Goal: Task Accomplishment & Management: Manage account settings

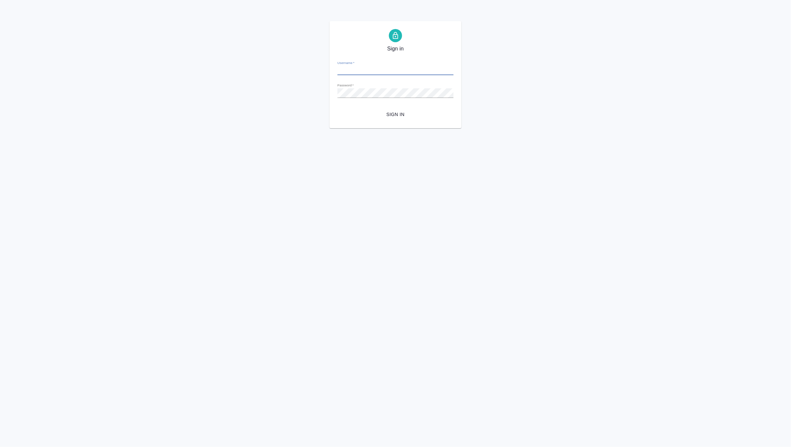
type input "d.zverzhanovskaya@awatera.com"
click at [396, 117] on span "Sign in" at bounding box center [396, 115] width 106 height 8
type input "d.zverzhanovskaya@awatera.com"
click at [391, 117] on span "Sign in" at bounding box center [396, 115] width 106 height 8
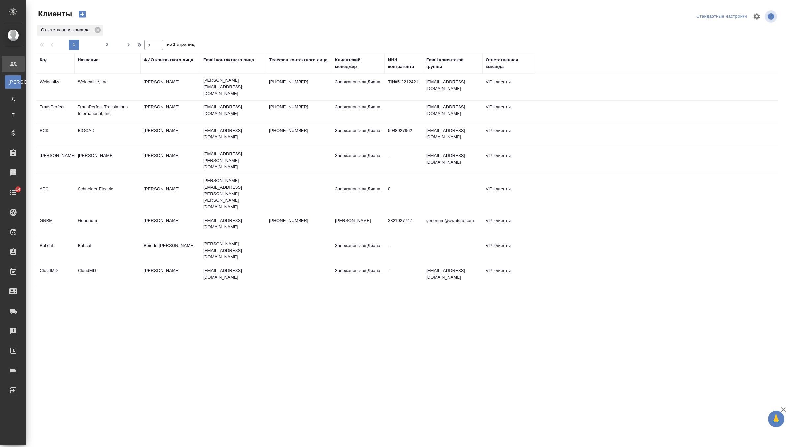
select select "RU"
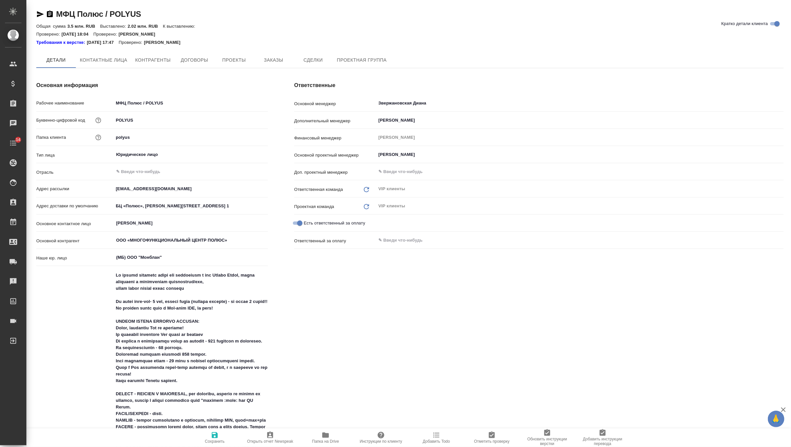
type textarea "x"
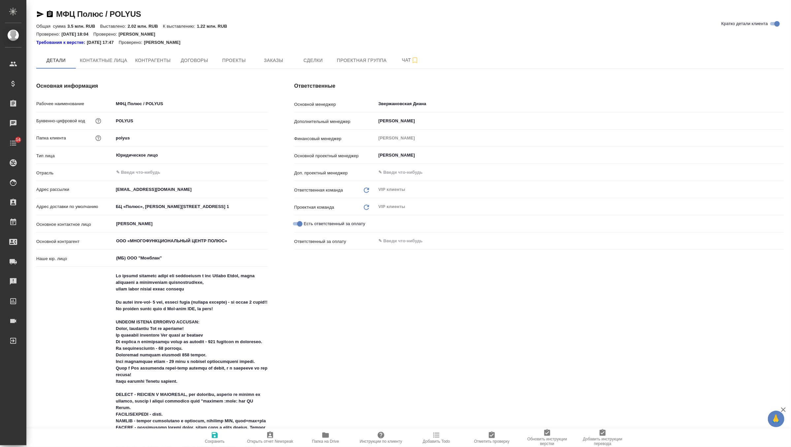
type textarea "x"
click at [280, 65] on button "Заказы" at bounding box center [274, 60] width 40 height 16
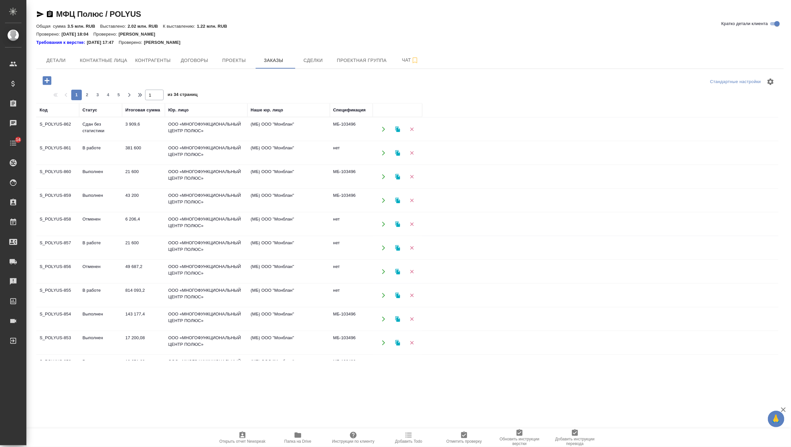
click at [120, 151] on td "В работе" at bounding box center [100, 153] width 43 height 23
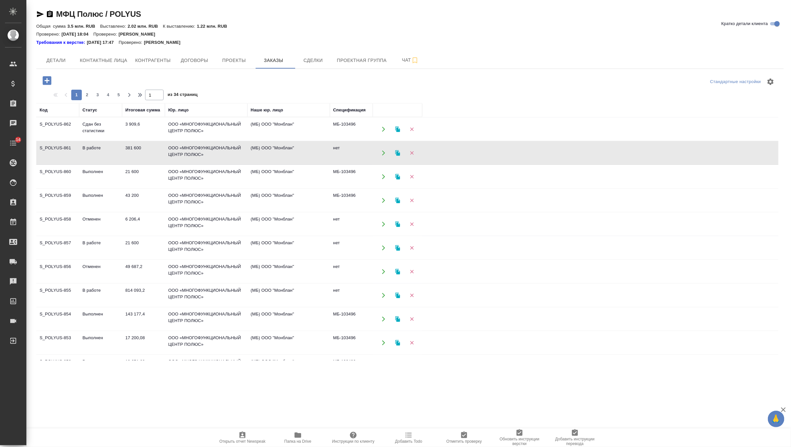
click at [130, 287] on td "814 093,2" at bounding box center [143, 295] width 43 height 23
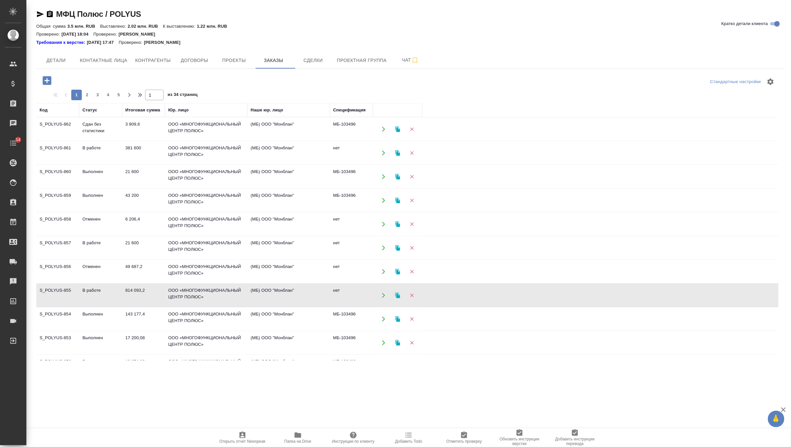
click at [130, 287] on td "814 093,2" at bounding box center [143, 295] width 43 height 23
click at [135, 124] on td "3 909,6" at bounding box center [143, 129] width 43 height 23
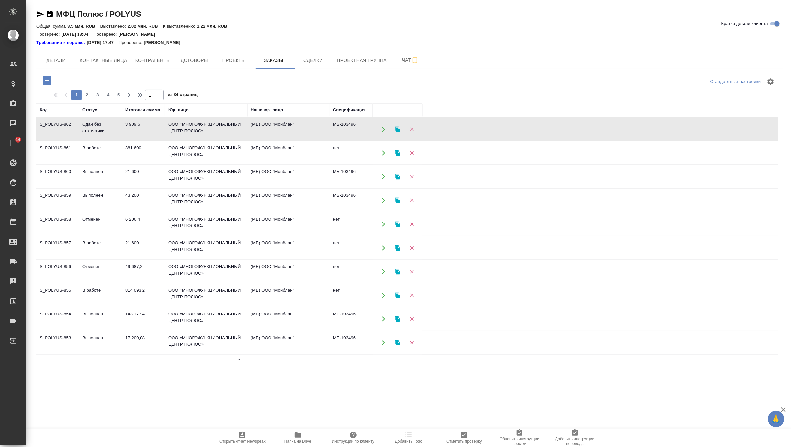
click at [135, 124] on td "3 909,6" at bounding box center [143, 129] width 43 height 23
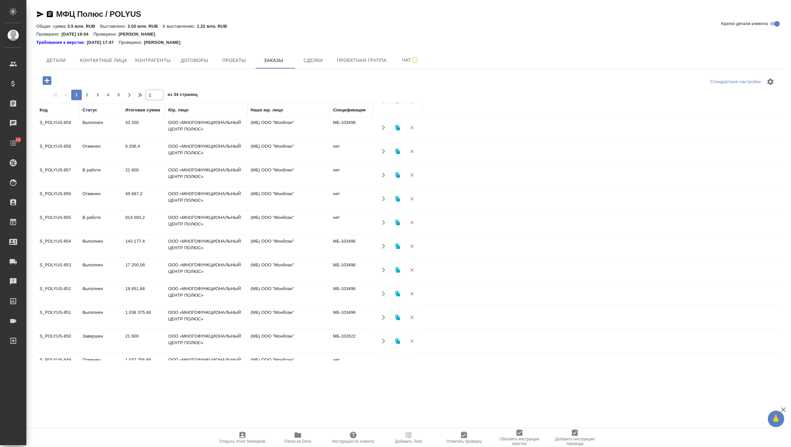
scroll to position [70, 0]
click at [119, 224] on td "В работе" at bounding box center [100, 225] width 43 height 23
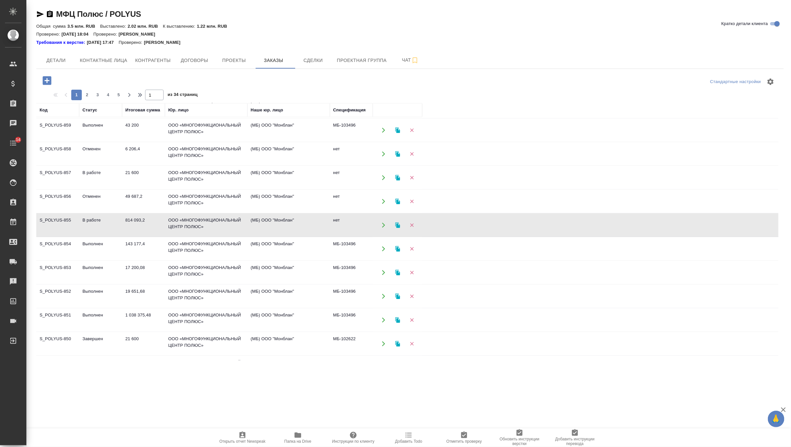
click at [119, 224] on td "В работе" at bounding box center [100, 225] width 43 height 23
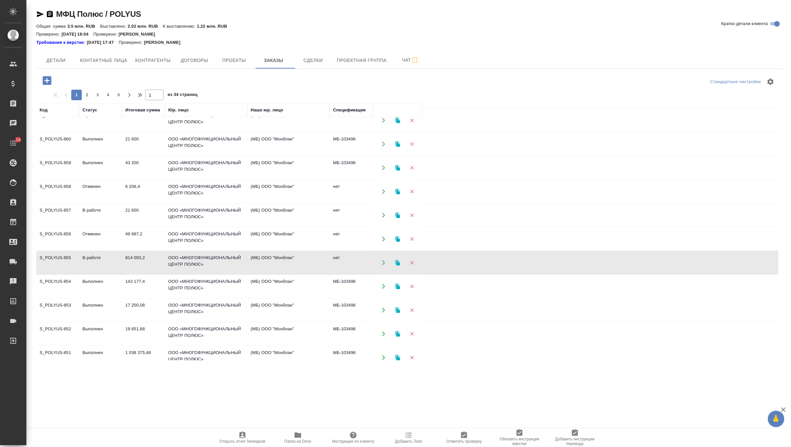
scroll to position [20, 0]
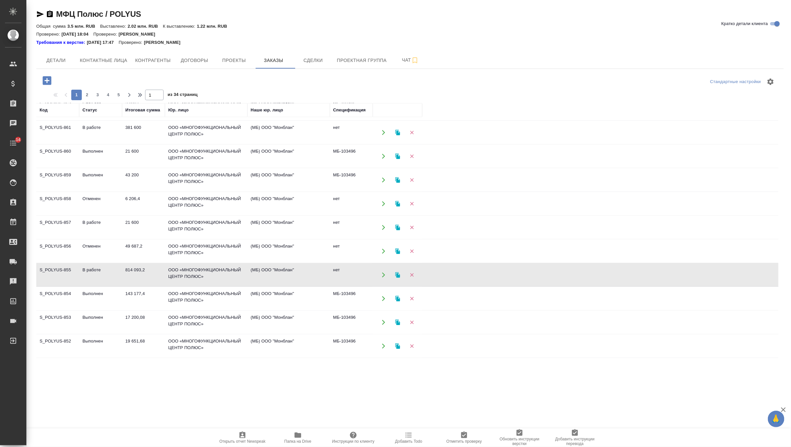
click at [132, 231] on td "21 600" at bounding box center [143, 227] width 43 height 23
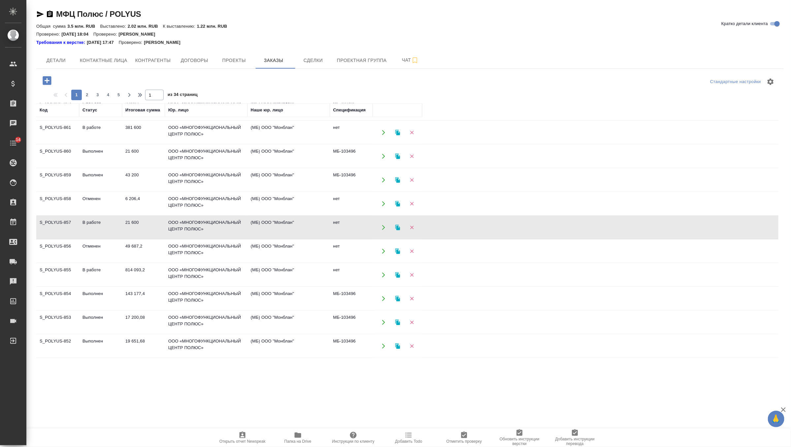
click at [132, 231] on td "21 600" at bounding box center [143, 227] width 43 height 23
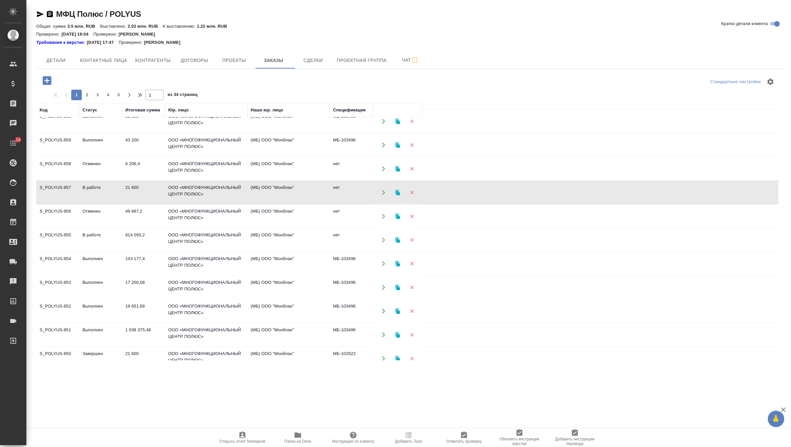
scroll to position [0, 0]
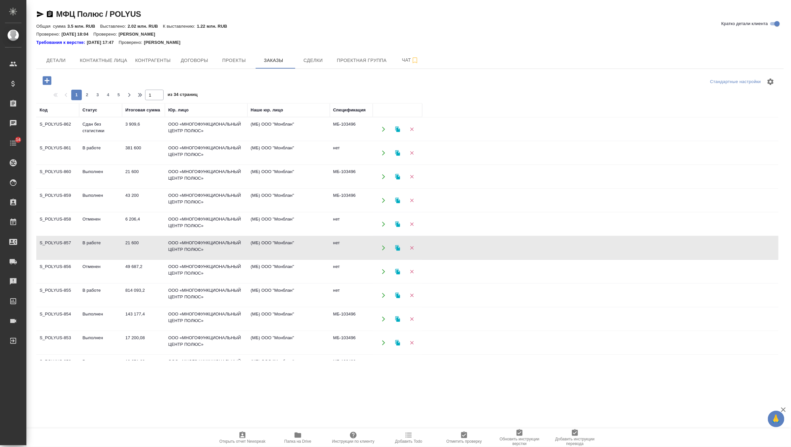
click at [121, 337] on td "Выполнен" at bounding box center [100, 343] width 43 height 23
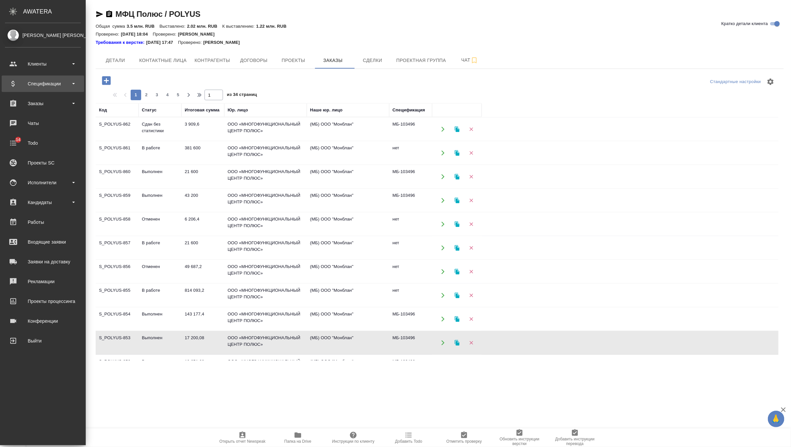
click at [36, 78] on div "Спецификации" at bounding box center [43, 84] width 82 height 16
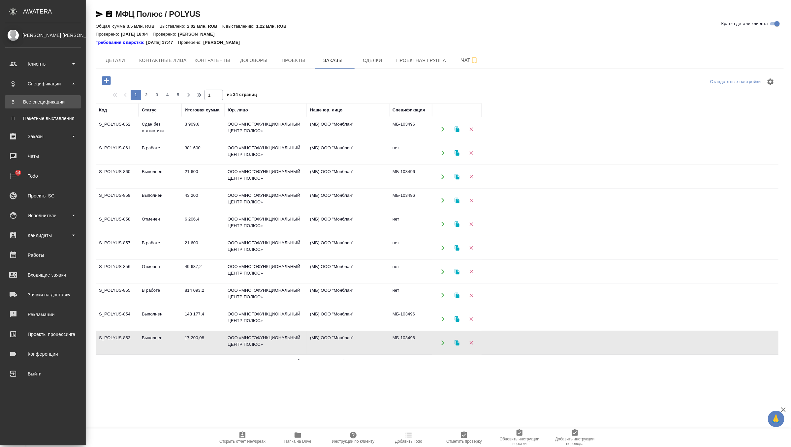
click at [37, 95] on link "В Все спецификации" at bounding box center [43, 101] width 76 height 13
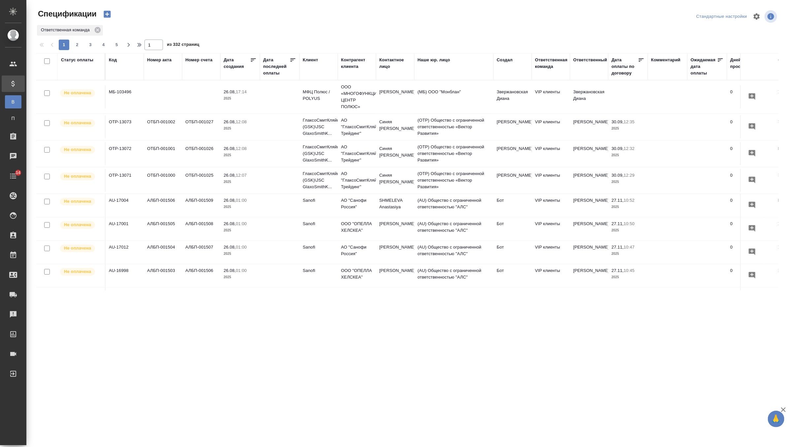
click at [184, 92] on td at bounding box center [201, 96] width 38 height 23
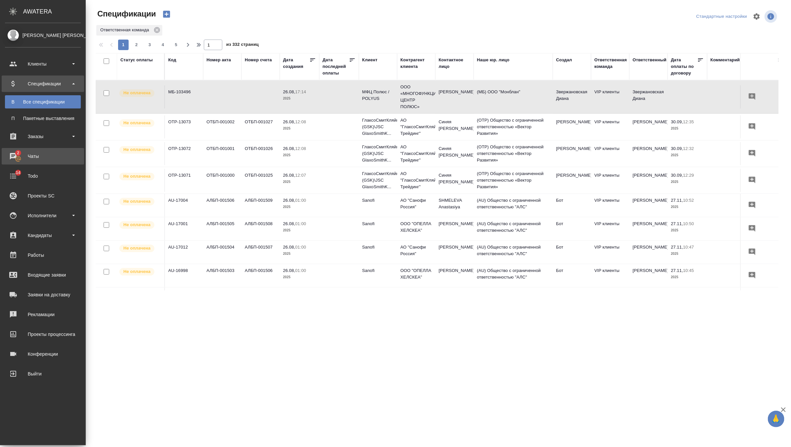
click at [17, 153] on div "Чаты" at bounding box center [43, 156] width 76 height 10
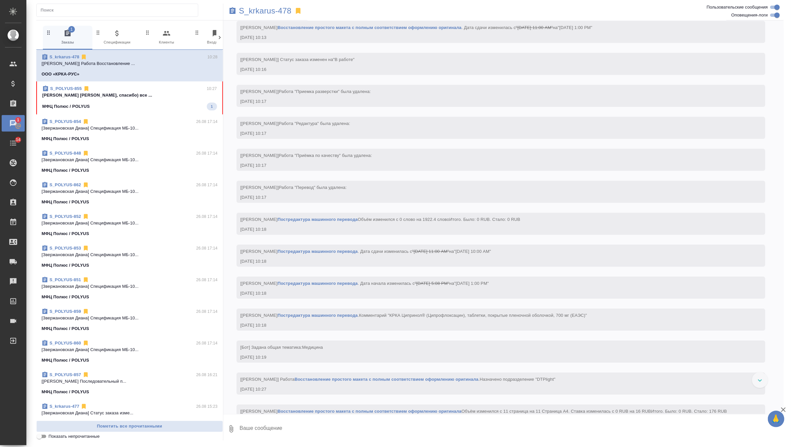
scroll to position [1305, 0]
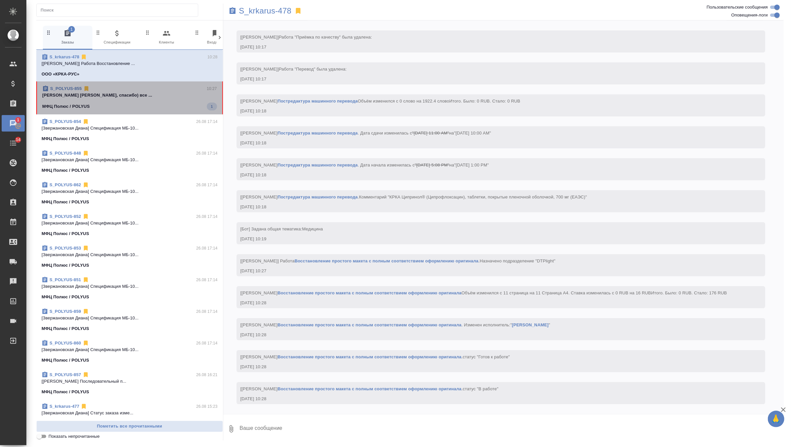
click at [182, 92] on p "Звержановская Диана Диана, спасибо) все ..." at bounding box center [129, 95] width 175 height 7
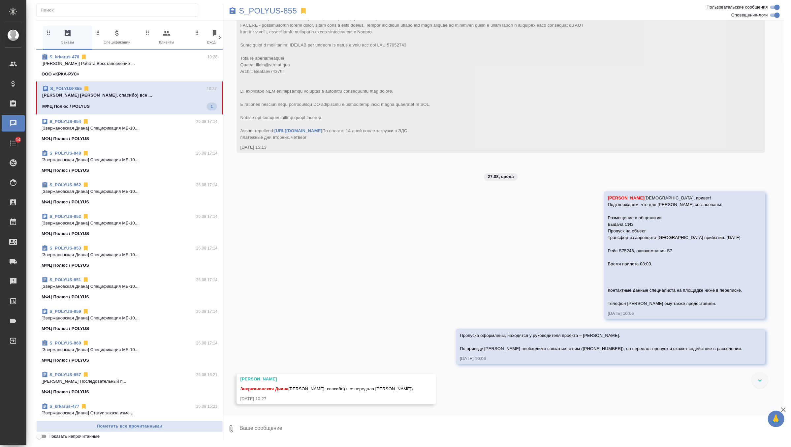
scroll to position [5719, 0]
click at [116, 32] on icon "button" at bounding box center [116, 33] width 3 height 6
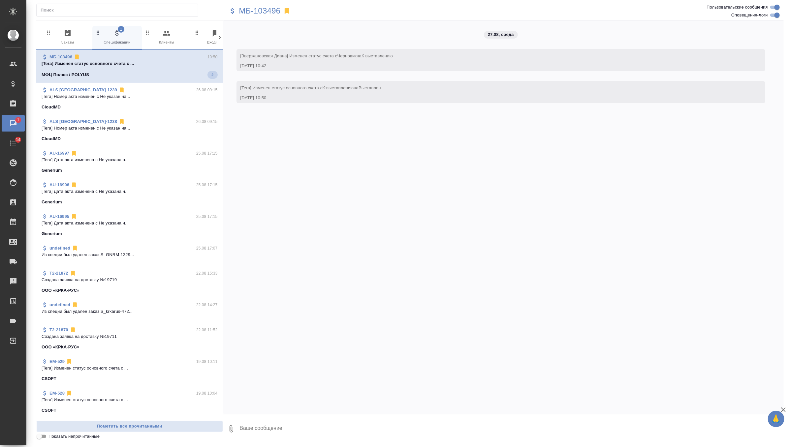
scroll to position [0, 0]
click at [66, 38] on span "0 Заказы" at bounding box center [68, 37] width 44 height 16
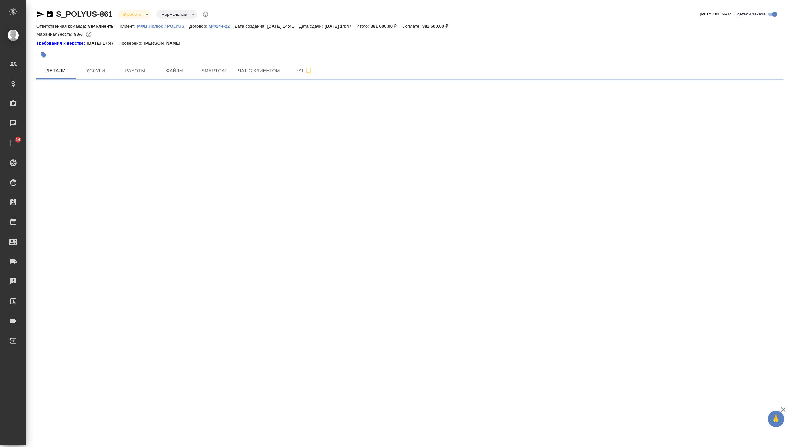
select select "RU"
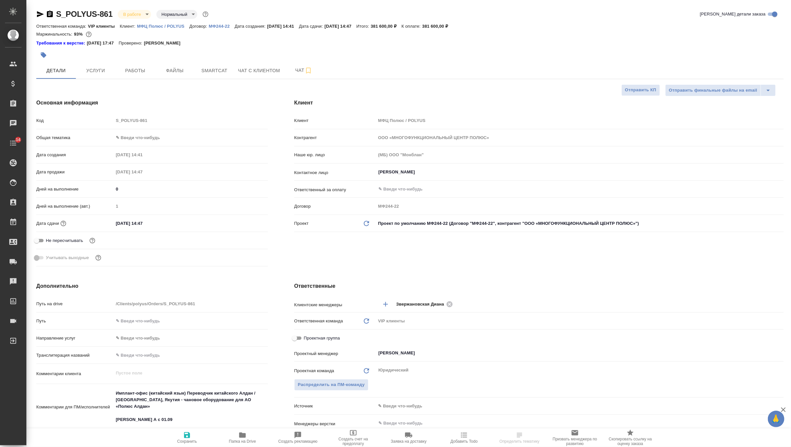
type textarea "x"
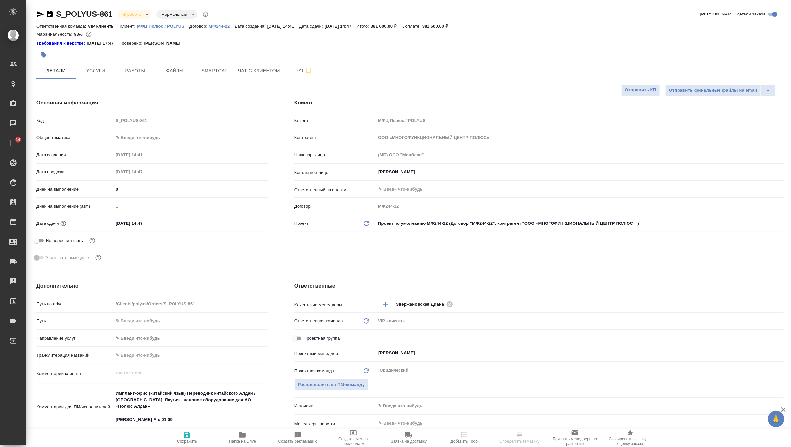
type textarea "x"
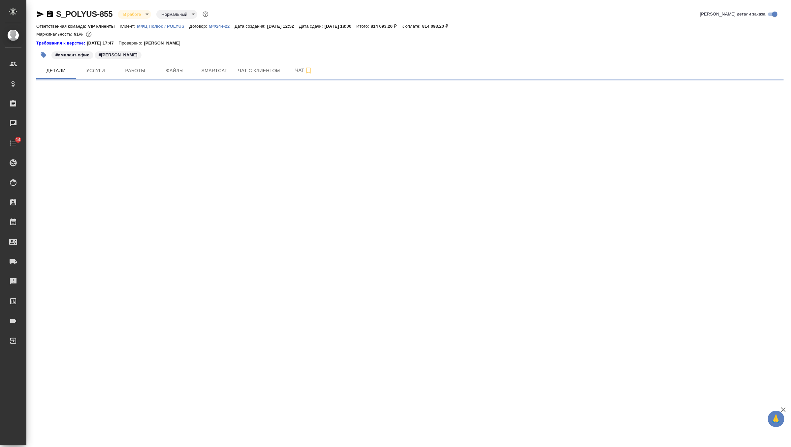
select select "RU"
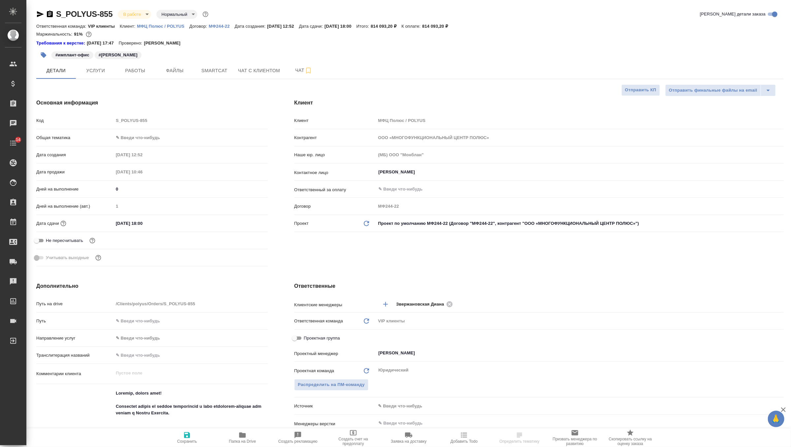
type textarea "x"
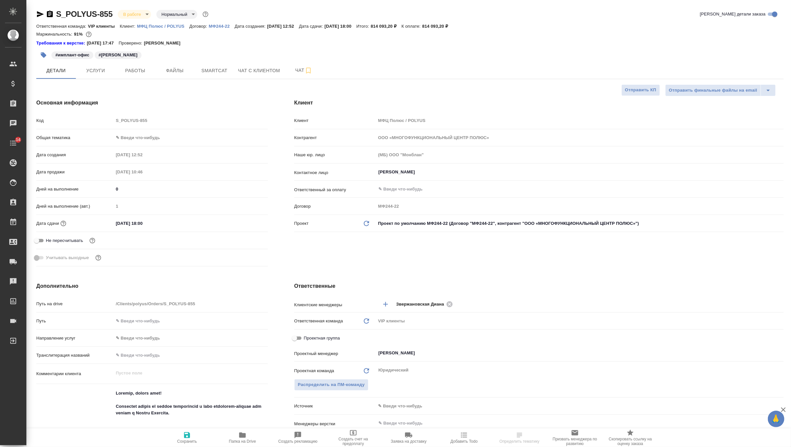
type textarea "x"
click at [298, 73] on span "Чат" at bounding box center [304, 70] width 32 height 8
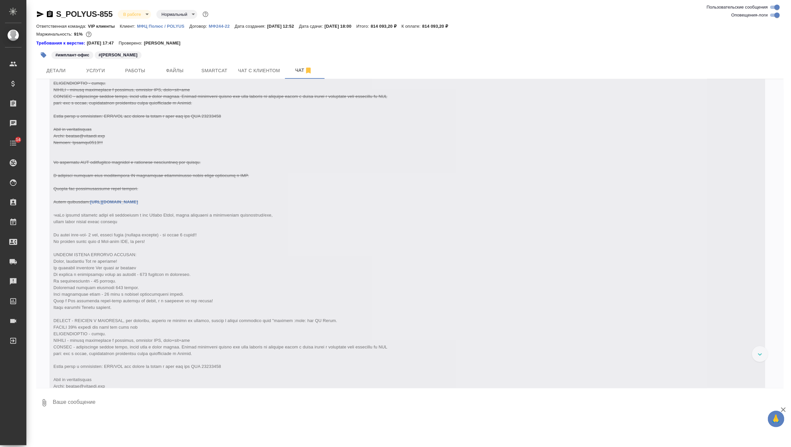
click at [131, 397] on textarea at bounding box center [418, 403] width 732 height 22
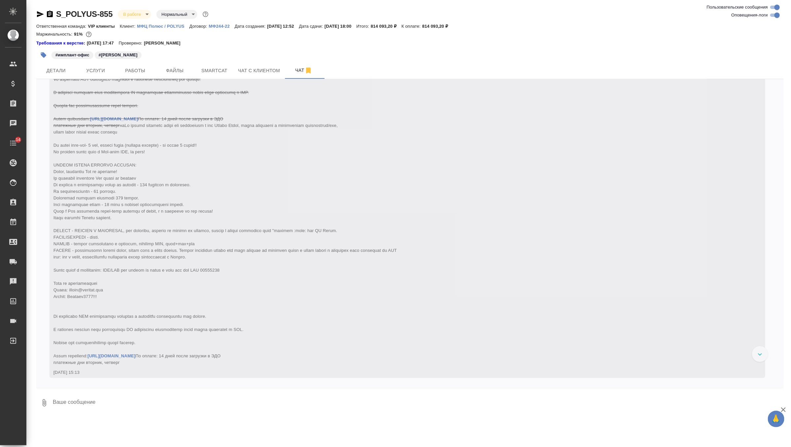
scroll to position [5468, 0]
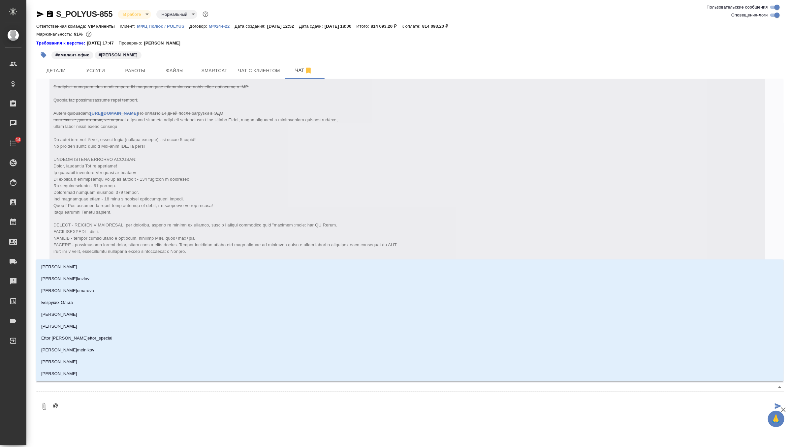
type textarea "@ф"
type input "ф"
type textarea "@фе"
type input "фе"
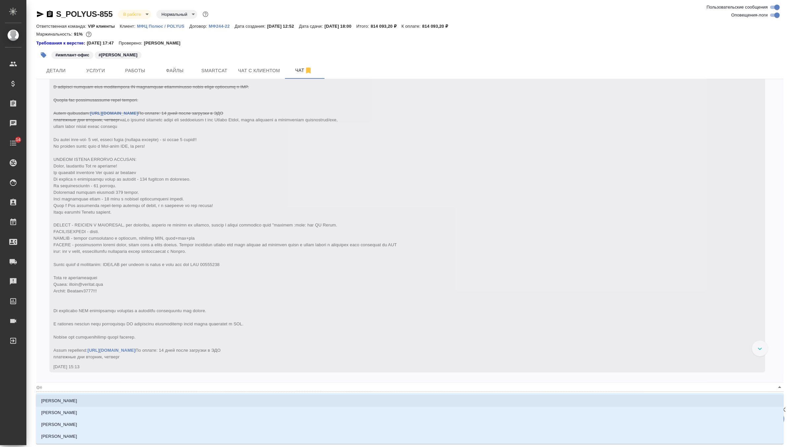
type textarea "@фед"
type input "фед"
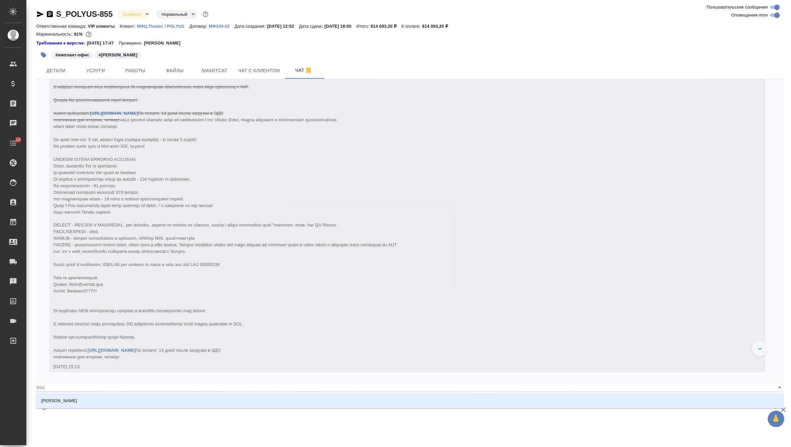
type textarea "@федо"
type input "федо"
type textarea "@федот"
type input "федот"
type textarea "@федото"
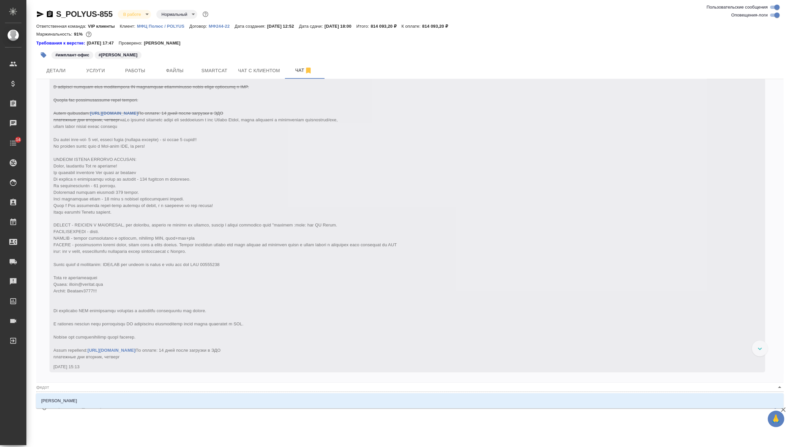
type input "федото"
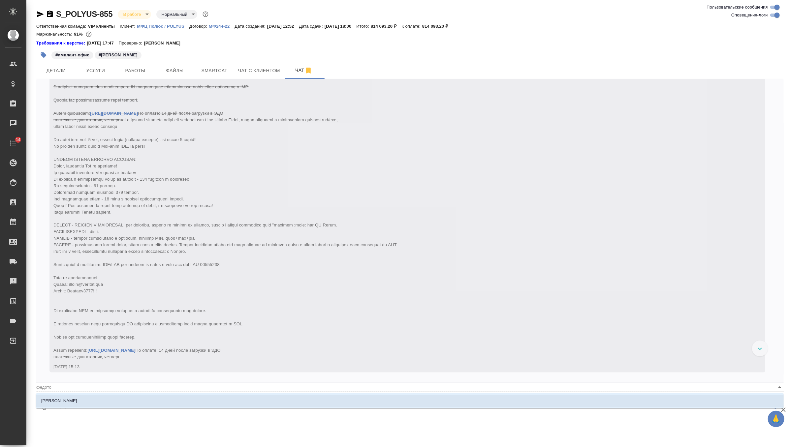
click at [105, 401] on li "Федотова Ирина" at bounding box center [410, 401] width 748 height 12
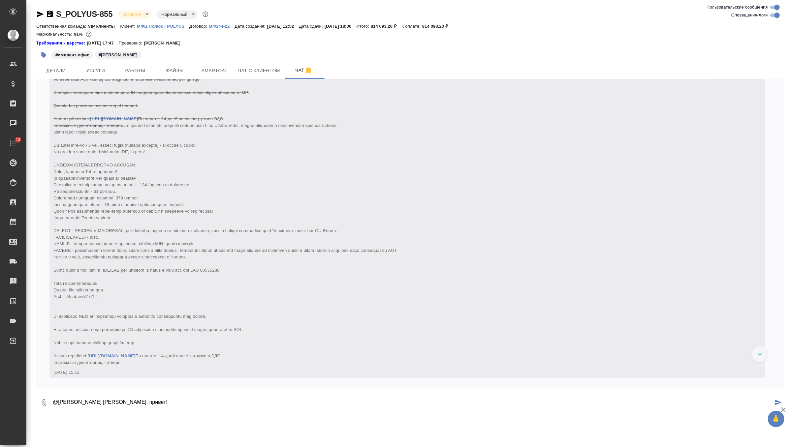
paste textarea "Подтверждаем, что для Анны Сафоновой согласованы: Размещение в общежитии Выдача…"
type textarea "@Федотова Ирина Ира, привет! Подтверждаем, что для Анны Сафоновой согласованы: …"
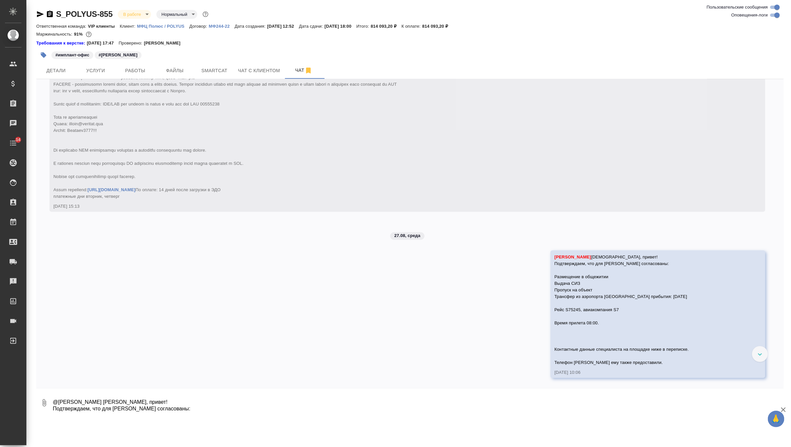
scroll to position [5712, 0]
paste textarea "Пропуска оформлены, находятся у руководителя проекта – Евгения Алексеевича Парк…"
type textarea "Пропуска оформлены, находятся у руководителя проекта – Евгения Алексеевича Парк…"
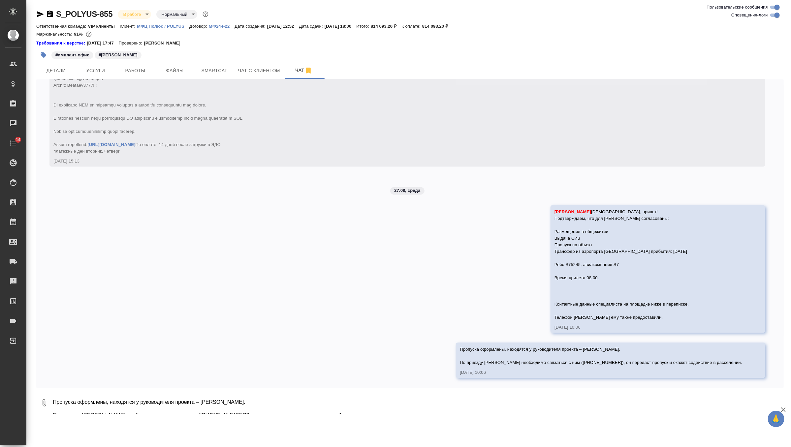
scroll to position [5757, 0]
click at [54, 74] on span "Детали" at bounding box center [56, 71] width 32 height 8
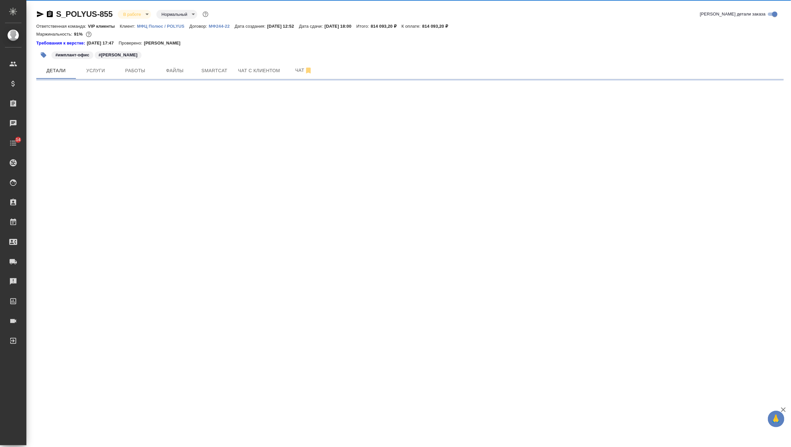
select select "RU"
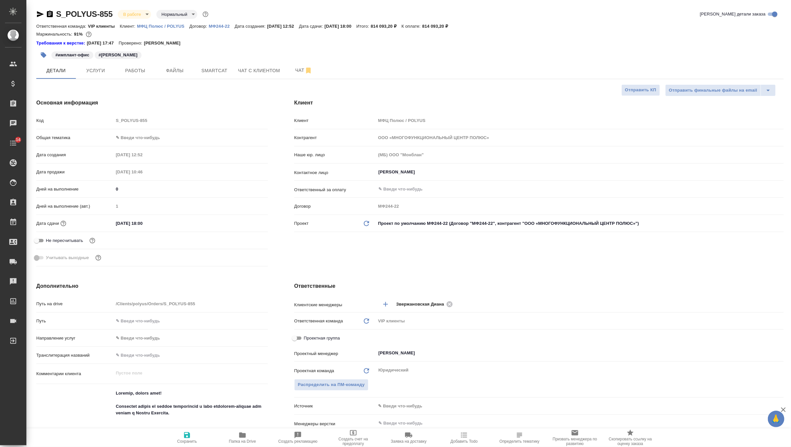
type textarea "x"
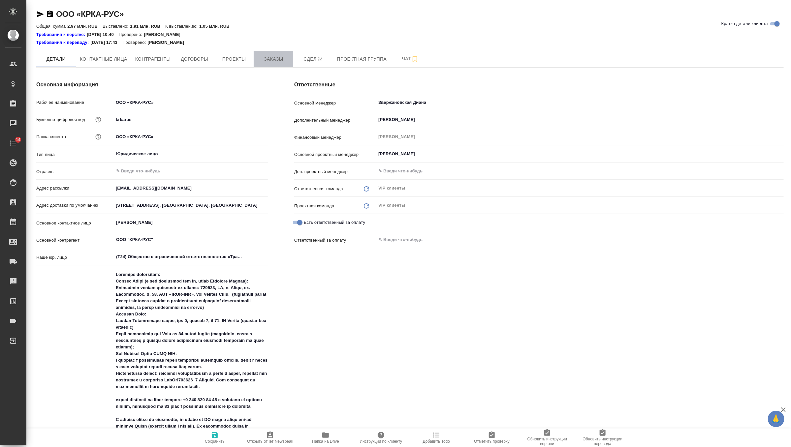
click at [269, 59] on span "Заказы" at bounding box center [274, 59] width 32 height 8
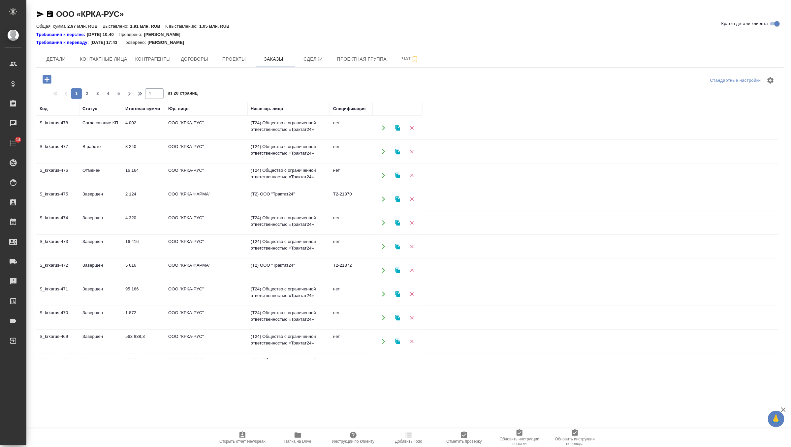
click at [139, 127] on td "4 002" at bounding box center [143, 127] width 43 height 23
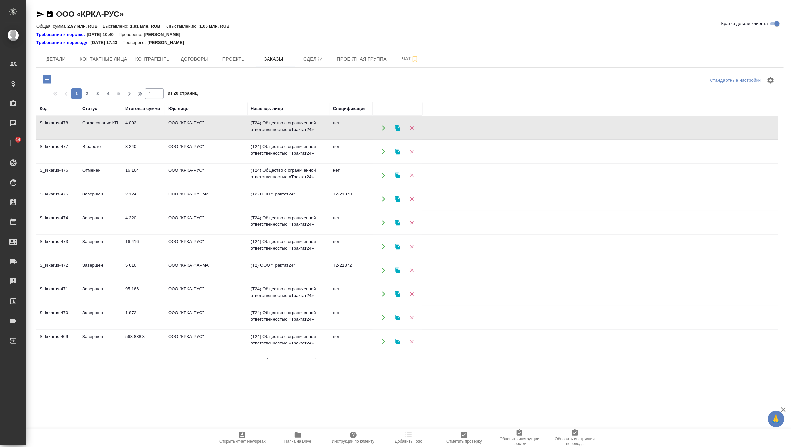
click at [139, 127] on td "4 002" at bounding box center [143, 127] width 43 height 23
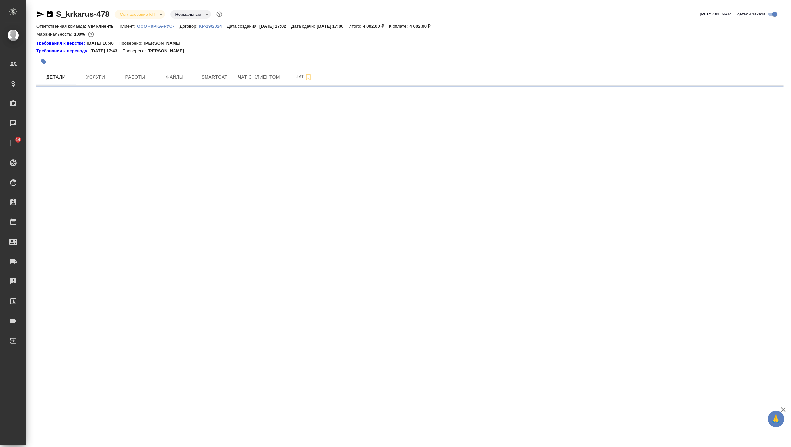
select select "RU"
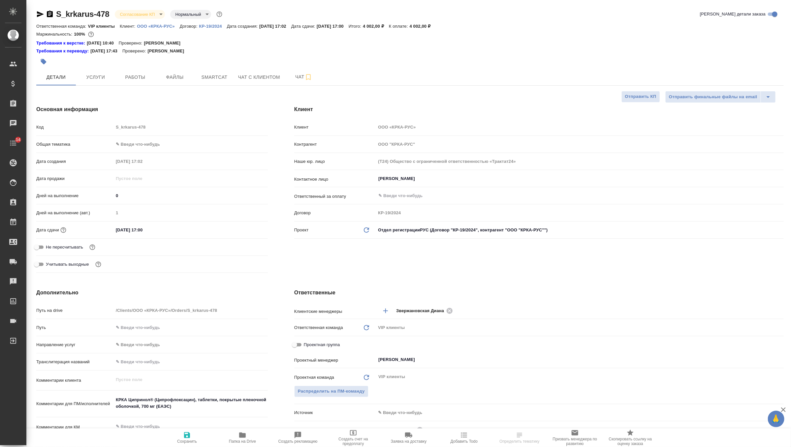
type textarea "x"
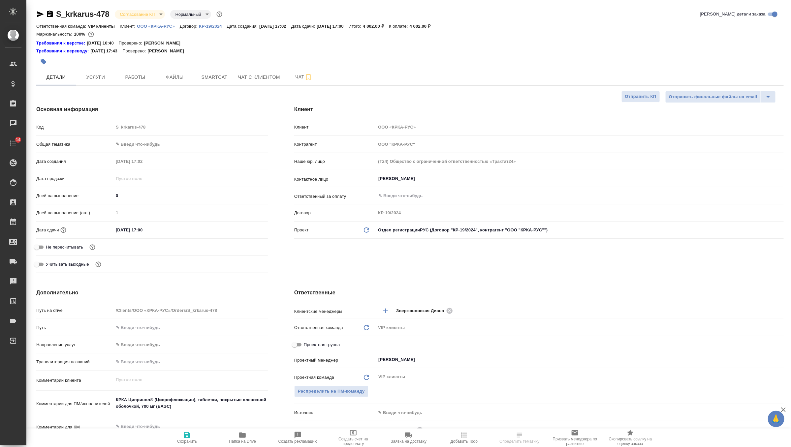
type textarea "x"
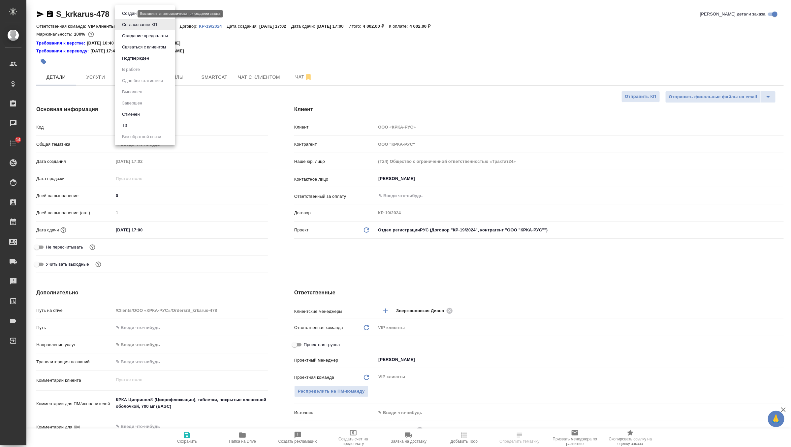
click at [131, 14] on body "🙏 .cls-1 fill:#fff; AWATERA Zverzhanovskaya Diana Клиенты Спецификации Заказы Ч…" at bounding box center [395, 223] width 791 height 447
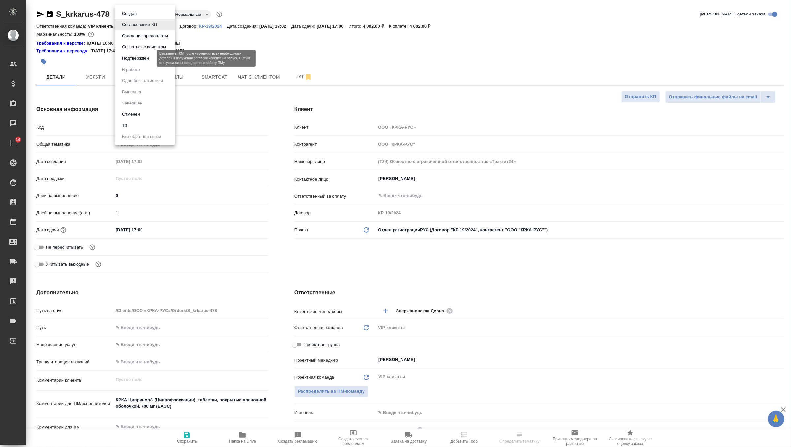
click at [149, 59] on button "Подтвержден" at bounding box center [135, 58] width 31 height 7
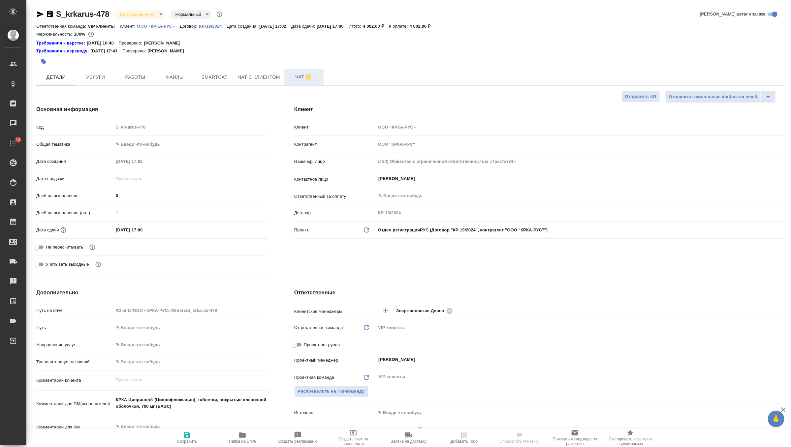
click at [303, 79] on span "Чат" at bounding box center [304, 77] width 32 height 8
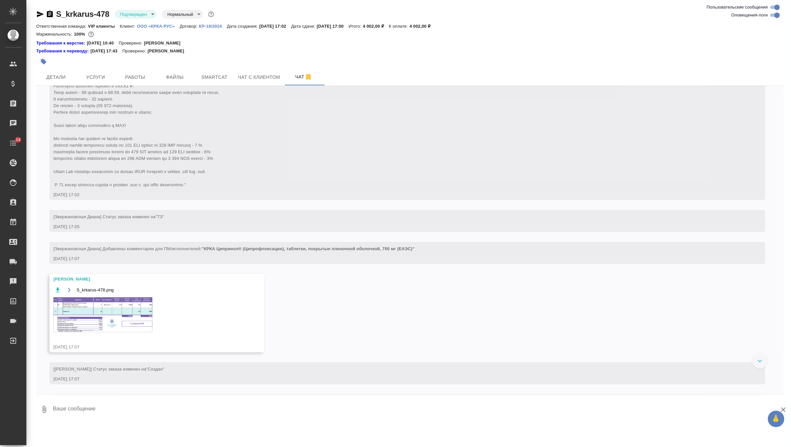
scroll to position [236, 0]
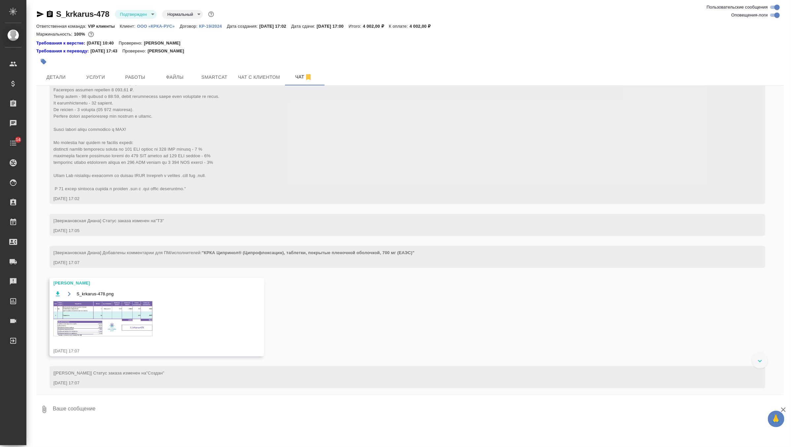
click at [120, 319] on img at bounding box center [102, 319] width 99 height 35
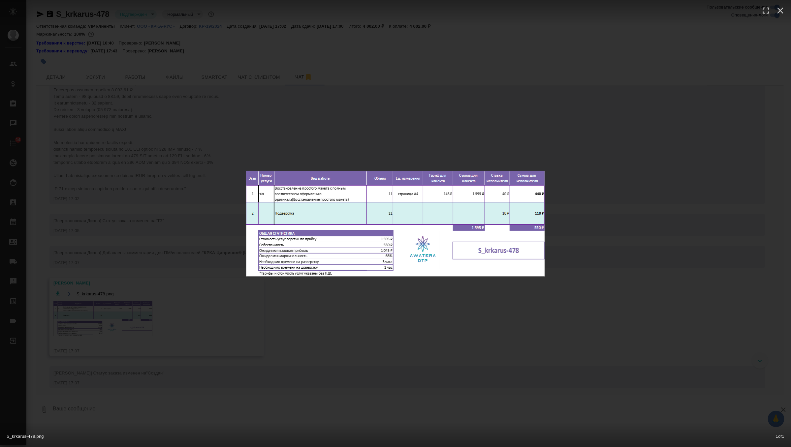
click at [200, 305] on div "S_krkarus-478.png 1 of 1" at bounding box center [395, 223] width 791 height 447
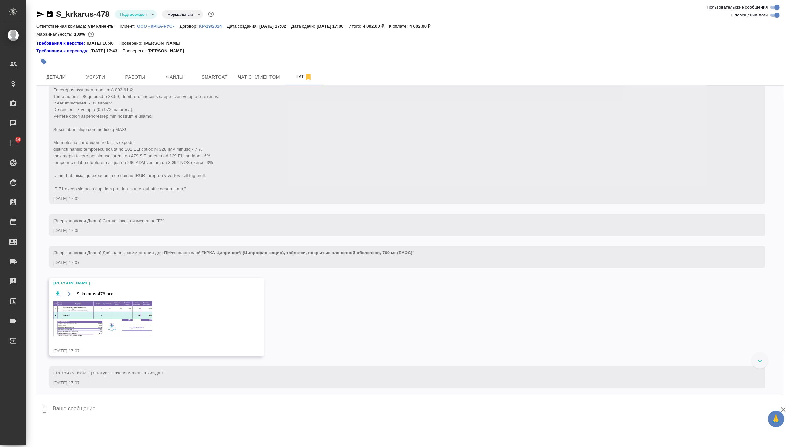
click at [122, 332] on img at bounding box center [102, 319] width 99 height 35
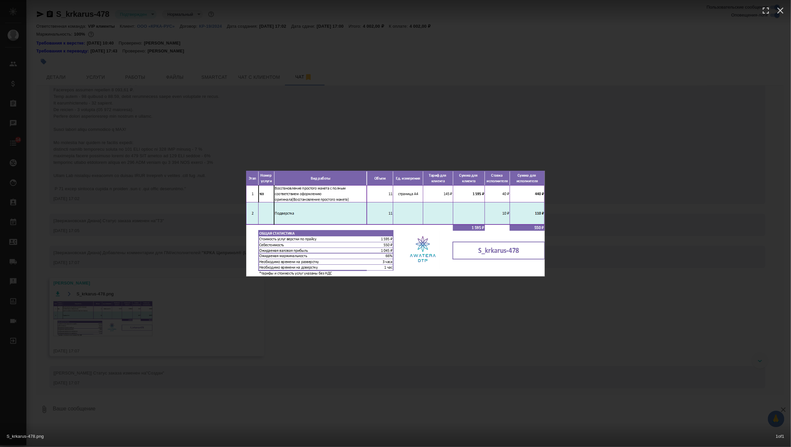
click at [199, 310] on div "S_krkarus-478.png 1 of 1" at bounding box center [395, 223] width 791 height 447
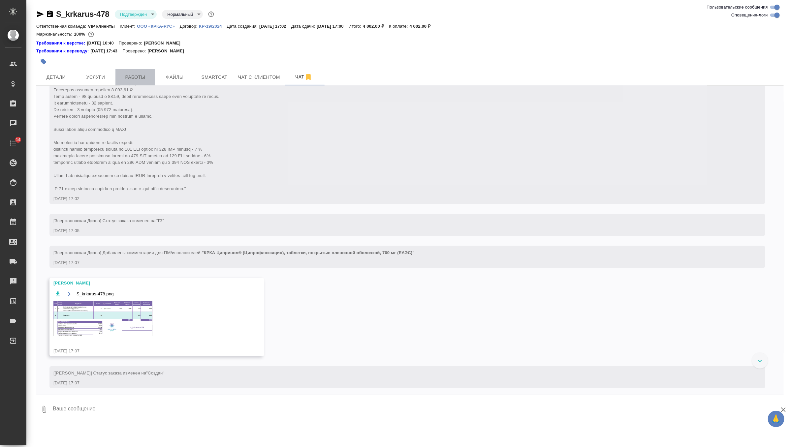
click at [139, 82] on button "Работы" at bounding box center [135, 77] width 40 height 16
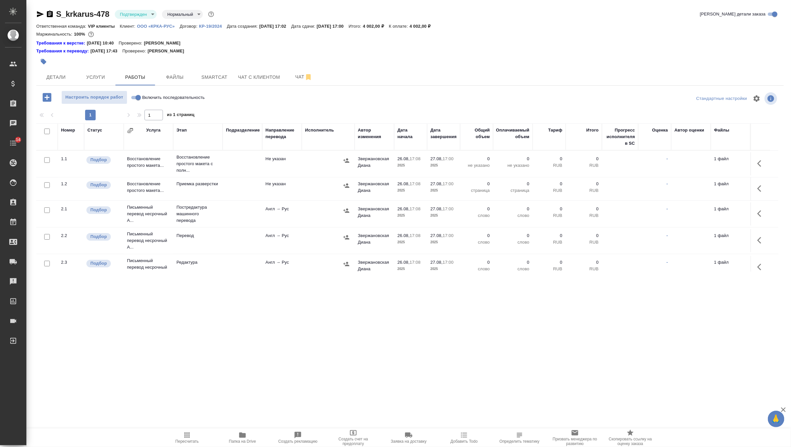
click at [761, 159] on button "button" at bounding box center [762, 164] width 16 height 16
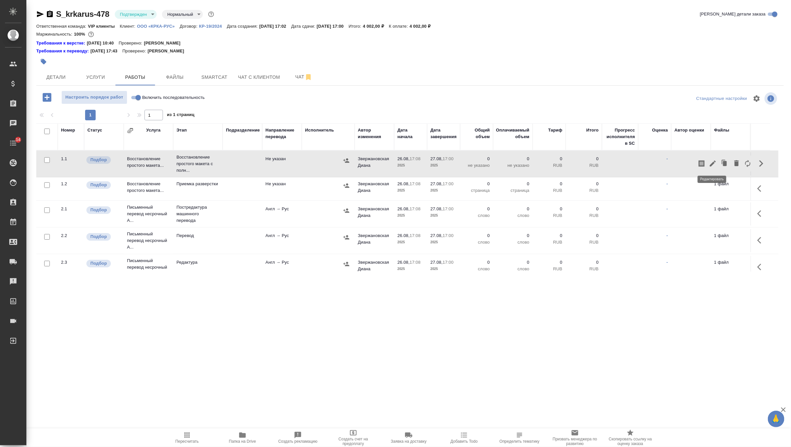
click at [714, 162] on icon "button" at bounding box center [713, 164] width 6 height 6
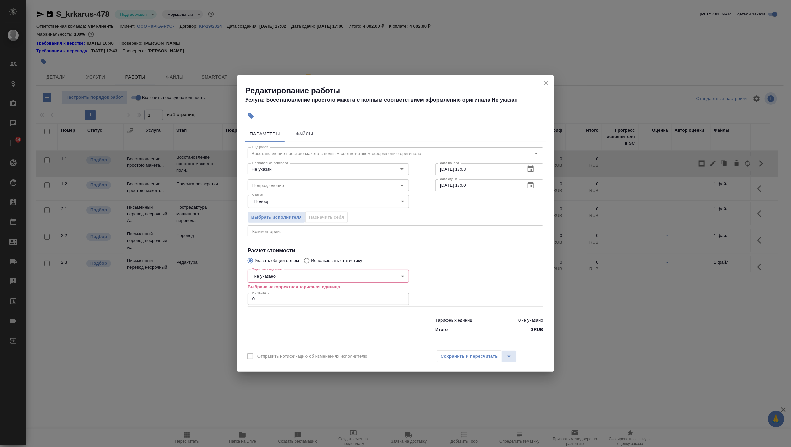
click at [322, 299] on input "0" at bounding box center [328, 299] width 161 height 12
type input "11"
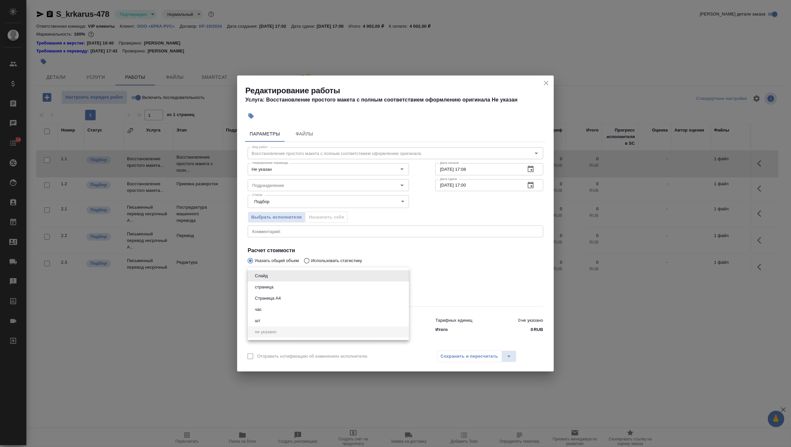
click at [323, 278] on body "🙏 .cls-1 fill:#fff; AWATERA Zverzhanovskaya Diana Клиенты Спецификации Заказы 0…" at bounding box center [395, 223] width 791 height 447
click at [301, 290] on li "страница" at bounding box center [328, 287] width 161 height 11
type input "5a8b1489cc6b4906c91bfdb2"
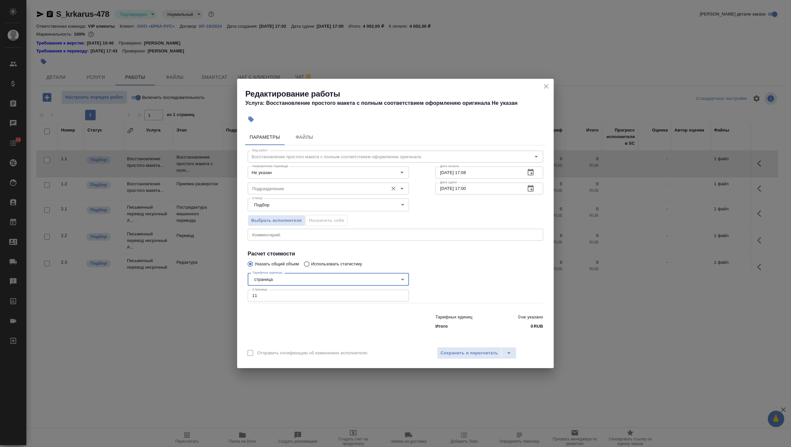
click at [299, 189] on input "Подразделение" at bounding box center [317, 189] width 135 height 8
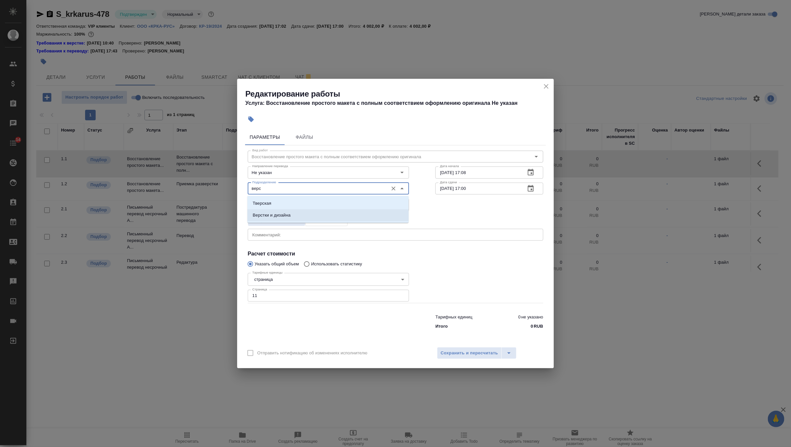
click at [302, 212] on li "Верстки и дизайна" at bounding box center [327, 216] width 161 height 12
type input "Верстки и дизайна"
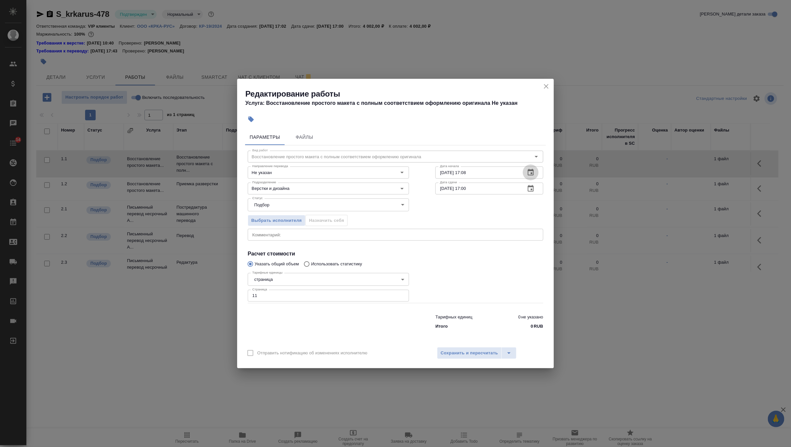
click at [534, 172] on icon "button" at bounding box center [531, 173] width 8 height 8
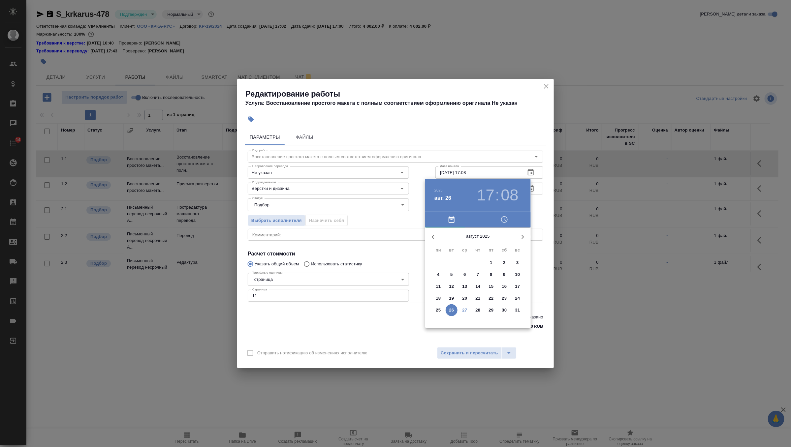
click at [463, 311] on p "27" at bounding box center [465, 310] width 5 height 7
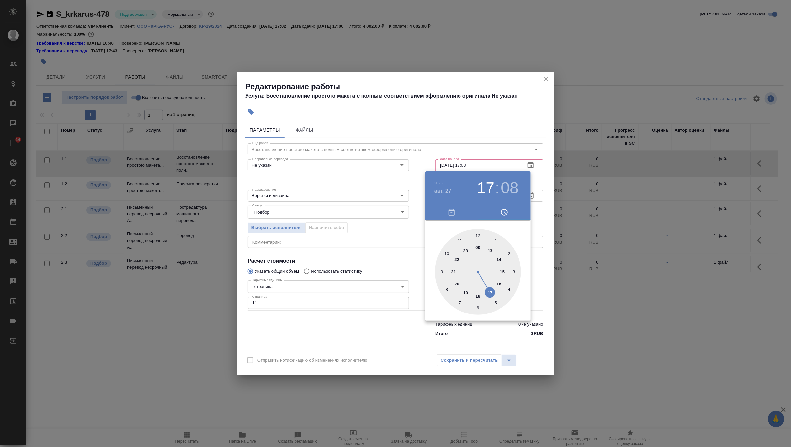
click at [447, 252] on div at bounding box center [478, 272] width 86 height 86
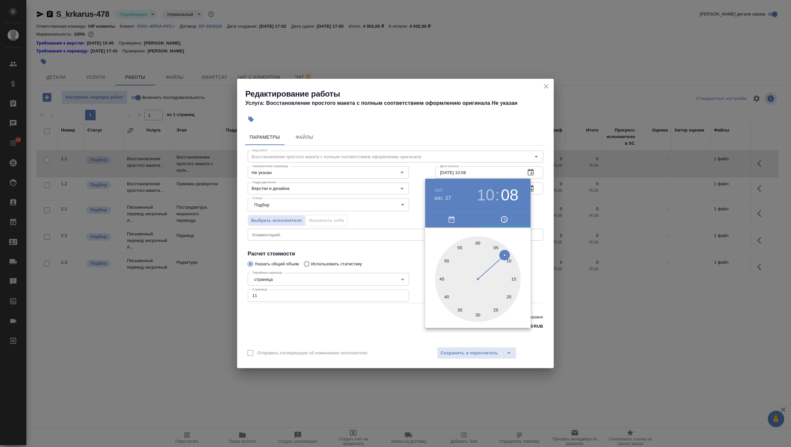
click at [476, 242] on div at bounding box center [478, 280] width 86 height 86
click at [477, 242] on div at bounding box center [478, 280] width 86 height 86
type input "27.08.2025 10:00"
click at [538, 208] on div at bounding box center [395, 223] width 791 height 447
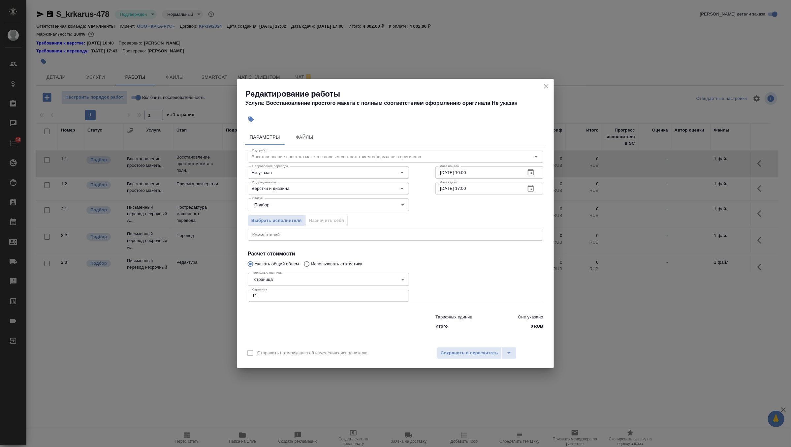
click at [530, 192] on icon "button" at bounding box center [531, 189] width 8 height 8
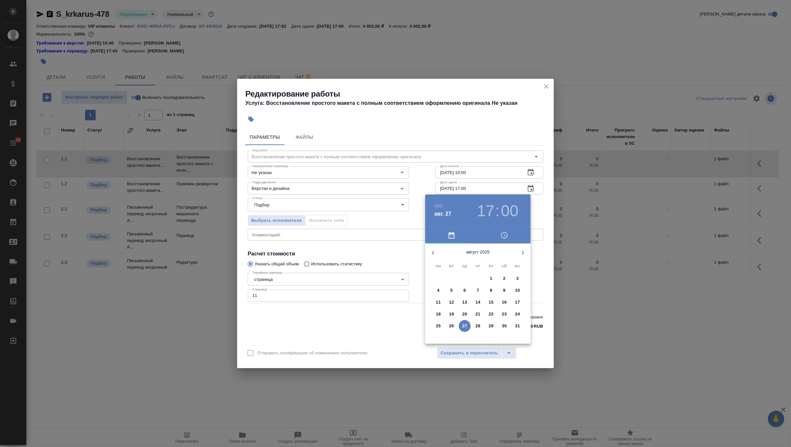
click at [491, 218] on h3 "17" at bounding box center [485, 211] width 17 height 18
click at [491, 272] on div at bounding box center [478, 295] width 86 height 86
type input "27.08.2025 13:00"
click at [541, 207] on div at bounding box center [395, 223] width 791 height 447
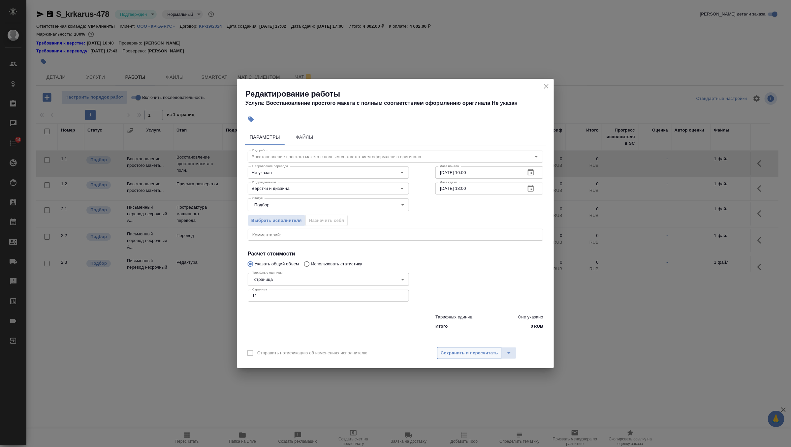
click at [468, 352] on span "Сохранить и пересчитать" at bounding box center [469, 354] width 57 height 8
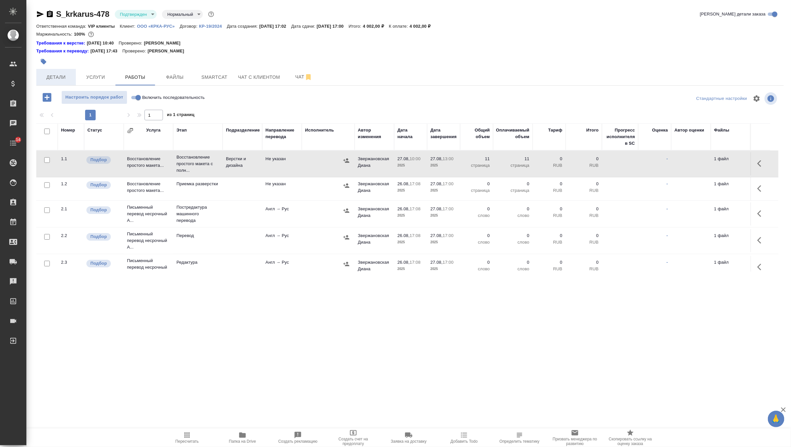
click at [56, 75] on span "Детали" at bounding box center [56, 77] width 32 height 8
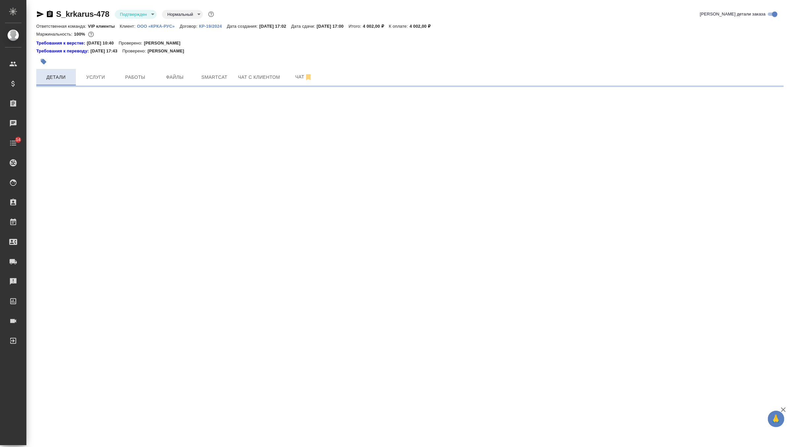
select select "RU"
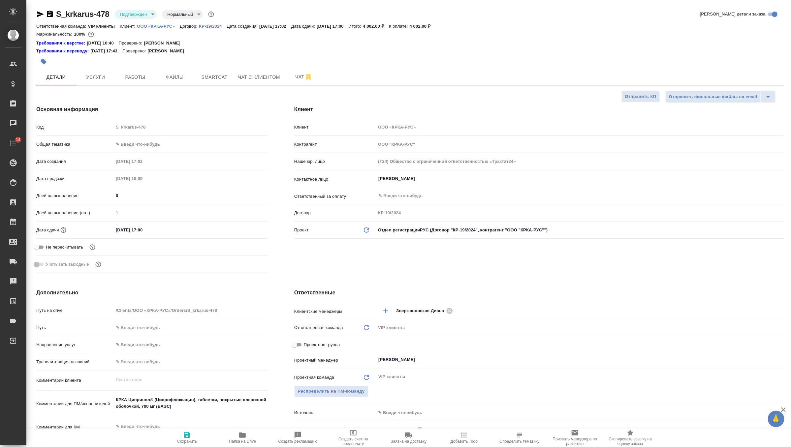
type textarea "x"
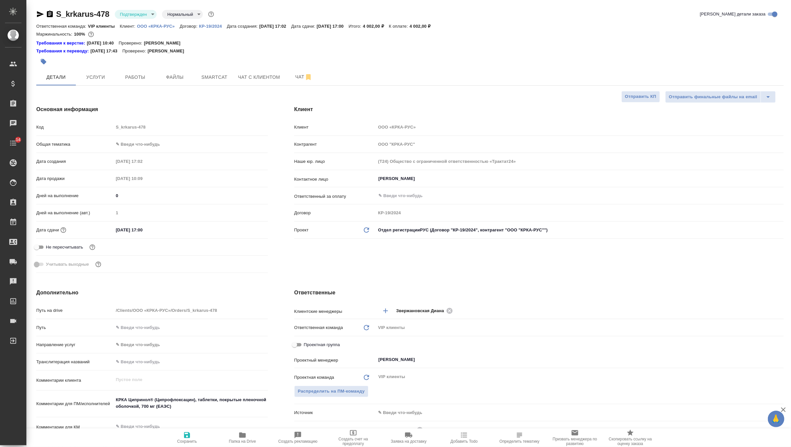
type textarea "x"
click at [155, 229] on input "27.08.2025 17:00" at bounding box center [143, 230] width 58 height 10
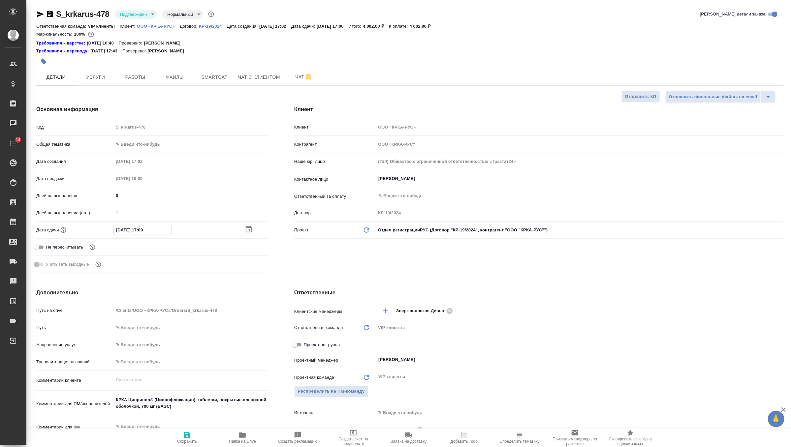
click at [246, 227] on icon "button" at bounding box center [249, 229] width 6 height 7
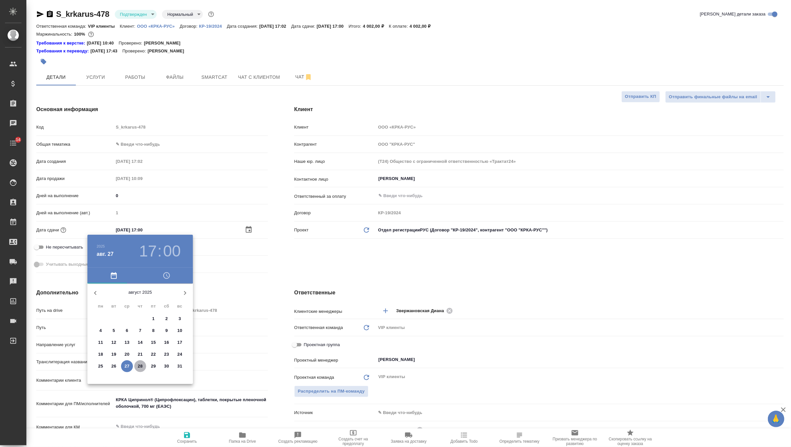
click at [137, 368] on span "28" at bounding box center [140, 366] width 12 height 7
type input "28.08.2025 17:00"
type textarea "x"
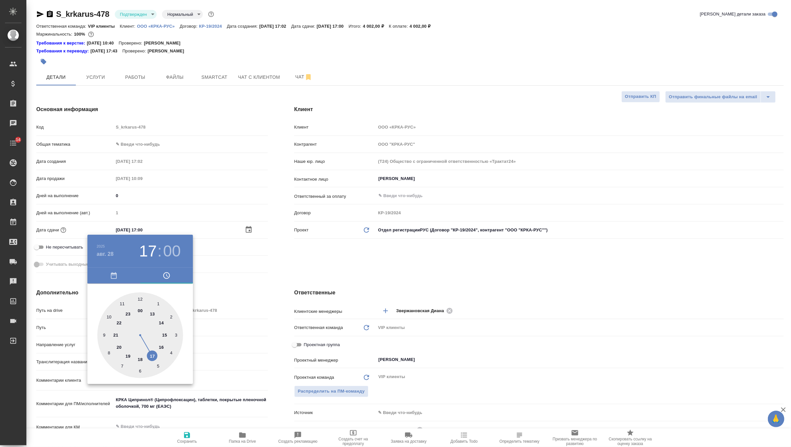
click at [124, 301] on div at bounding box center [140, 336] width 86 height 86
type input "28.08.2025 11:00"
type textarea "x"
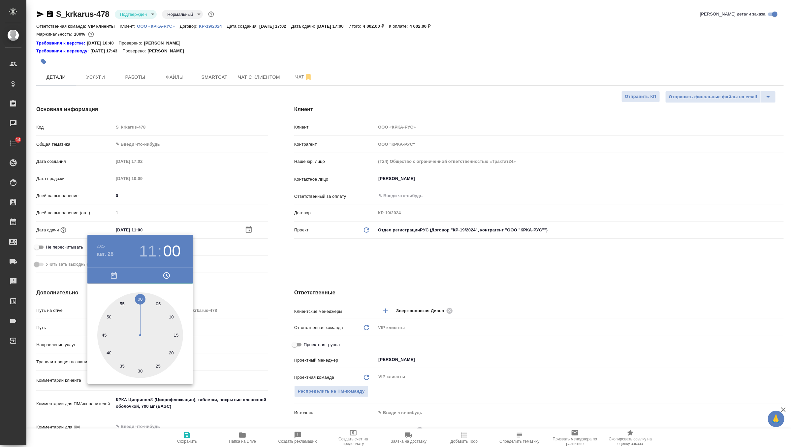
click at [284, 260] on div at bounding box center [395, 223] width 791 height 447
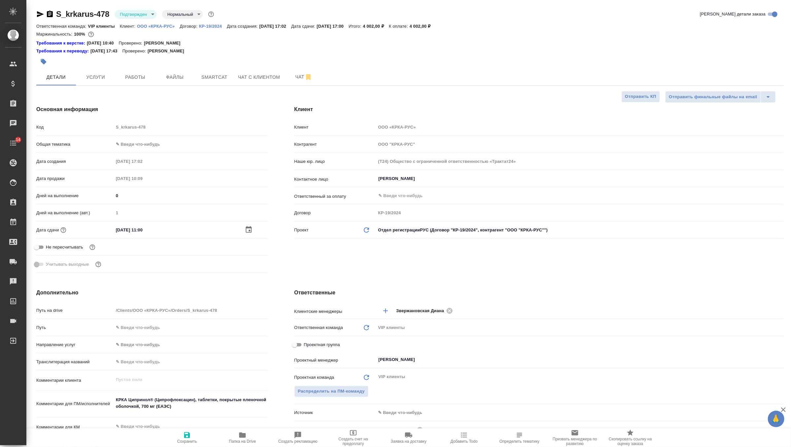
click at [190, 438] on icon "button" at bounding box center [187, 436] width 6 height 6
type textarea "x"
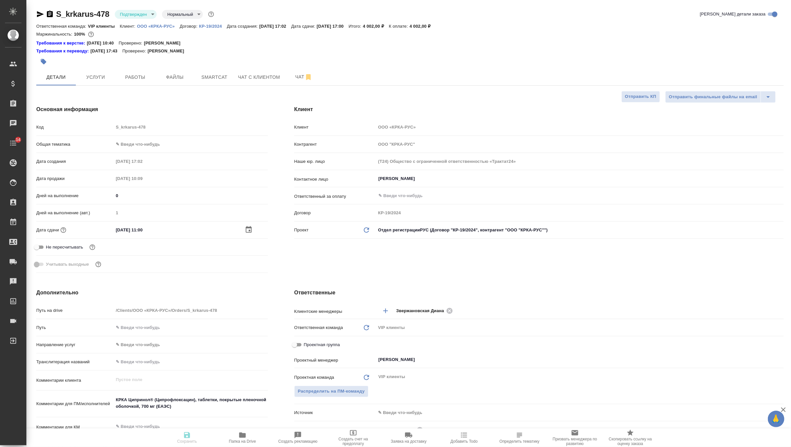
type textarea "x"
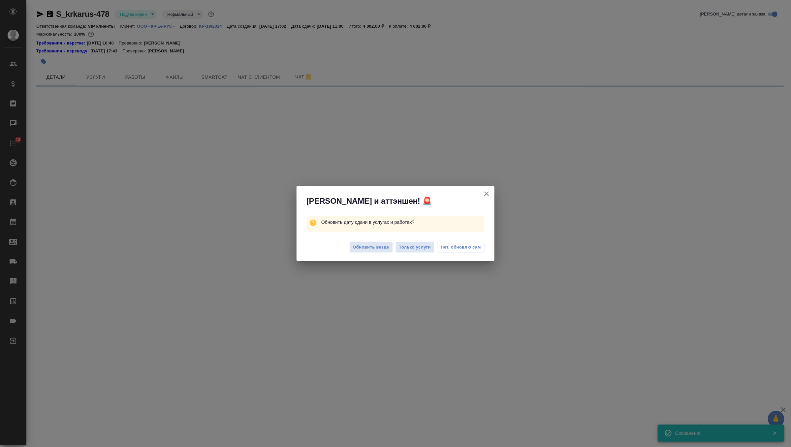
select select "RU"
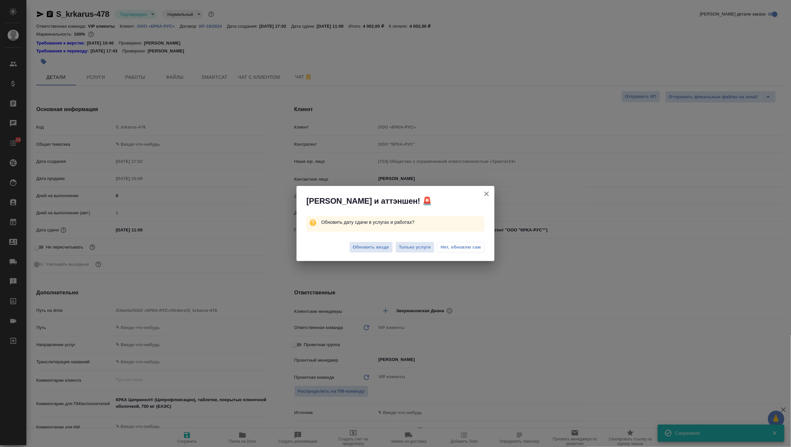
type textarea "x"
click at [375, 246] on span "Обновить везде" at bounding box center [371, 248] width 36 height 8
type textarea "x"
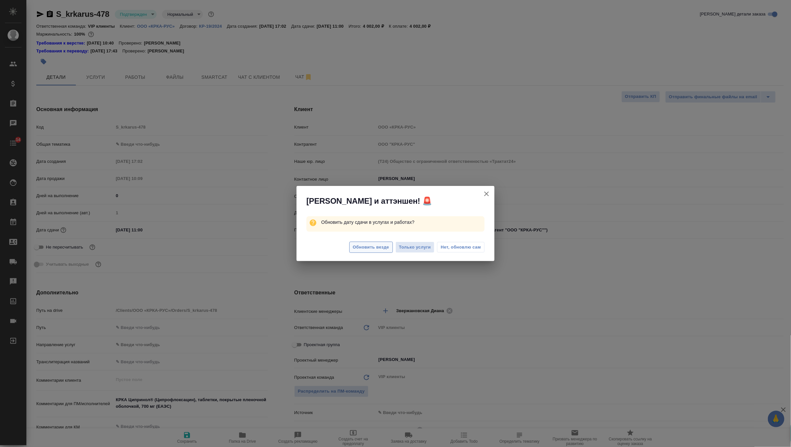
type textarea "x"
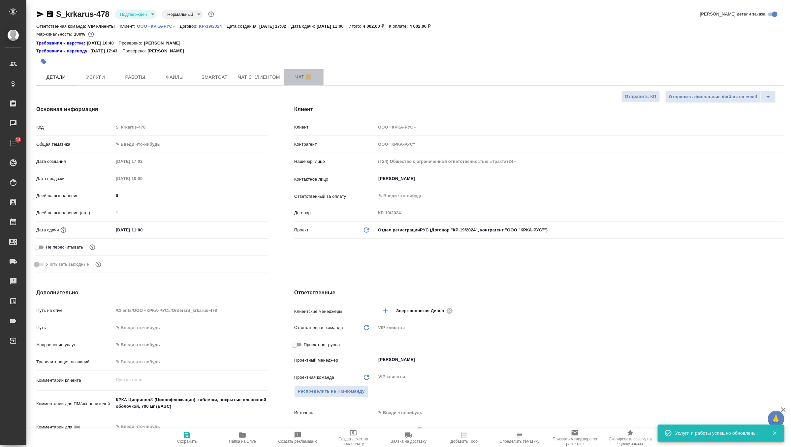
click at [297, 79] on span "Чат" at bounding box center [304, 77] width 32 height 8
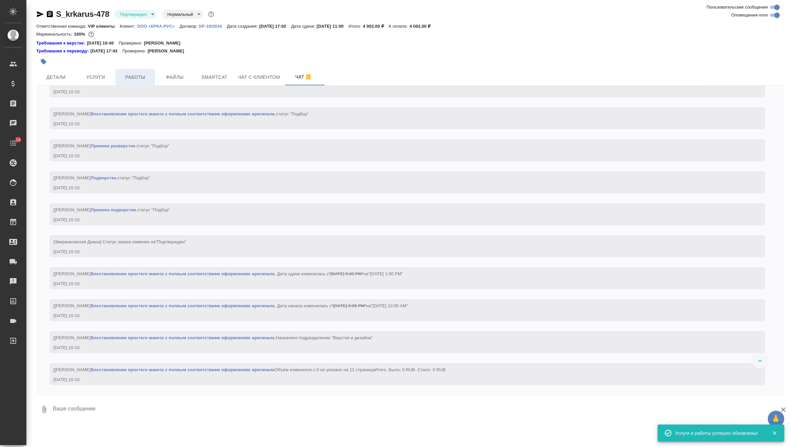
scroll to position [858, 0]
click at [133, 78] on span "Работы" at bounding box center [135, 77] width 32 height 8
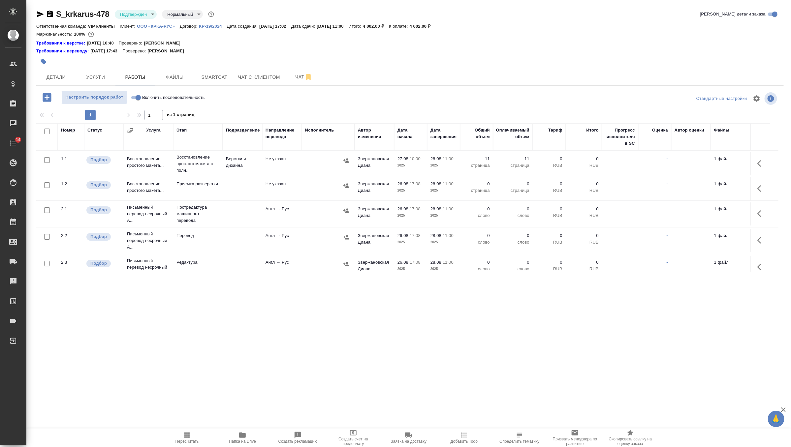
click at [760, 166] on icon "button" at bounding box center [762, 164] width 8 height 8
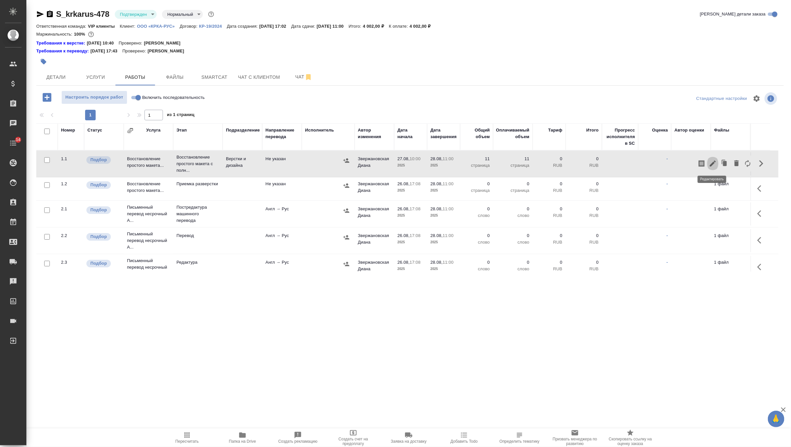
click at [714, 164] on icon "button" at bounding box center [713, 164] width 8 height 8
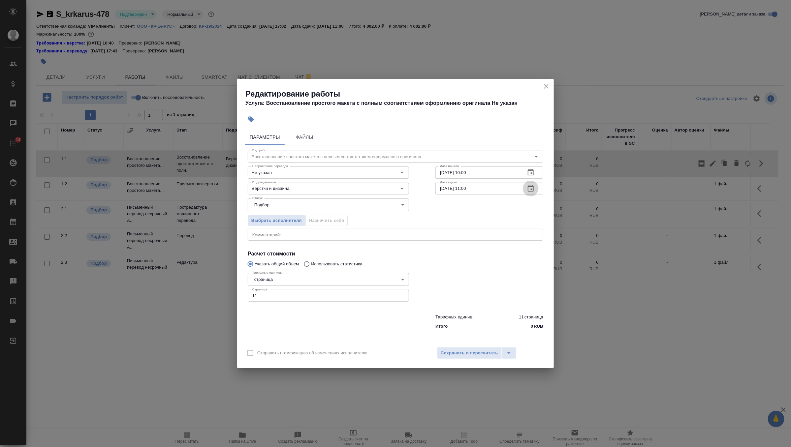
click at [534, 190] on icon "button" at bounding box center [531, 189] width 8 height 8
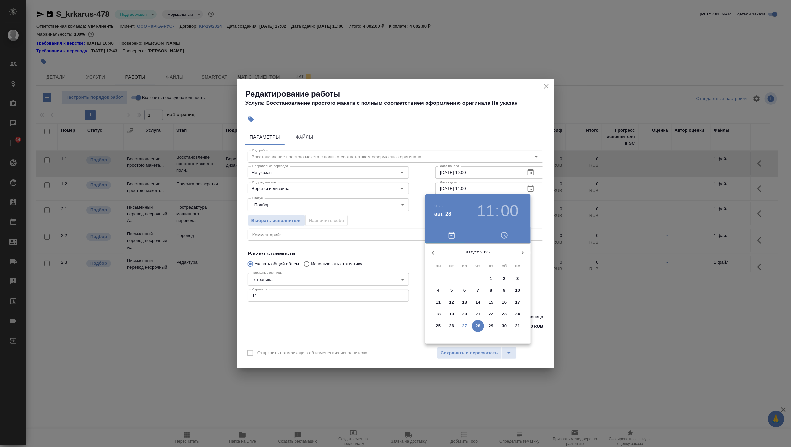
click at [466, 325] on p "27" at bounding box center [465, 326] width 5 height 7
type input "27.08.2025 13:00"
click at [491, 274] on div at bounding box center [478, 295] width 86 height 86
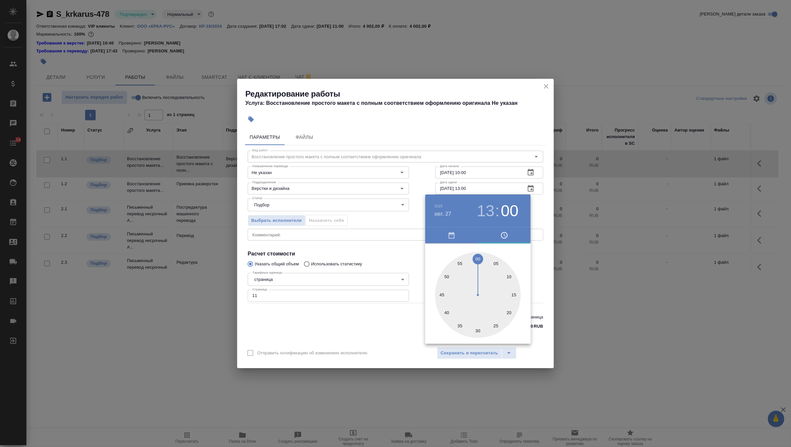
click at [534, 208] on div at bounding box center [395, 223] width 791 height 447
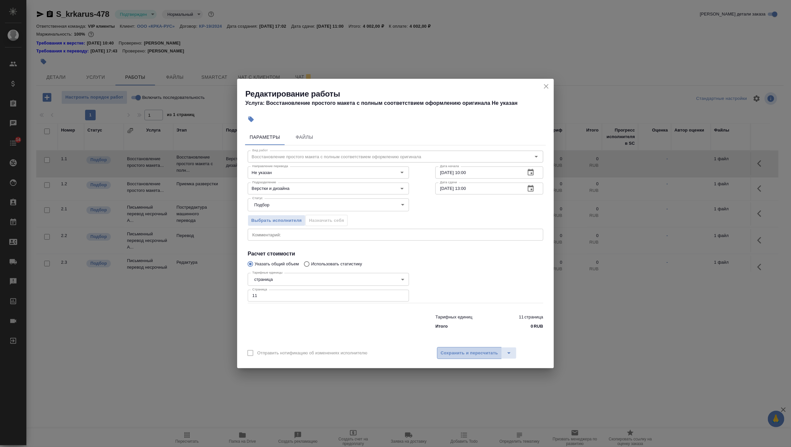
click at [455, 353] on span "Сохранить и пересчитать" at bounding box center [469, 354] width 57 height 8
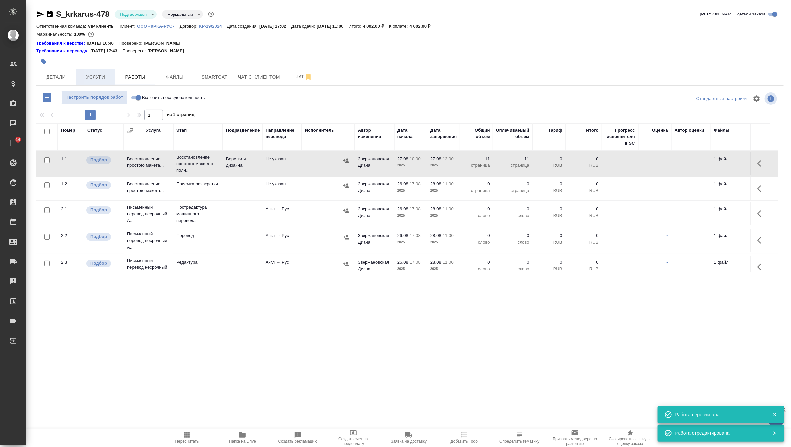
click at [95, 75] on span "Услуги" at bounding box center [96, 77] width 32 height 8
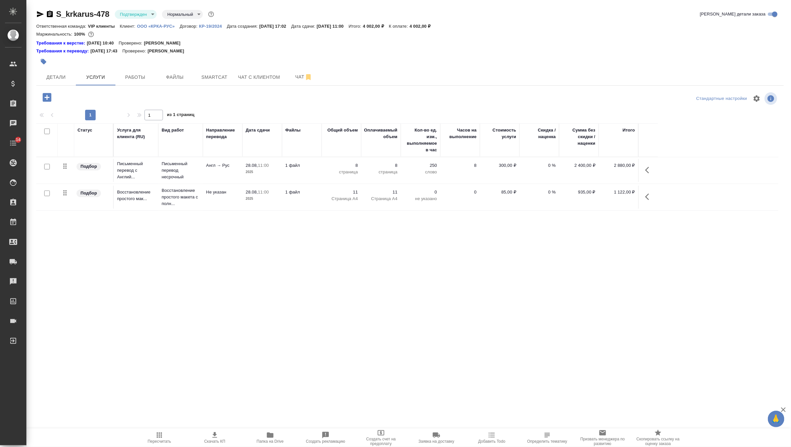
click at [281, 169] on td "28.08, 11:00 2025" at bounding box center [263, 170] width 40 height 23
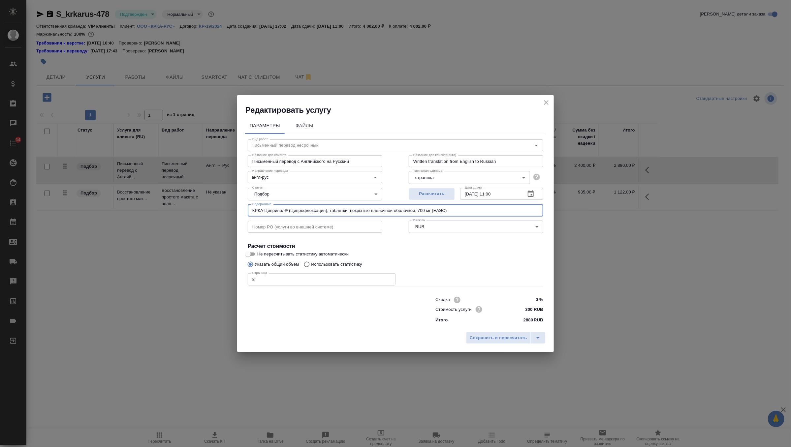
click at [380, 211] on input "КРКА Ципринол® (Ципрофлоксацин), таблетки, покрытые пленочной оболочкой, 700 мг…" at bounding box center [396, 211] width 296 height 12
paste input "5"
type input "КРКА Ципринол® (Ципрофлоксацин), таблетки, покрытые пленочной оболочкой, 750 мг…"
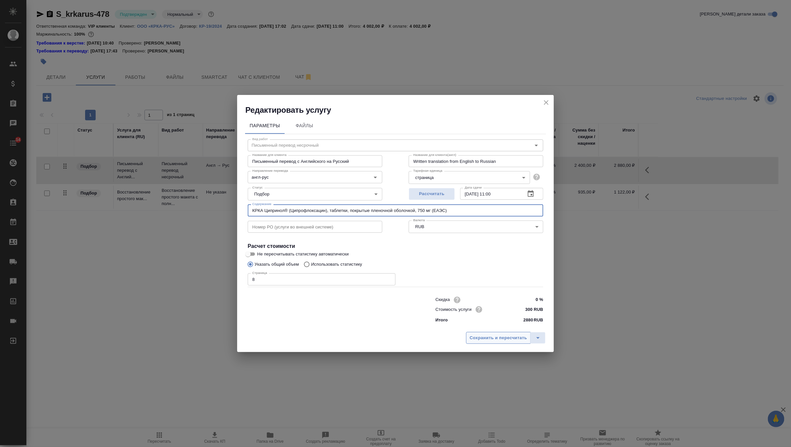
click at [490, 338] on span "Сохранить и пересчитать" at bounding box center [498, 339] width 57 height 8
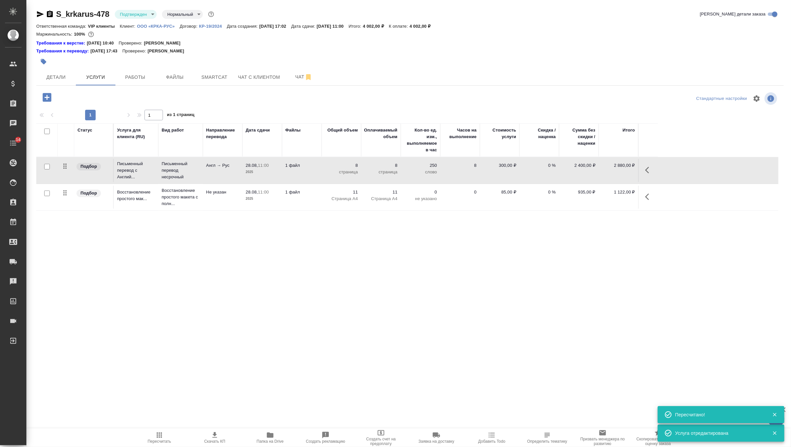
click at [400, 195] on td "11 Страница А4" at bounding box center [381, 197] width 40 height 23
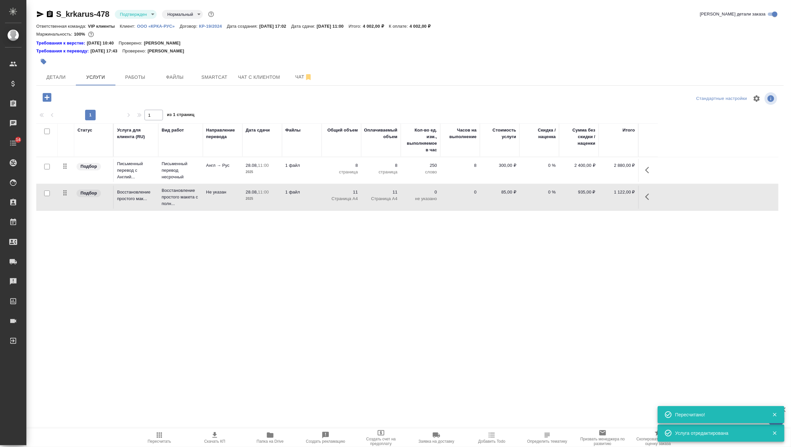
click at [400, 195] on td "11 Страница А4" at bounding box center [381, 197] width 40 height 23
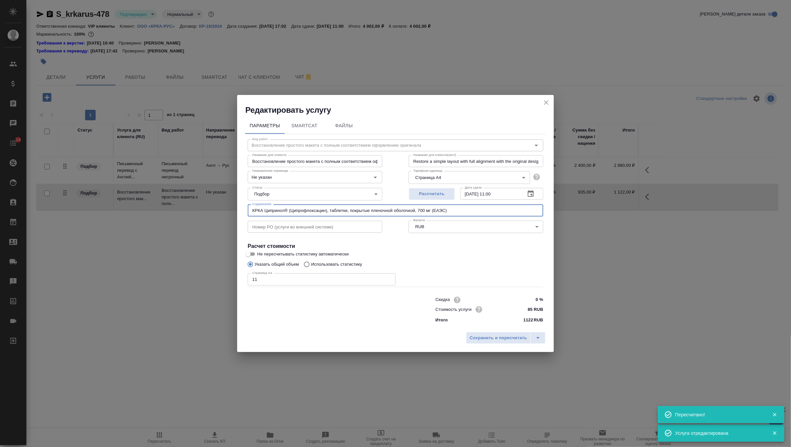
click at [391, 214] on input "КРКА Ципринол® (Ципрофлоксацин), таблетки, покрытые пленочной оболочкой, 700 мг…" at bounding box center [396, 211] width 296 height 12
paste input "5"
type input "КРКА Ципринол® (Ципрофлоксацин), таблетки, покрытые пленочной оболочкой, 750 мг…"
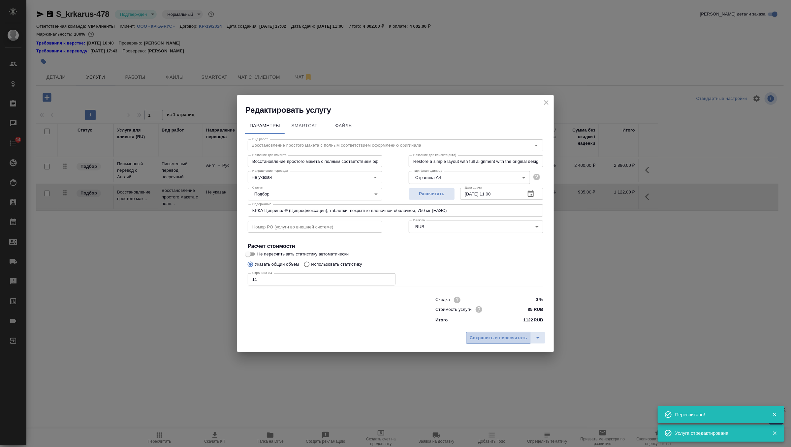
click at [514, 338] on span "Сохранить и пересчитать" at bounding box center [498, 339] width 57 height 8
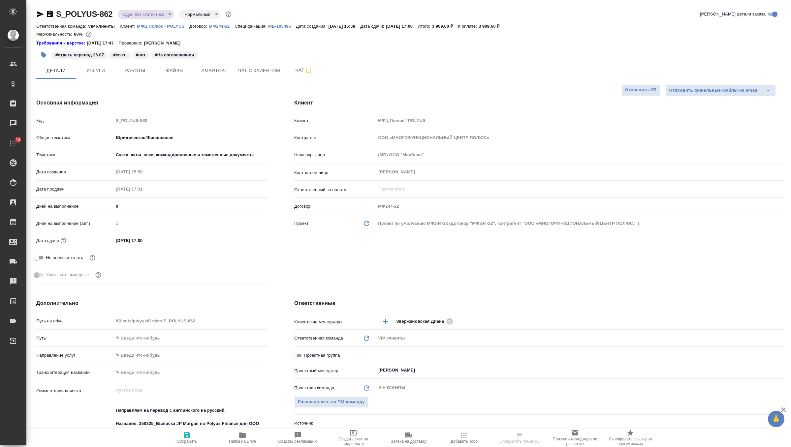
select select "RU"
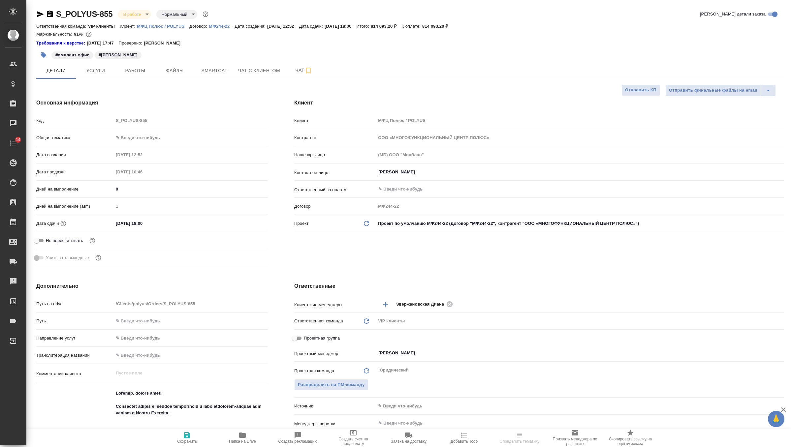
select select "RU"
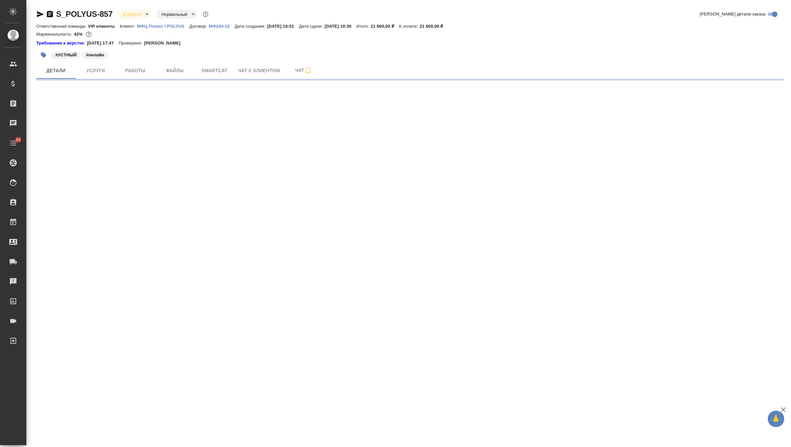
select select "RU"
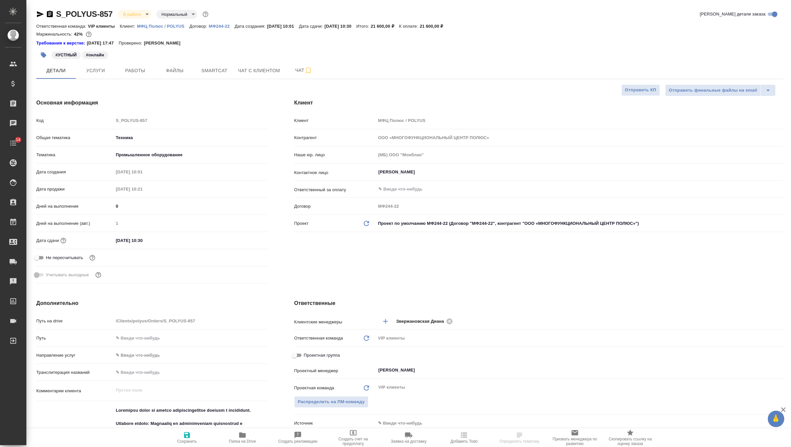
type textarea "x"
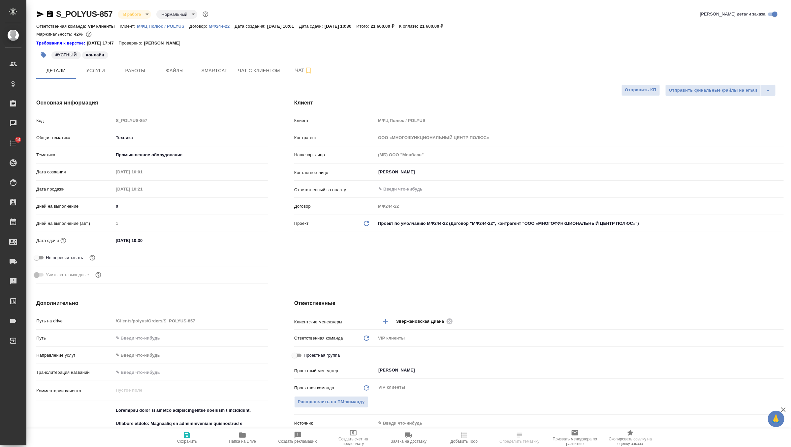
type textarea "x"
click at [299, 72] on span "Чат" at bounding box center [304, 70] width 32 height 8
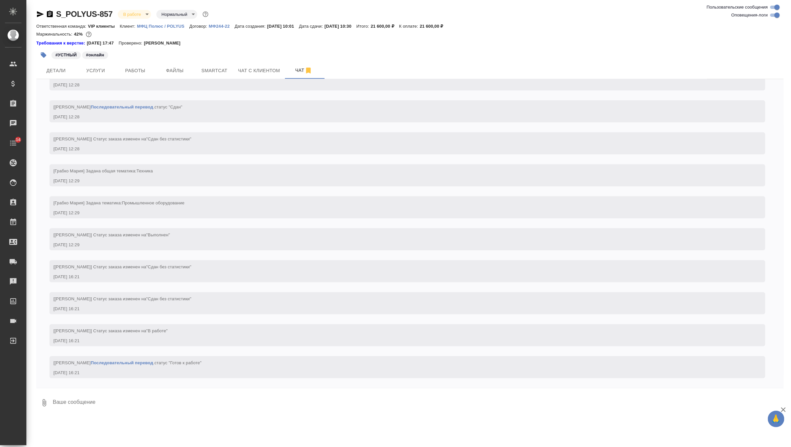
scroll to position [2778, 0]
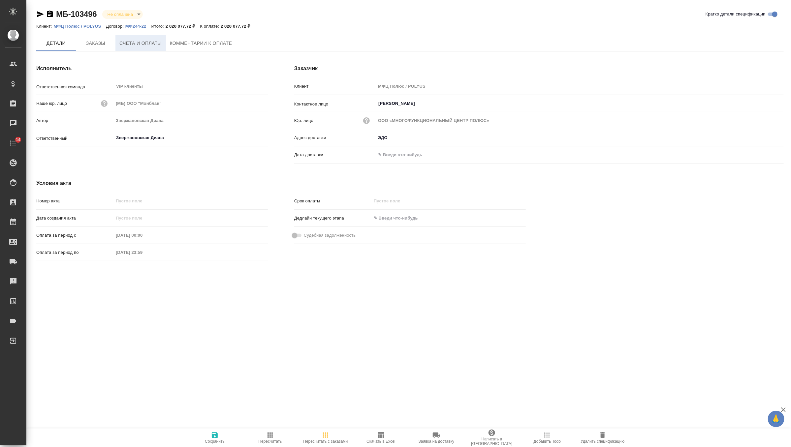
click at [140, 45] on span "Счета и оплаты" at bounding box center [140, 43] width 43 height 8
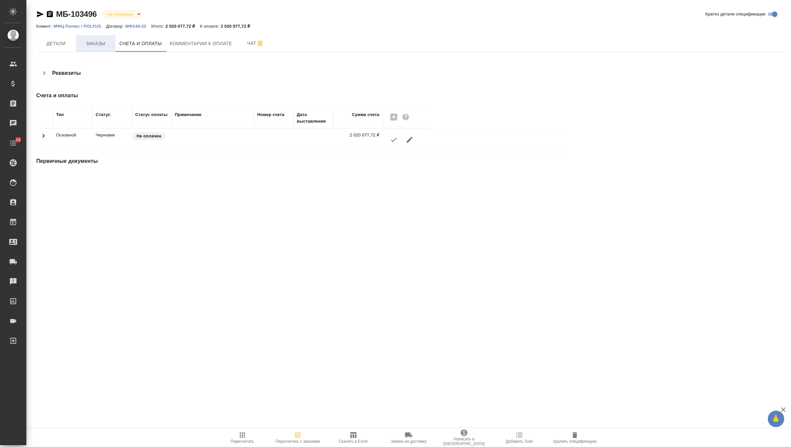
click at [100, 43] on span "Заказы" at bounding box center [96, 44] width 32 height 8
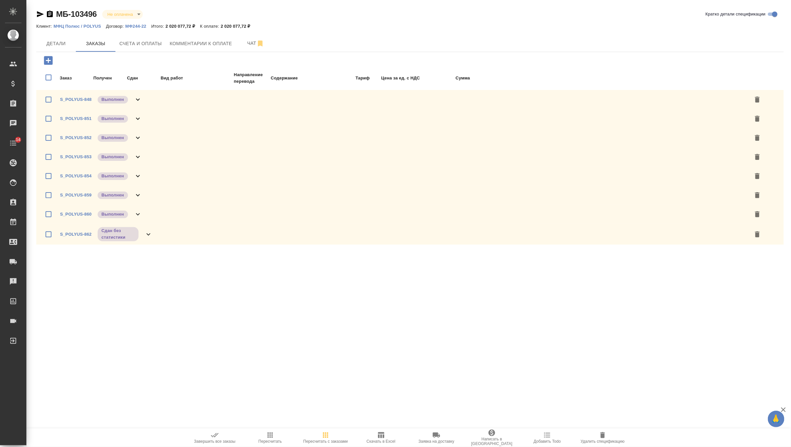
click at [136, 98] on icon at bounding box center [138, 100] width 8 height 8
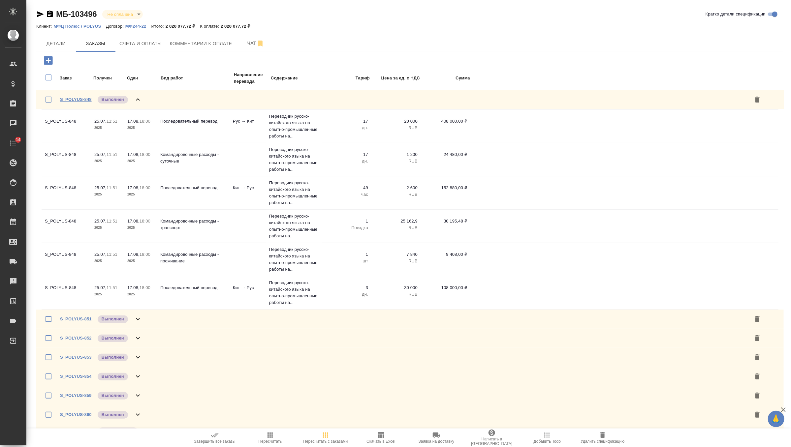
click at [80, 97] on link "S_POLYUS-848" at bounding box center [76, 99] width 32 height 5
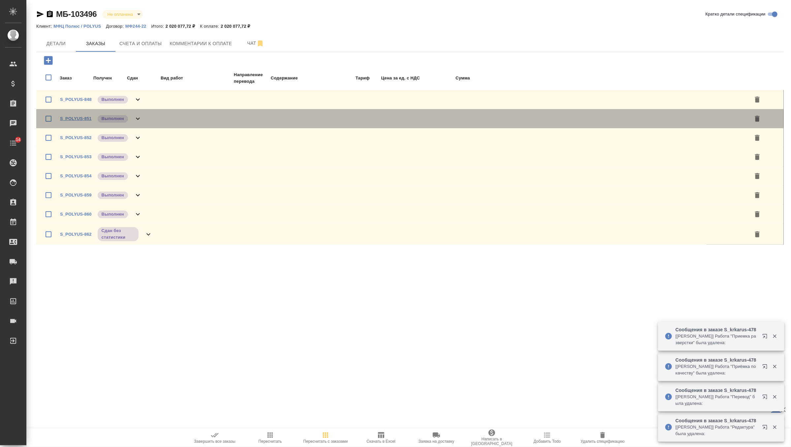
click at [79, 120] on link "S_POLYUS-851" at bounding box center [76, 118] width 32 height 5
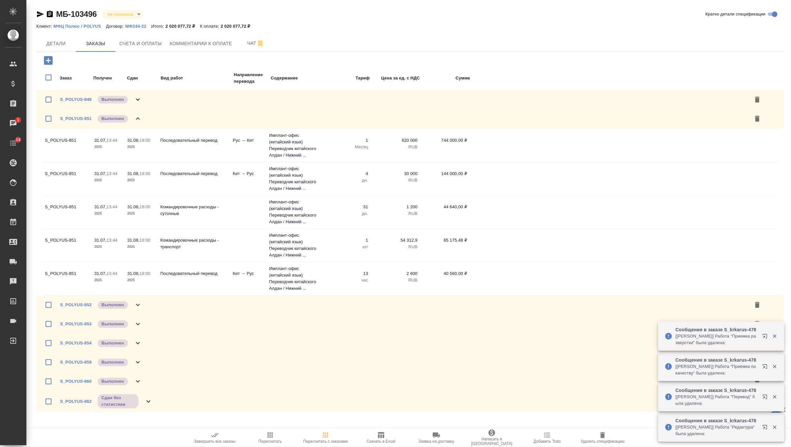
click at [135, 119] on icon at bounding box center [138, 119] width 8 height 8
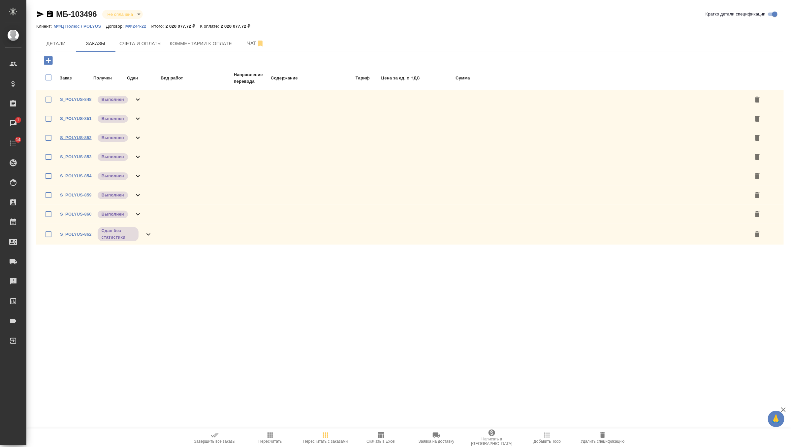
click at [71, 139] on link "S_POLYUS-852" at bounding box center [76, 137] width 32 height 5
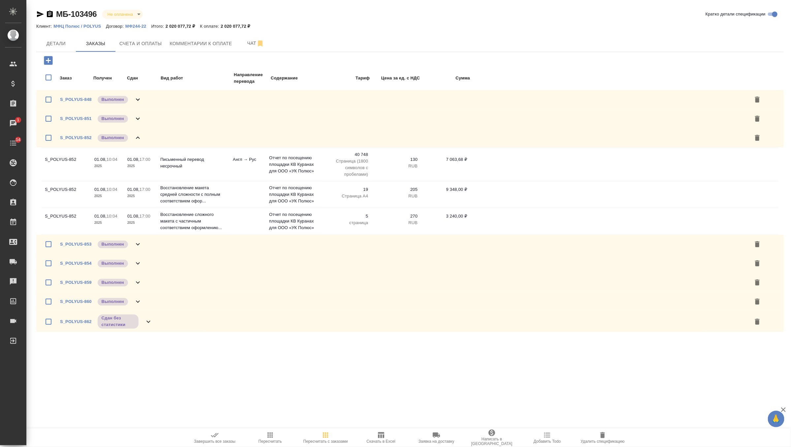
click at [133, 242] on div "S_POLYUS-853 Выполнен" at bounding box center [101, 244] width 82 height 9
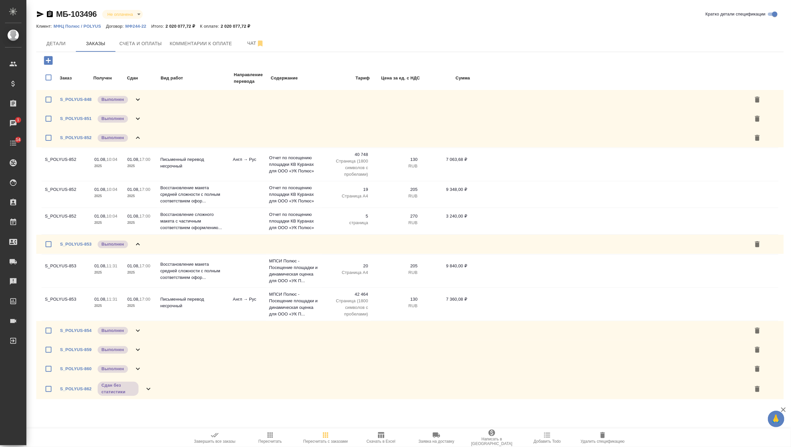
click at [141, 327] on icon at bounding box center [138, 331] width 8 height 8
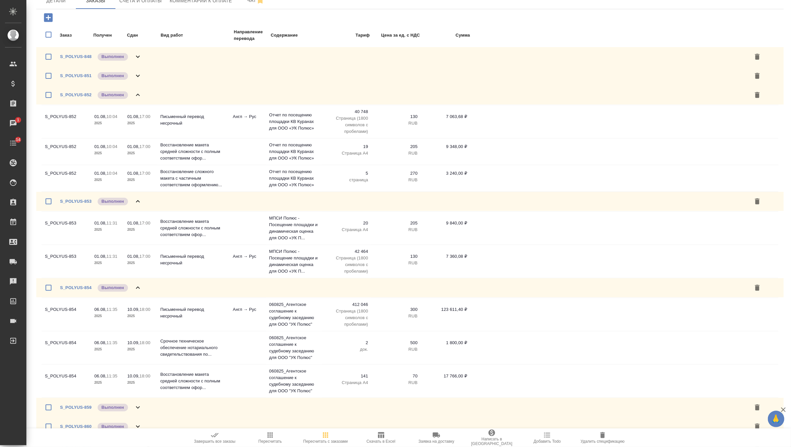
scroll to position [71, 0]
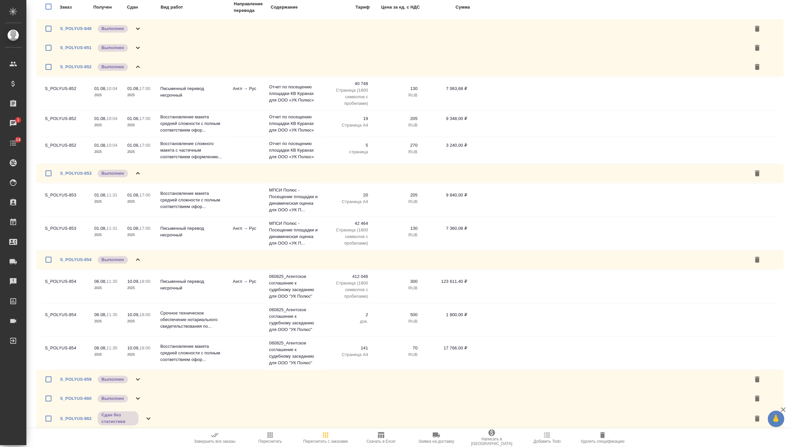
click at [134, 382] on div "S_POLYUS-859 Выполнен" at bounding box center [101, 379] width 82 height 9
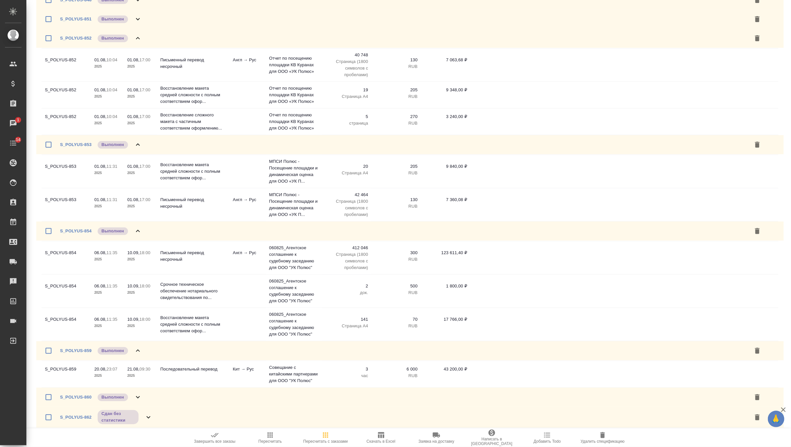
click at [138, 395] on icon at bounding box center [138, 398] width 8 height 8
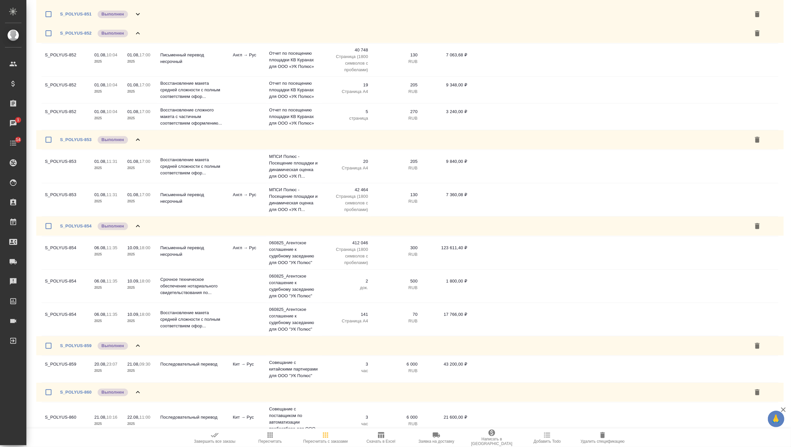
scroll to position [145, 0]
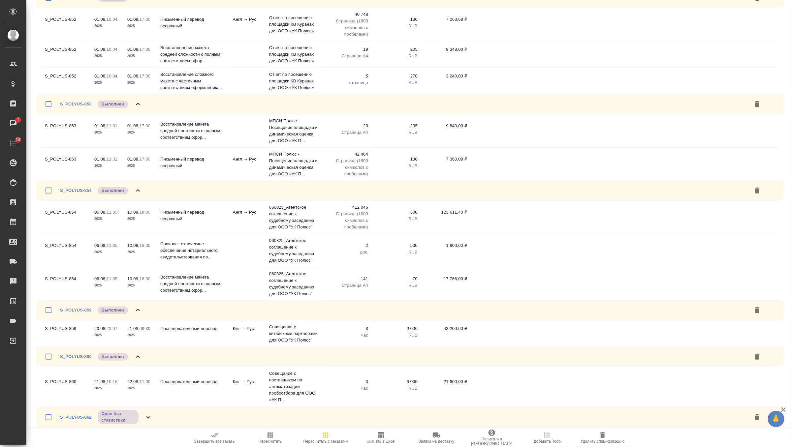
click at [146, 418] on icon at bounding box center [149, 418] width 8 height 8
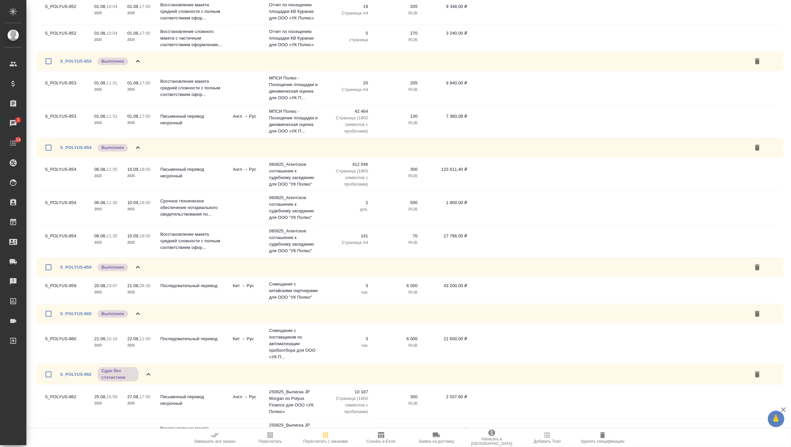
scroll to position [245, 0]
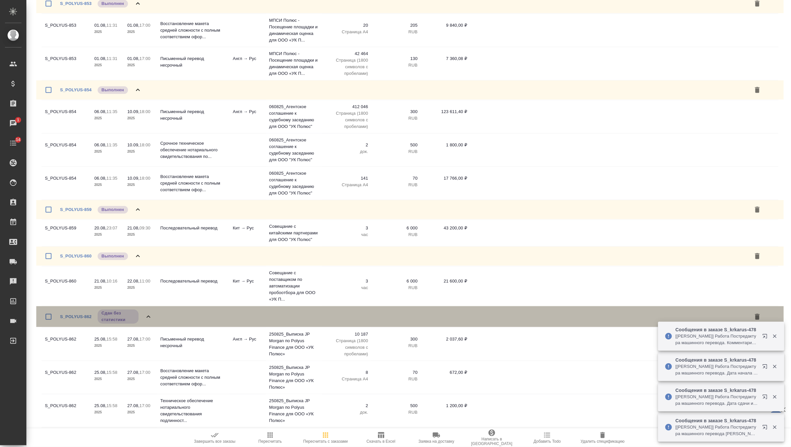
click at [147, 314] on icon at bounding box center [149, 317] width 8 height 8
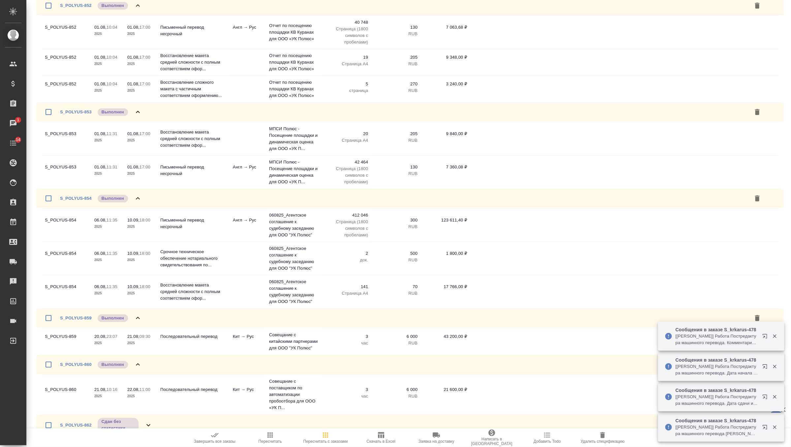
scroll to position [145, 0]
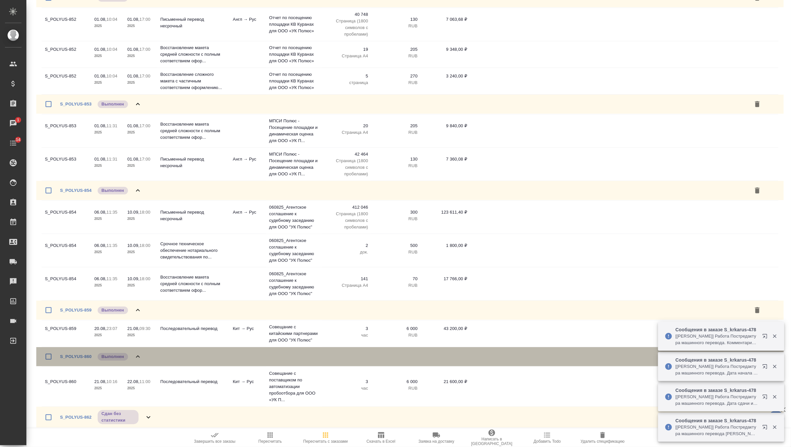
click at [135, 355] on icon at bounding box center [138, 357] width 8 height 8
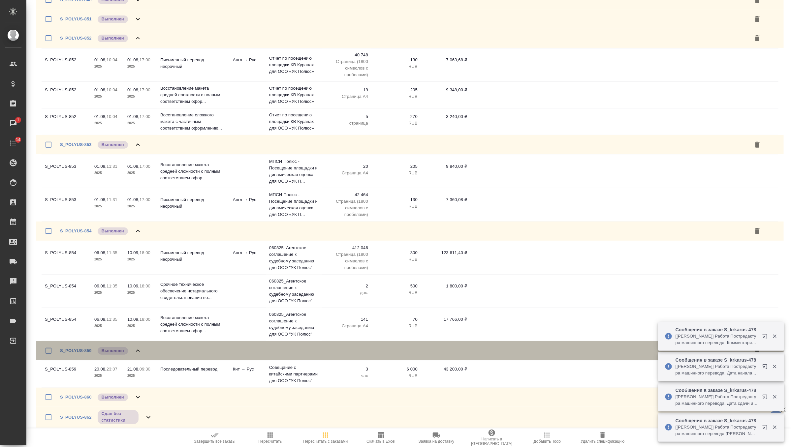
click at [137, 348] on icon at bounding box center [138, 351] width 8 height 8
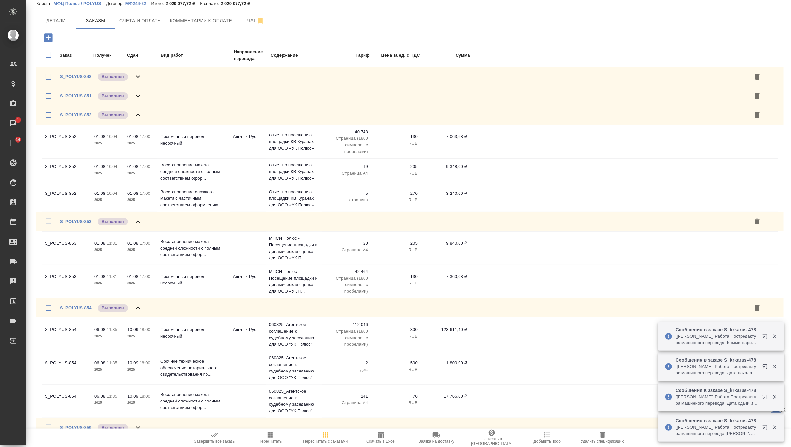
scroll to position [0, 0]
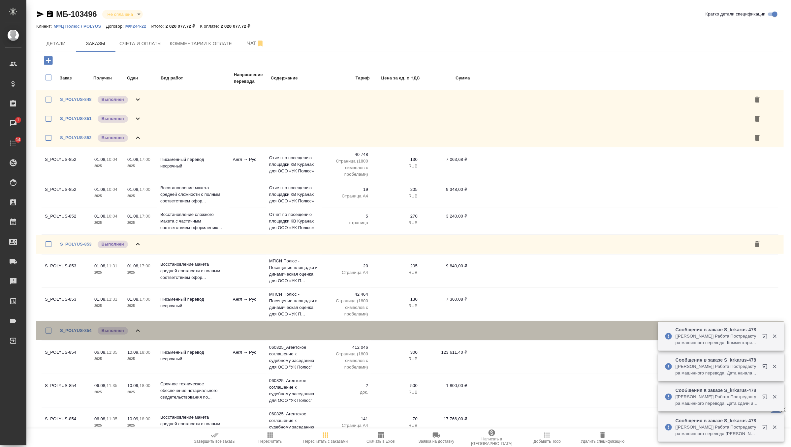
click at [138, 329] on icon at bounding box center [138, 331] width 8 height 8
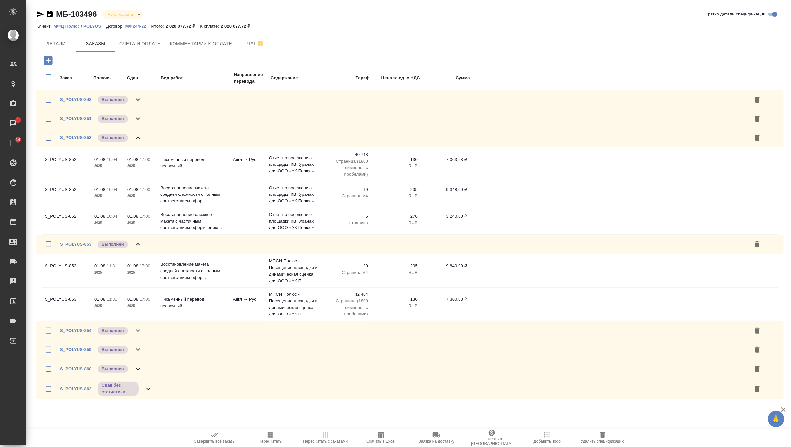
click at [139, 242] on icon at bounding box center [138, 245] width 8 height 8
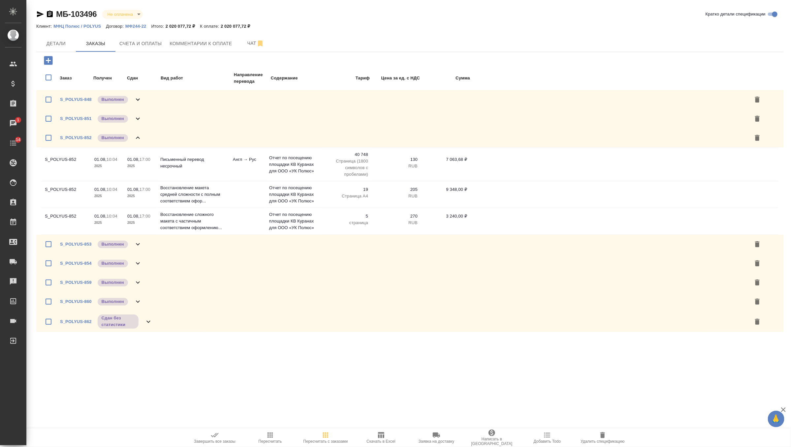
click at [140, 136] on icon at bounding box center [138, 138] width 8 height 8
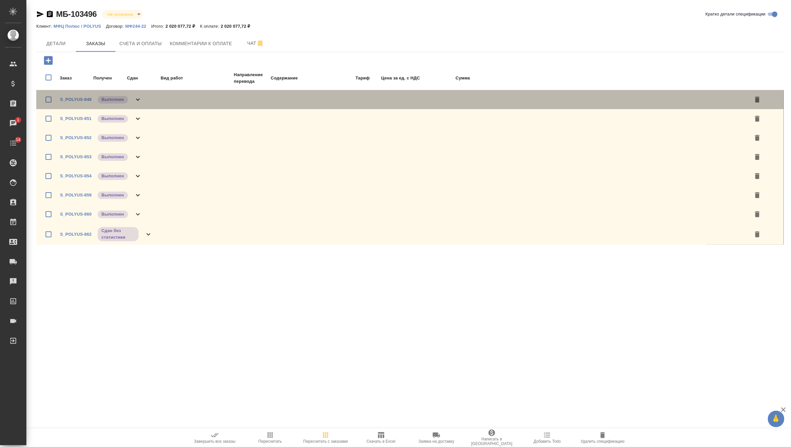
click at [136, 98] on icon at bounding box center [138, 100] width 8 height 8
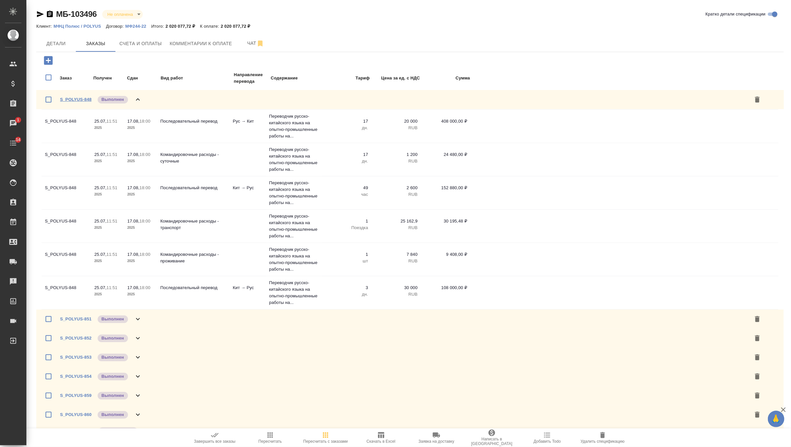
click at [73, 99] on link "S_POLYUS-848" at bounding box center [76, 99] width 32 height 5
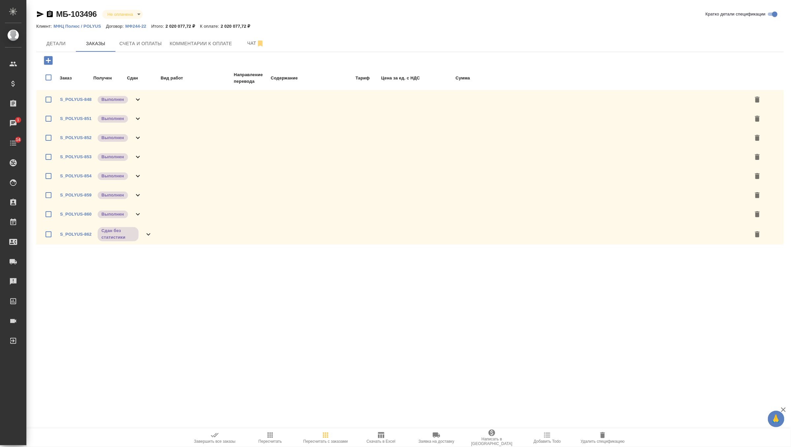
click at [138, 101] on icon at bounding box center [138, 100] width 8 height 8
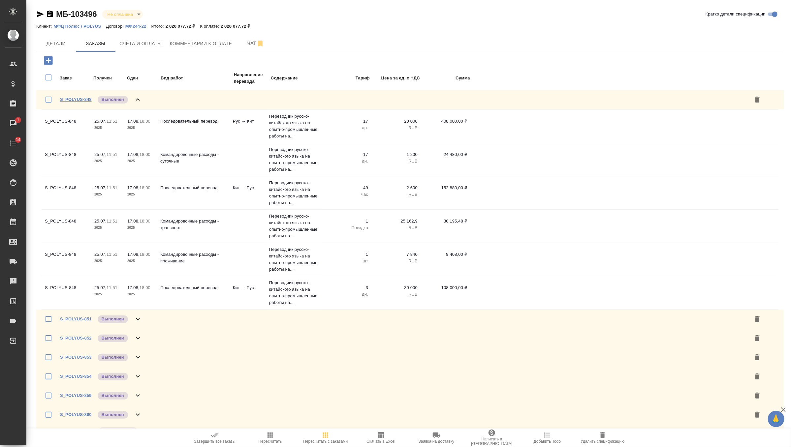
click at [77, 101] on link "S_POLYUS-848" at bounding box center [76, 99] width 32 height 5
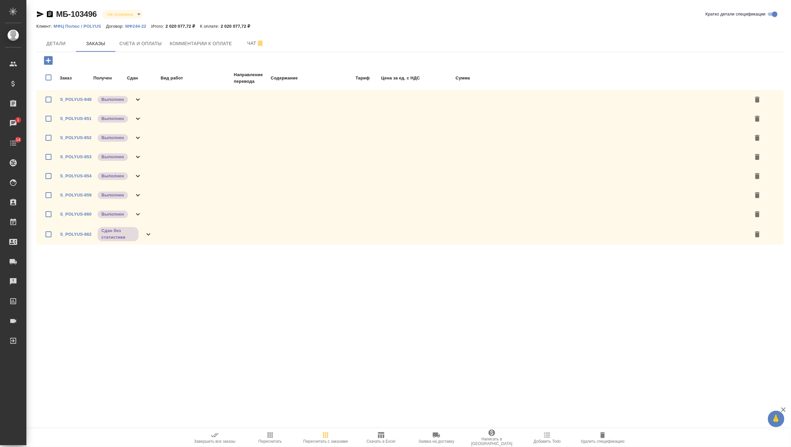
click at [136, 100] on icon at bounding box center [138, 100] width 8 height 8
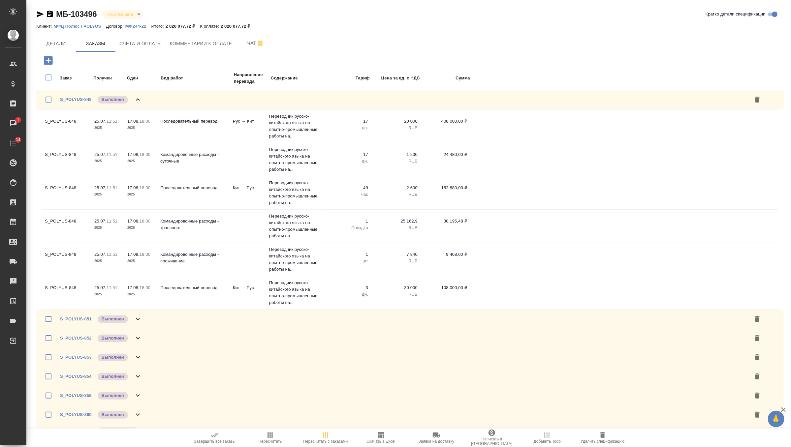
click at [137, 100] on icon at bounding box center [138, 100] width 8 height 8
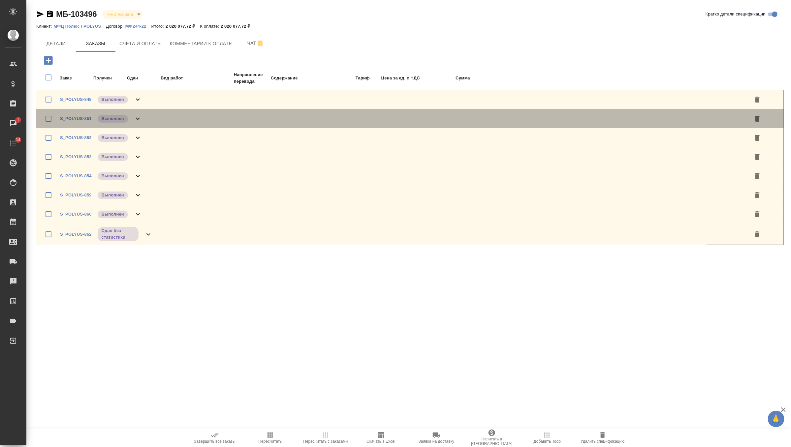
click at [140, 117] on icon at bounding box center [138, 119] width 8 height 8
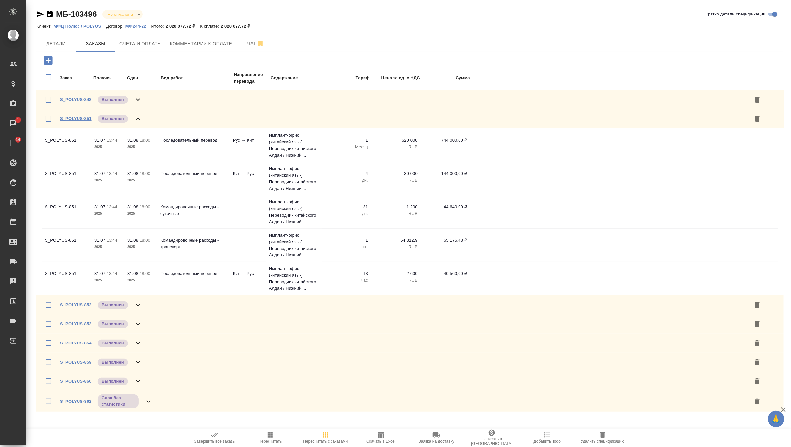
click at [85, 118] on link "S_POLYUS-851" at bounding box center [76, 118] width 32 height 5
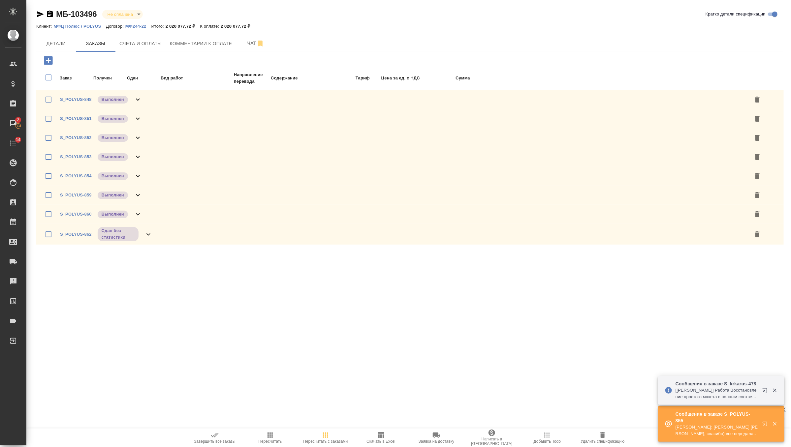
click at [138, 119] on icon at bounding box center [138, 119] width 8 height 8
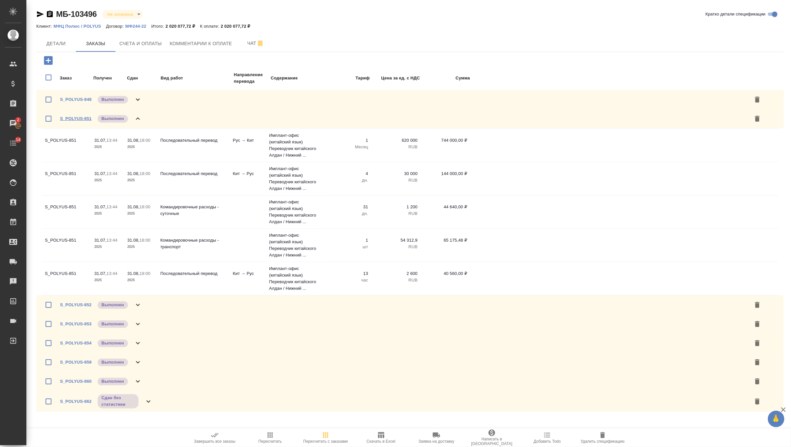
click at [77, 120] on link "S_POLYUS-851" at bounding box center [76, 118] width 32 height 5
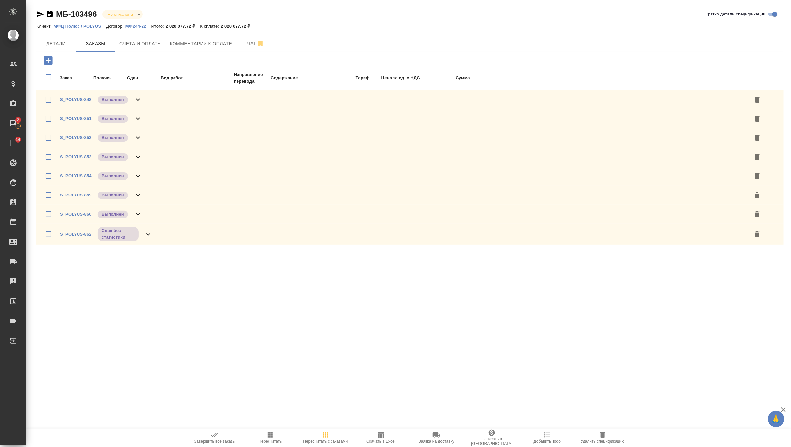
click at [136, 137] on icon at bounding box center [138, 138] width 4 height 2
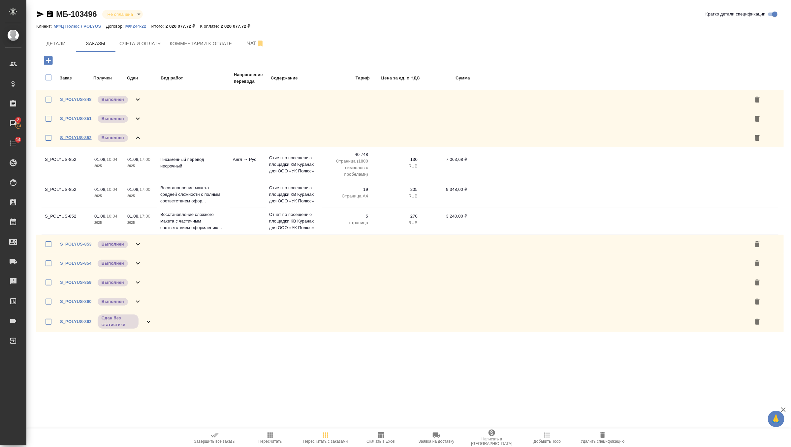
click at [77, 137] on link "S_POLYUS-852" at bounding box center [76, 137] width 32 height 5
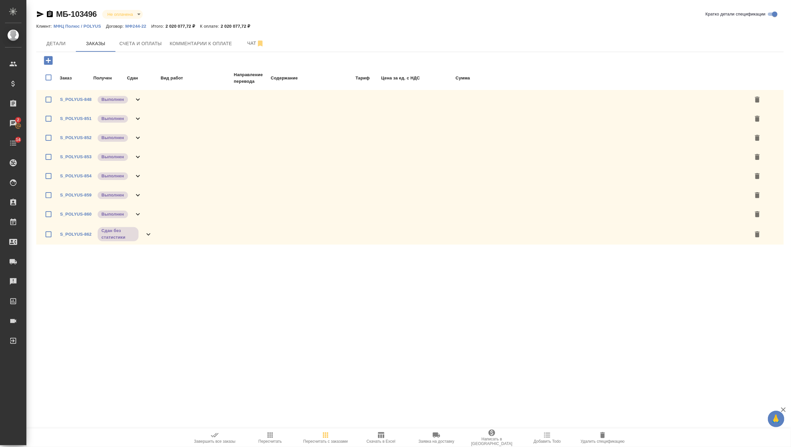
click at [138, 137] on icon at bounding box center [138, 138] width 8 height 8
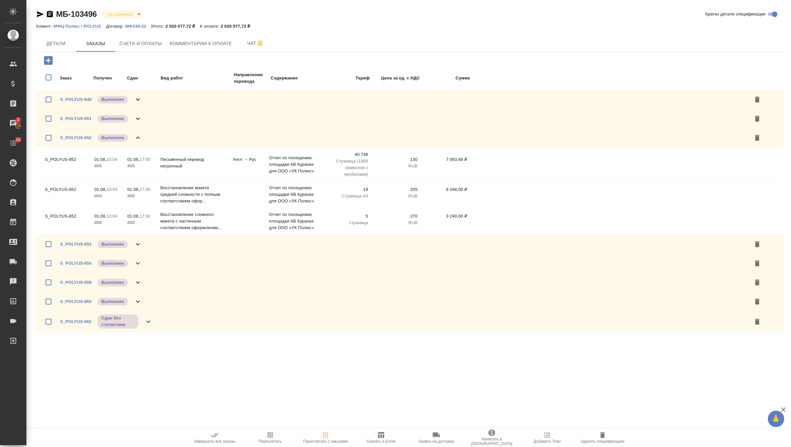
click at [135, 138] on icon at bounding box center [138, 138] width 8 height 8
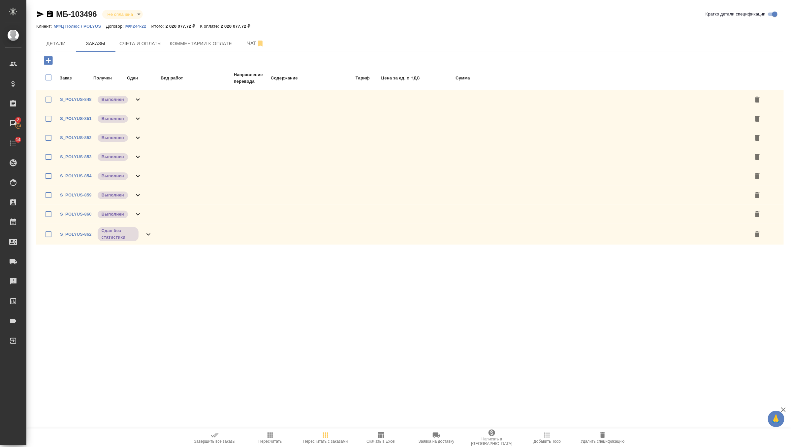
click at [140, 153] on icon at bounding box center [138, 157] width 8 height 8
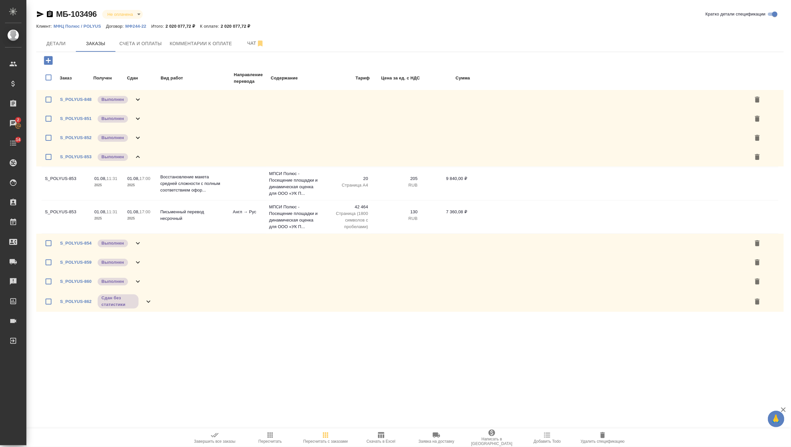
click at [128, 243] on div "Выполнен" at bounding box center [113, 243] width 32 height 9
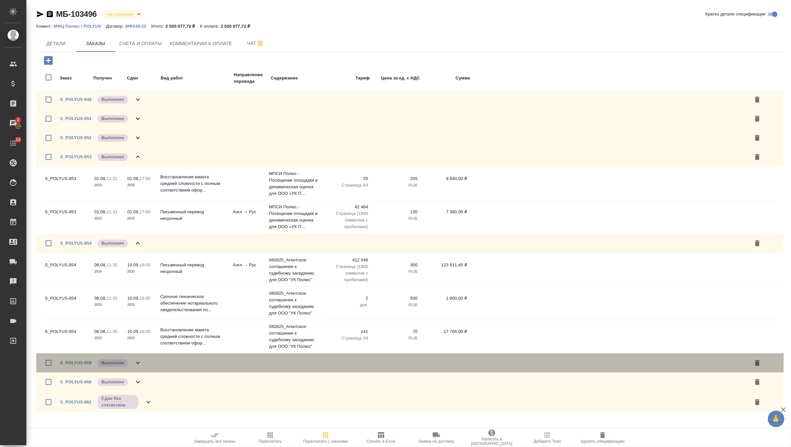
click at [136, 364] on icon at bounding box center [138, 363] width 8 height 8
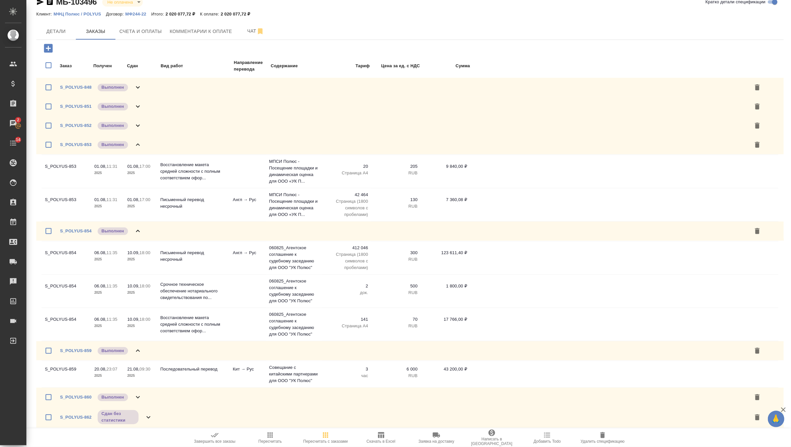
click at [141, 396] on icon at bounding box center [138, 398] width 8 height 8
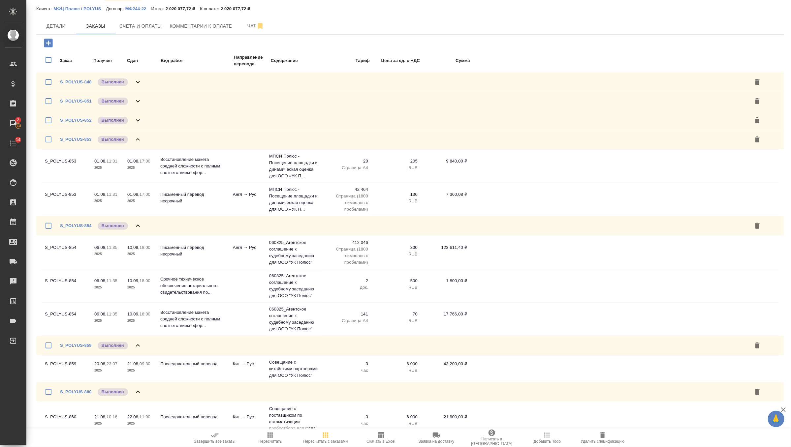
scroll to position [58, 0]
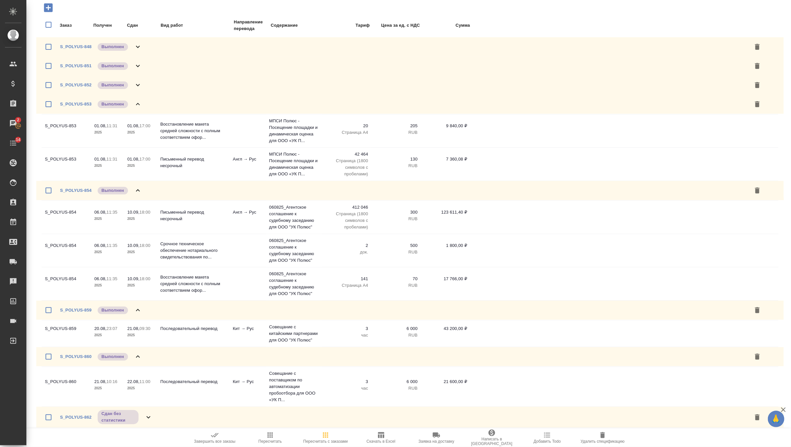
click at [148, 415] on icon at bounding box center [149, 418] width 8 height 8
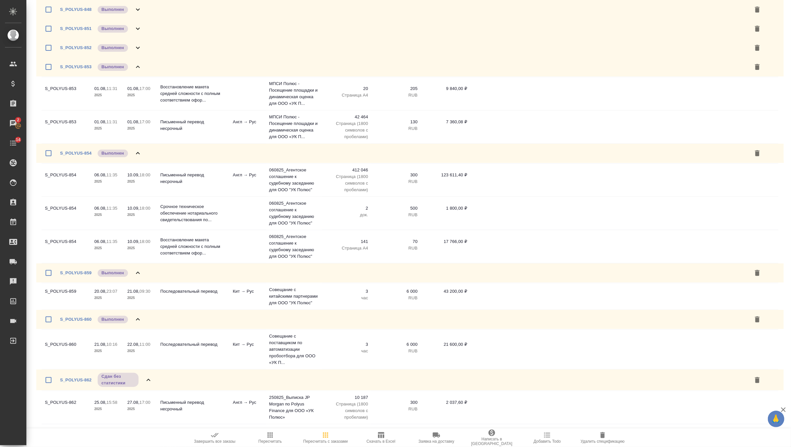
scroll to position [50, 0]
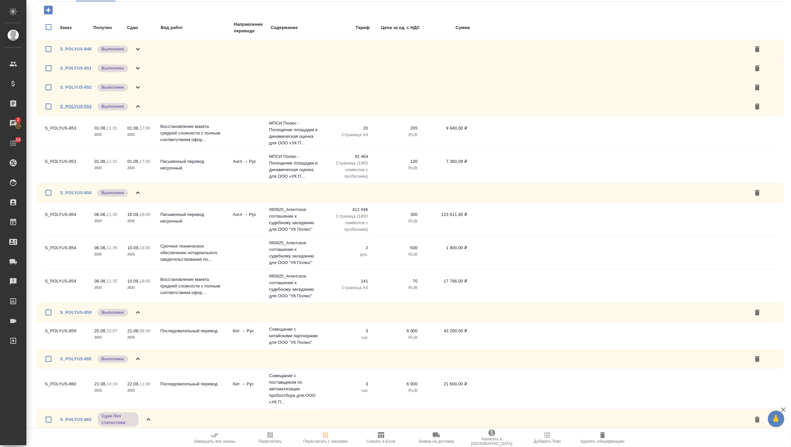
click at [86, 106] on link "S_POLYUS-853" at bounding box center [76, 106] width 32 height 5
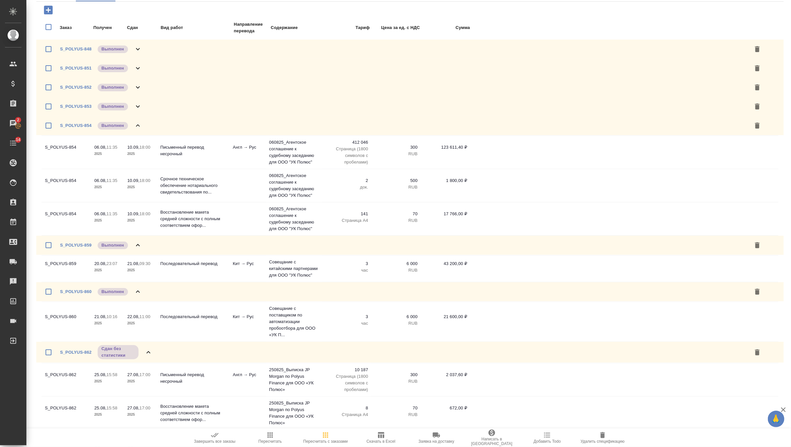
click at [138, 105] on icon at bounding box center [138, 107] width 8 height 8
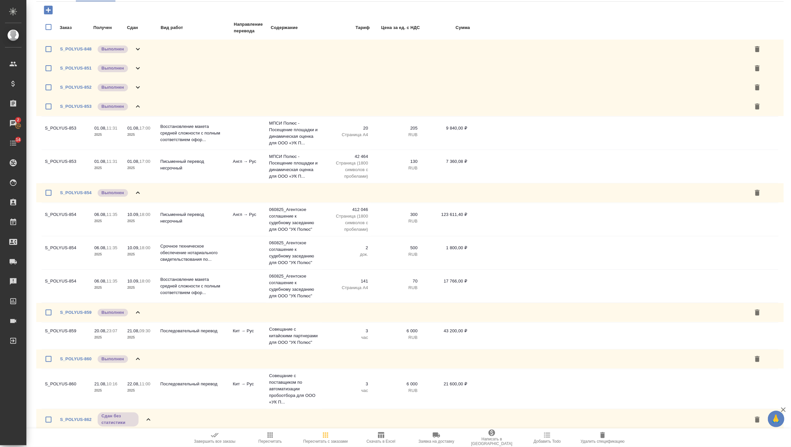
click at [139, 106] on icon at bounding box center [138, 106] width 4 height 2
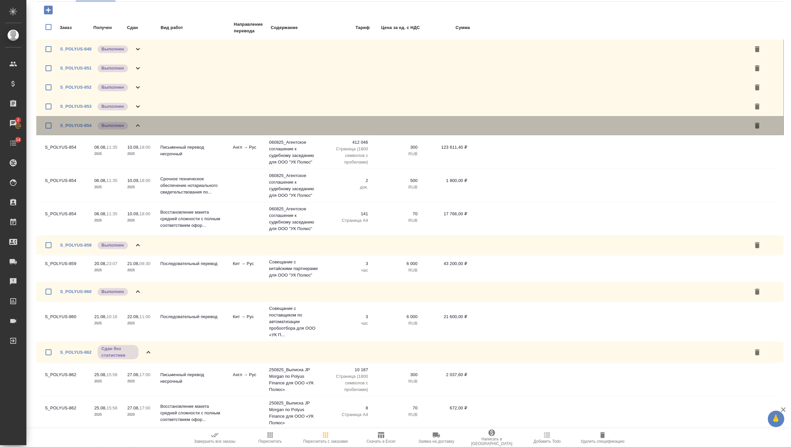
click at [81, 121] on div "S_POLYUS-854 Выполнен" at bounding box center [101, 125] width 82 height 9
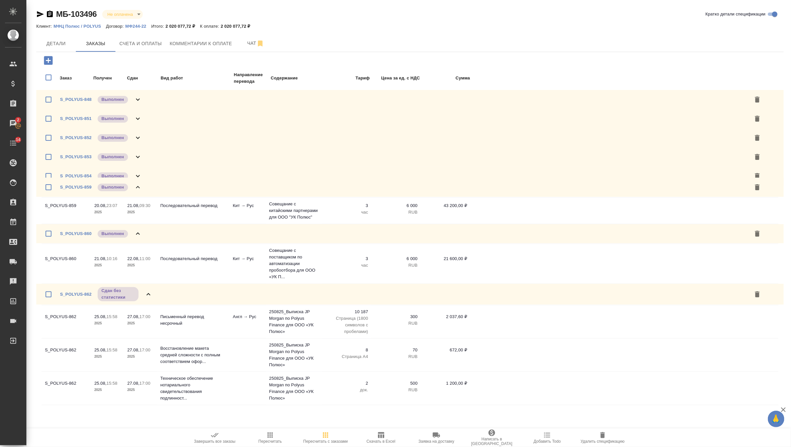
scroll to position [0, 0]
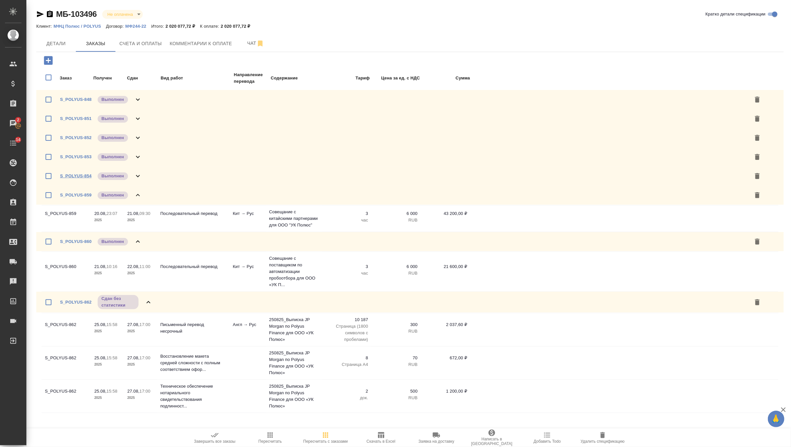
click at [85, 178] on link "S_POLYUS-854" at bounding box center [76, 176] width 32 height 5
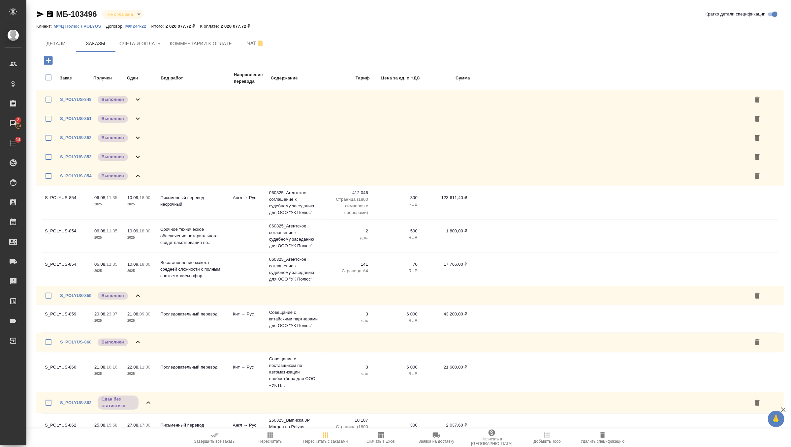
click at [138, 178] on icon at bounding box center [138, 176] width 8 height 8
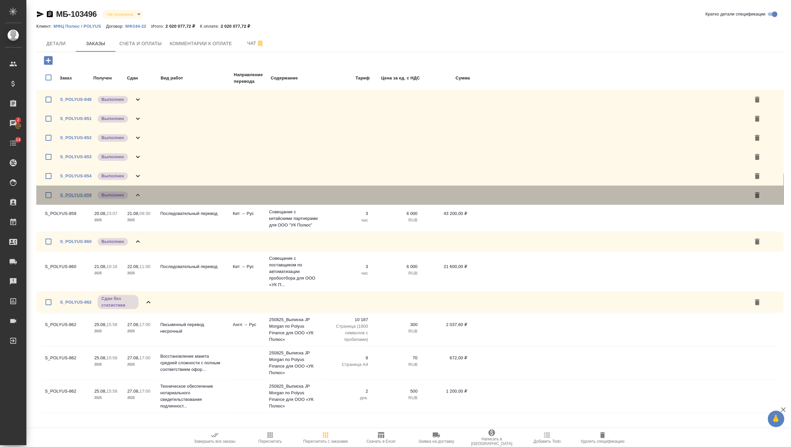
click at [83, 195] on link "S_POLYUS-859" at bounding box center [76, 195] width 32 height 5
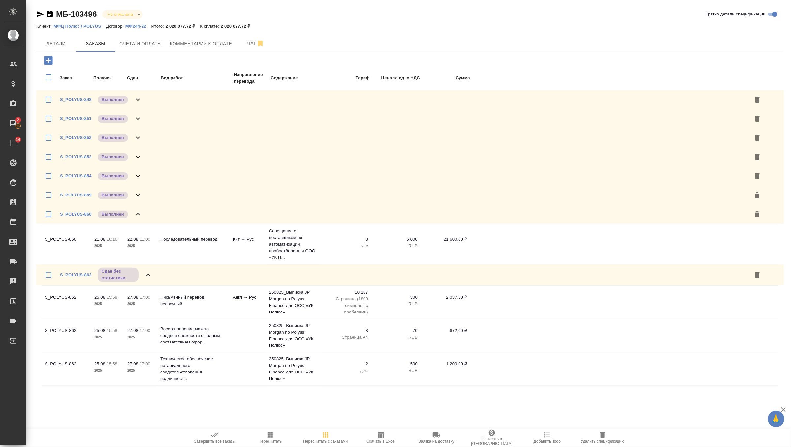
click at [81, 212] on link "S_POLYUS-860" at bounding box center [76, 214] width 32 height 5
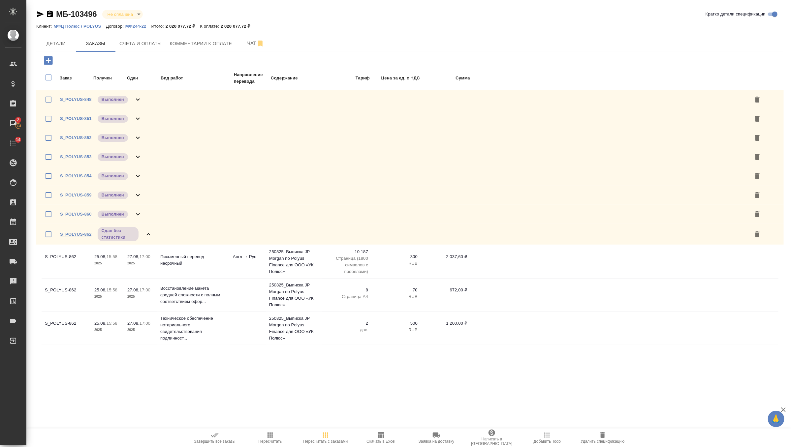
click at [85, 232] on link "S_POLYUS-862" at bounding box center [76, 234] width 32 height 5
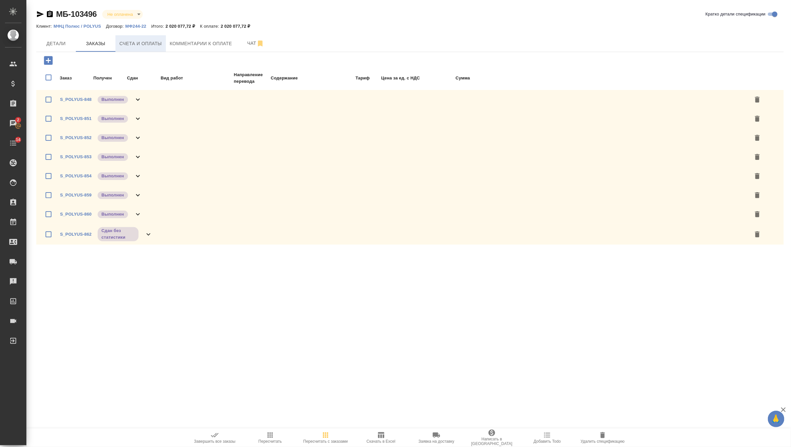
click at [139, 45] on span "Счета и оплаты" at bounding box center [140, 44] width 43 height 8
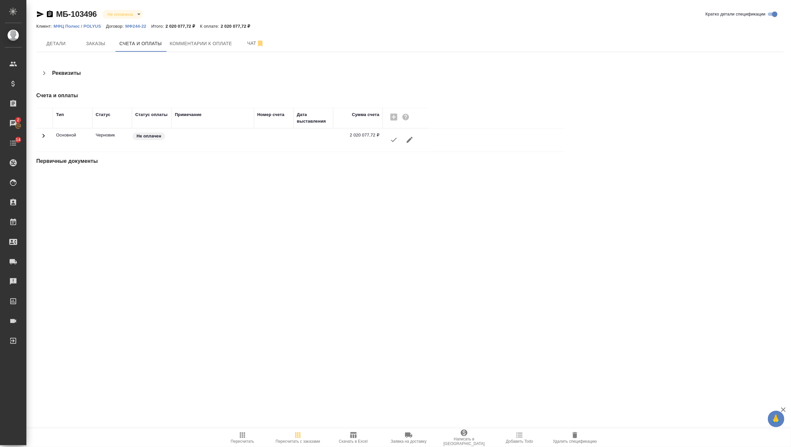
click at [394, 140] on icon "button" at bounding box center [394, 140] width 8 height 8
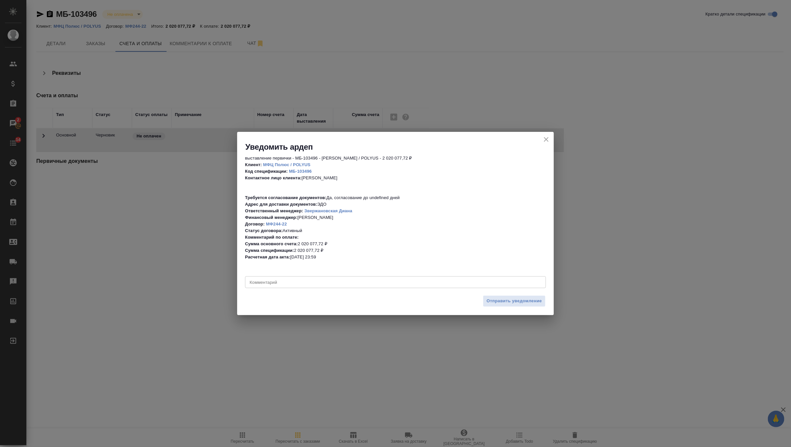
click at [282, 283] on textarea at bounding box center [396, 282] width 292 height 5
type textarea "датировать 28.08"
click at [523, 301] on span "Отправить уведомление" at bounding box center [514, 302] width 55 height 8
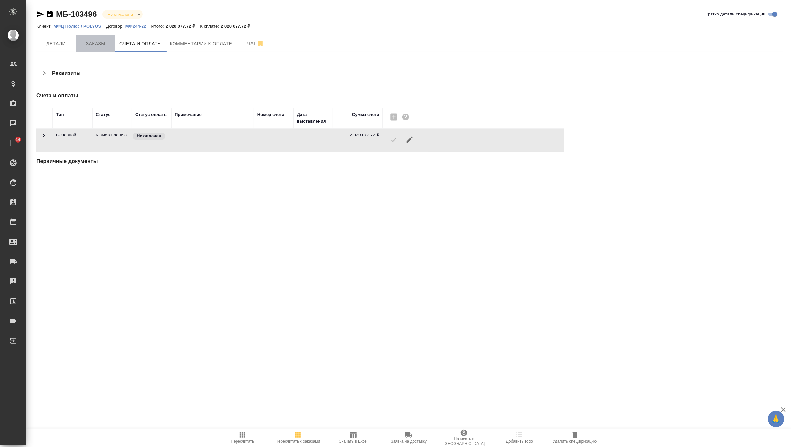
click at [101, 49] on button "Заказы" at bounding box center [96, 43] width 40 height 16
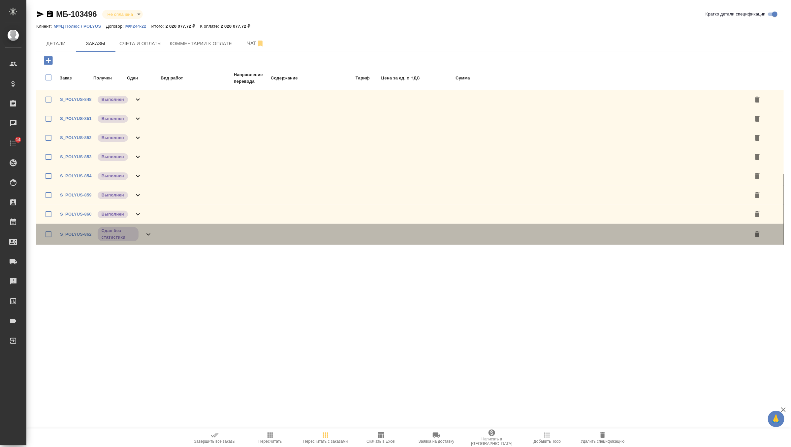
click at [148, 234] on icon at bounding box center [149, 235] width 8 height 8
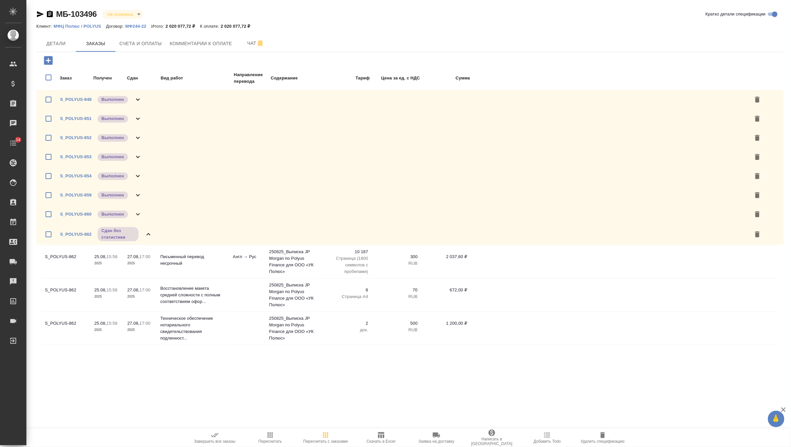
click at [148, 234] on icon at bounding box center [149, 235] width 8 height 8
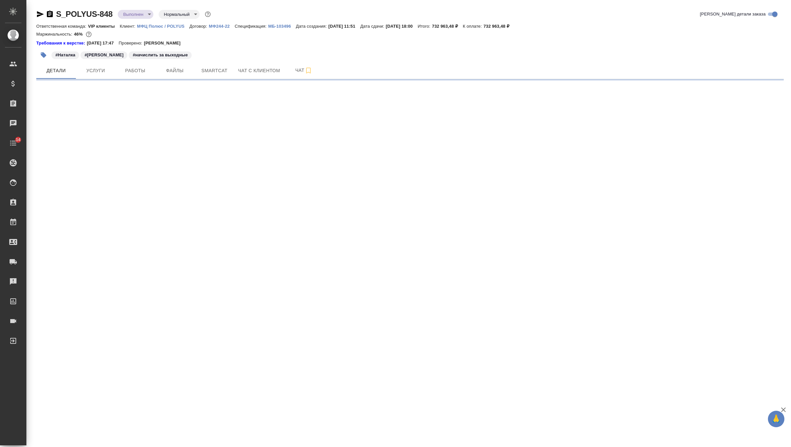
select select "RU"
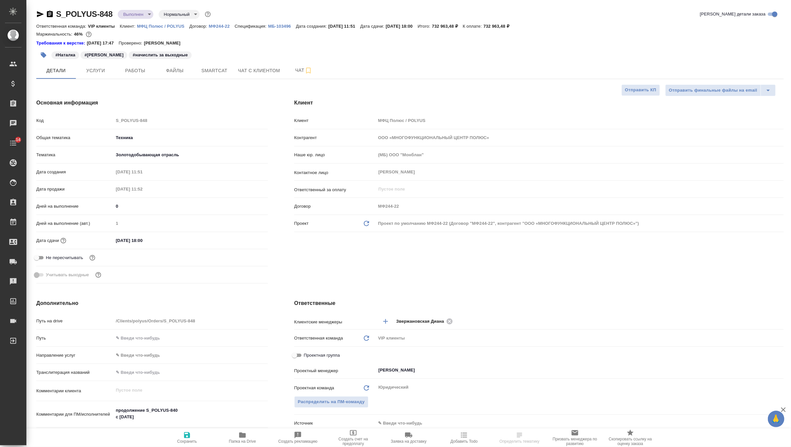
type textarea "x"
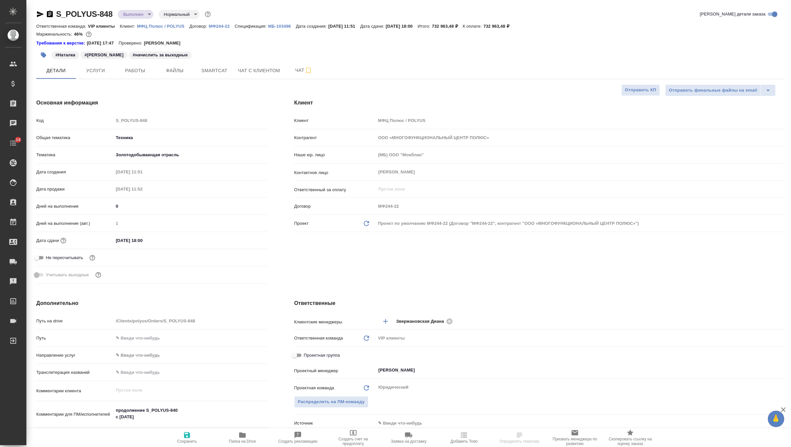
type textarea "x"
click at [176, 72] on span "Файлы" at bounding box center [175, 71] width 32 height 8
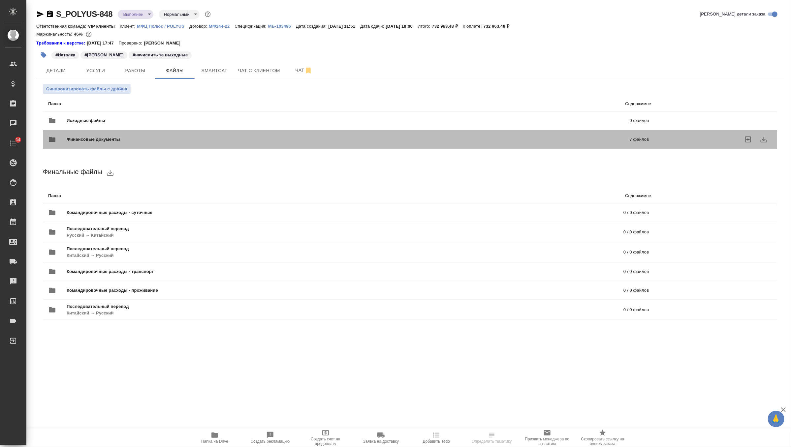
click at [95, 137] on span "Финансовые документы" at bounding box center [221, 139] width 308 height 7
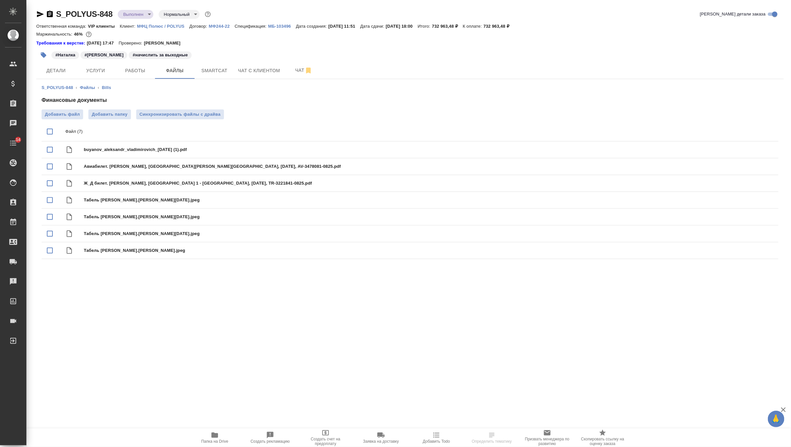
click at [48, 131] on input "checkbox" at bounding box center [50, 132] width 14 height 14
checkbox input "true"
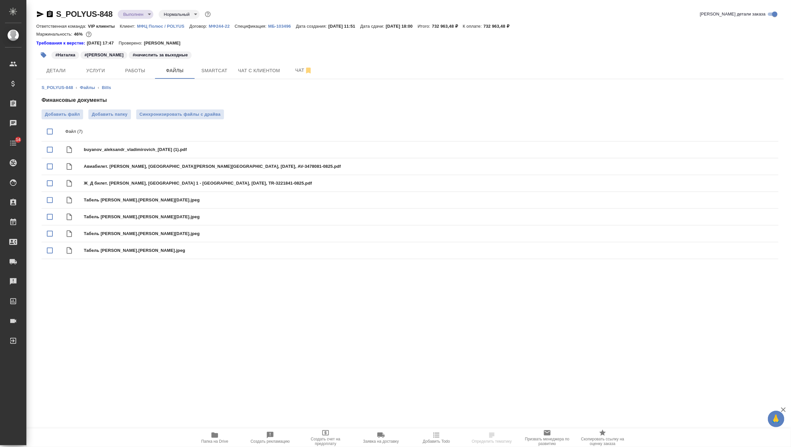
checkbox input "true"
click at [753, 128] on icon "download" at bounding box center [750, 132] width 8 height 8
click at [48, 12] on icon "button" at bounding box center [50, 14] width 6 height 7
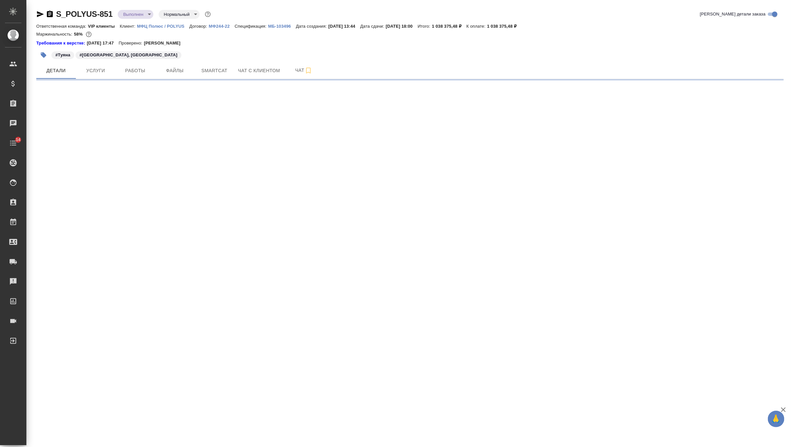
select select "RU"
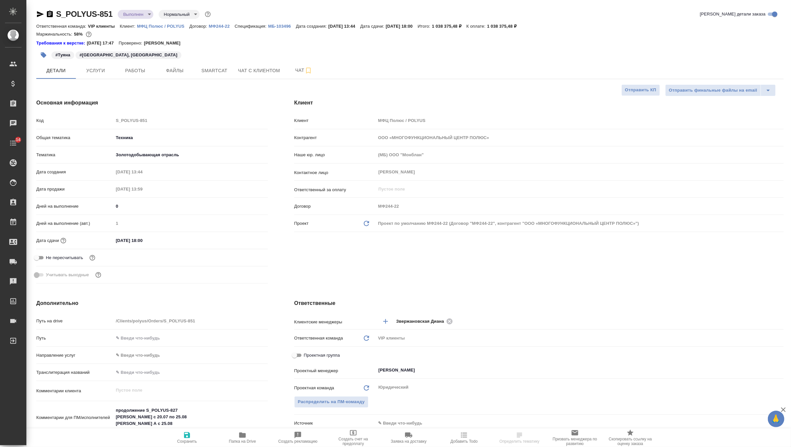
type textarea "x"
select select "RU"
type textarea "x"
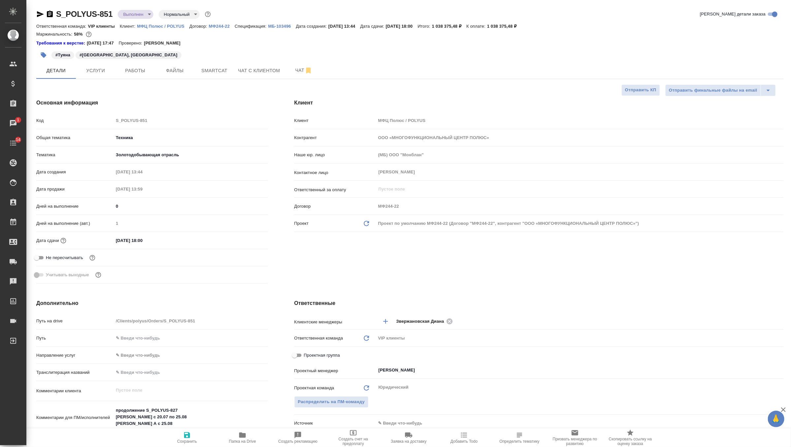
type textarea "x"
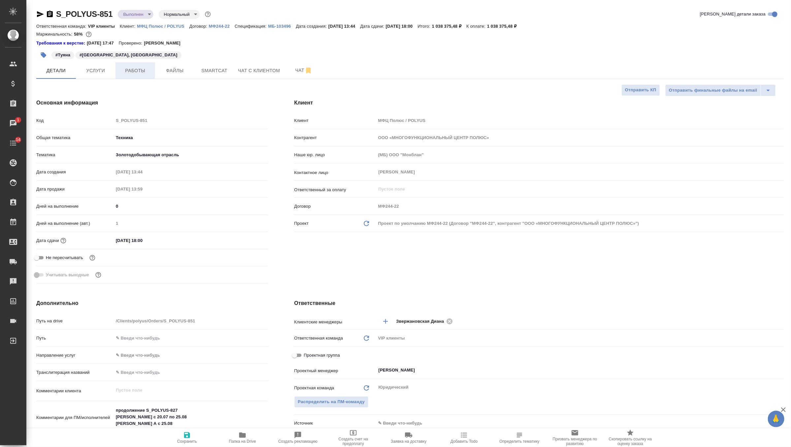
click at [145, 65] on button "Работы" at bounding box center [135, 70] width 40 height 16
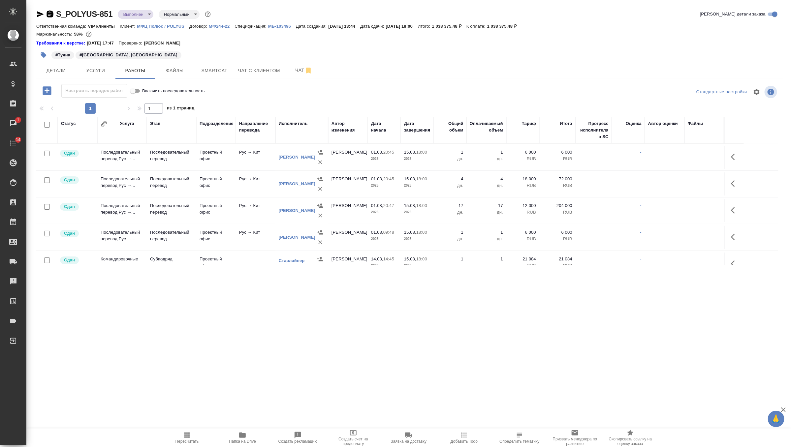
click at [53, 14] on icon "button" at bounding box center [50, 14] width 8 height 8
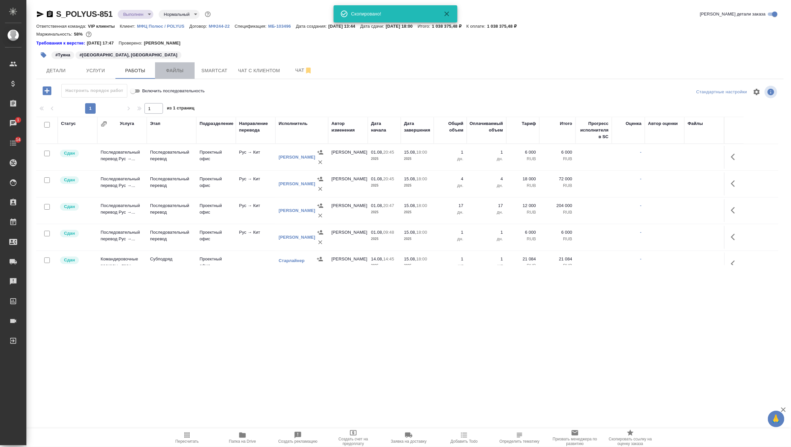
click at [173, 72] on span "Файлы" at bounding box center [175, 71] width 32 height 8
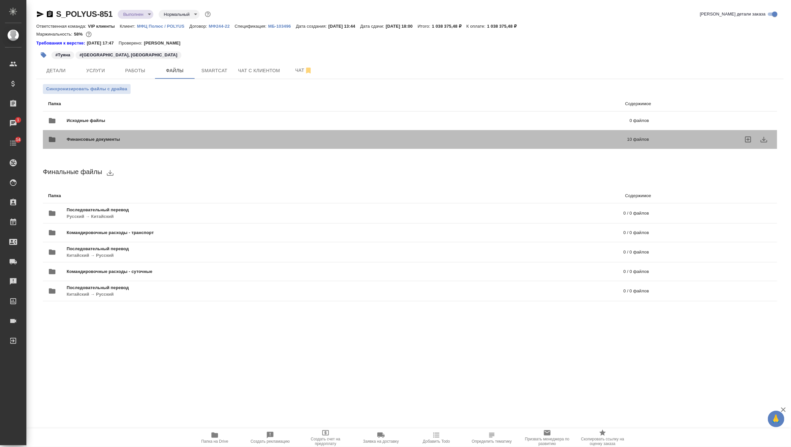
click at [133, 139] on span "Финансовые документы" at bounding box center [220, 139] width 307 height 7
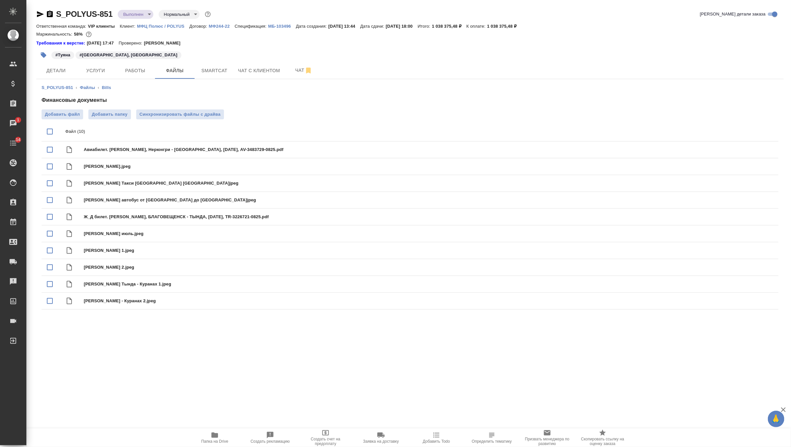
click at [52, 130] on input "checkbox" at bounding box center [50, 132] width 14 height 14
checkbox input "true"
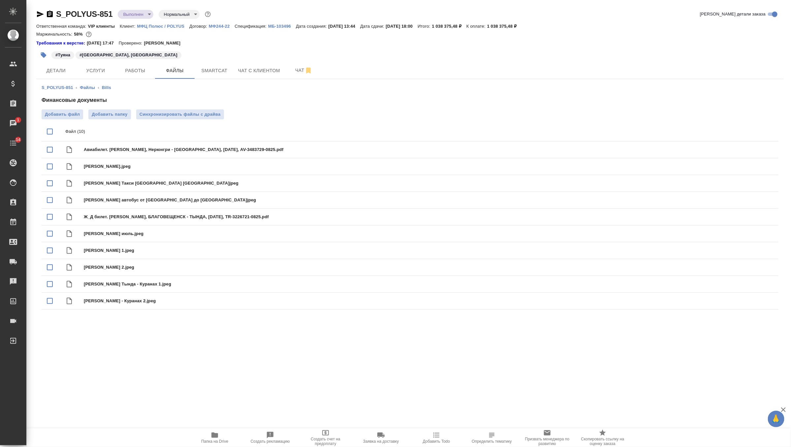
checkbox input "true"
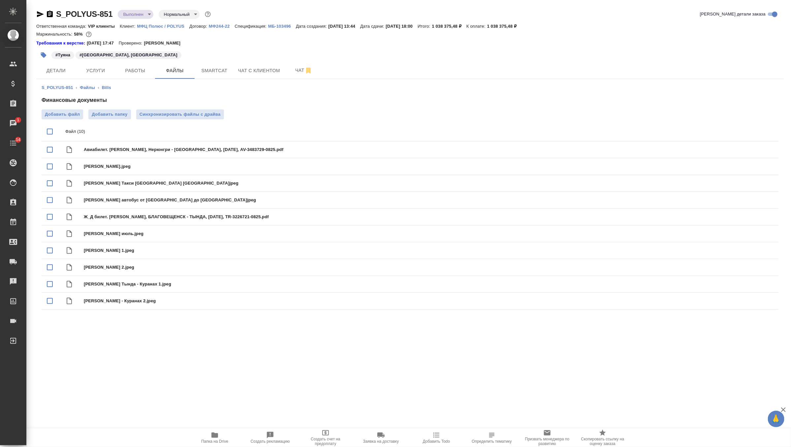
checkbox input "true"
click at [754, 129] on icon "download" at bounding box center [750, 132] width 8 height 8
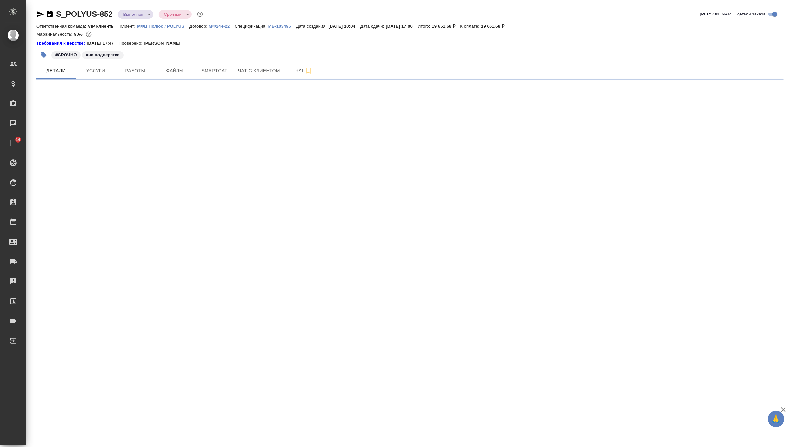
select select "RU"
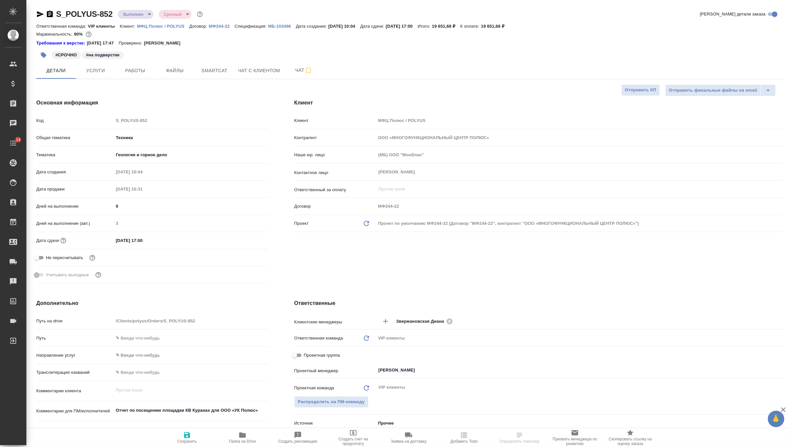
type textarea "x"
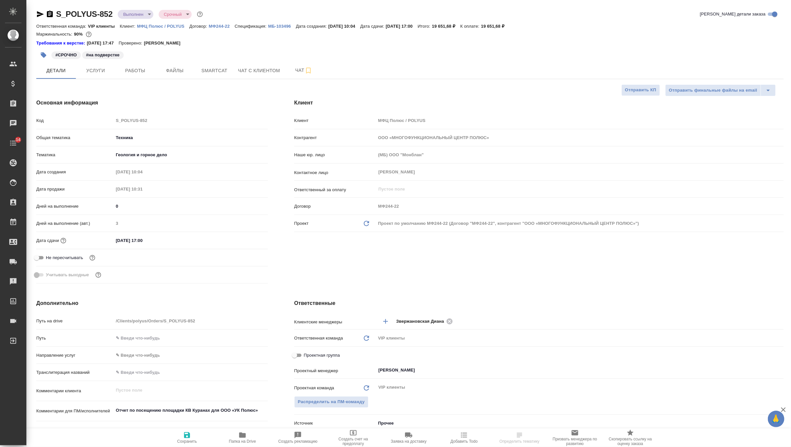
type textarea "x"
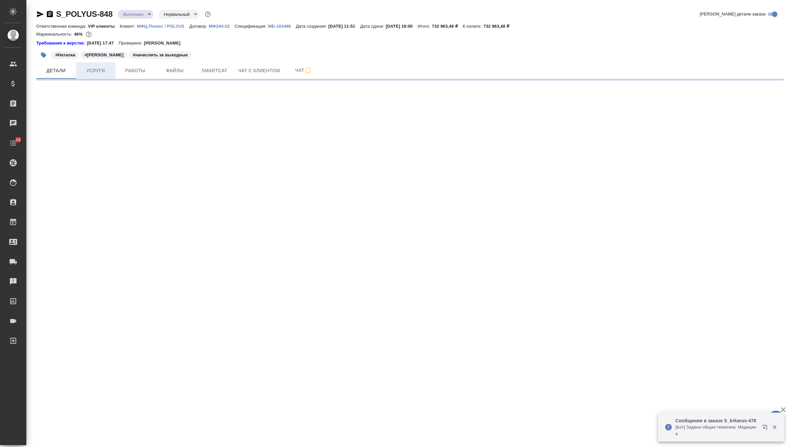
select select "RU"
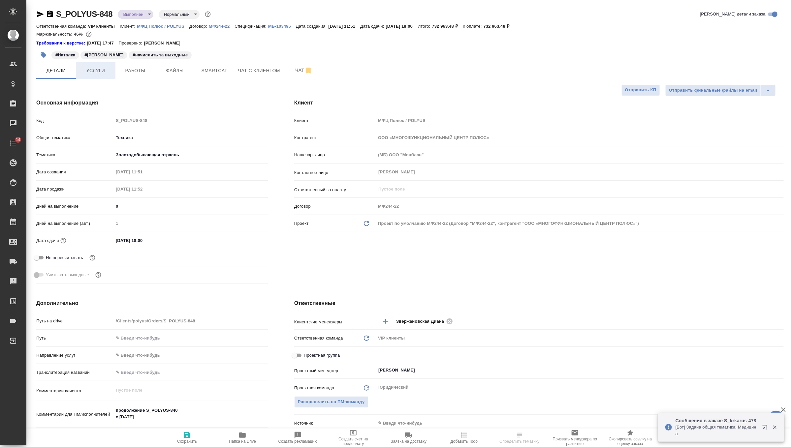
click at [90, 73] on span "Услуги" at bounding box center [96, 71] width 32 height 8
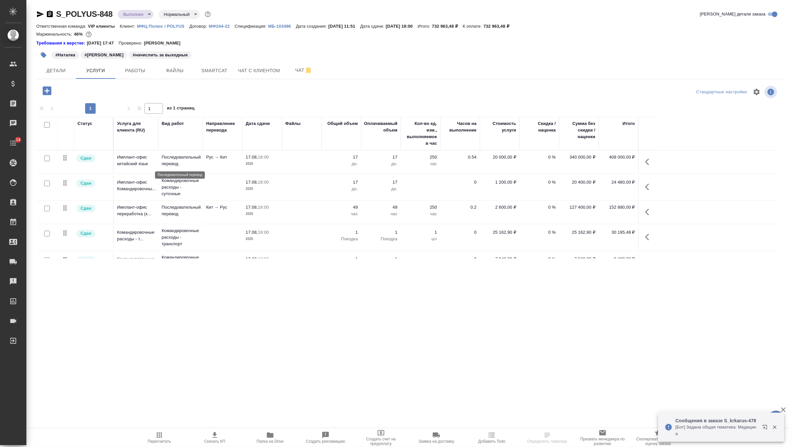
click at [192, 160] on p "Последовательный перевод" at bounding box center [181, 160] width 38 height 13
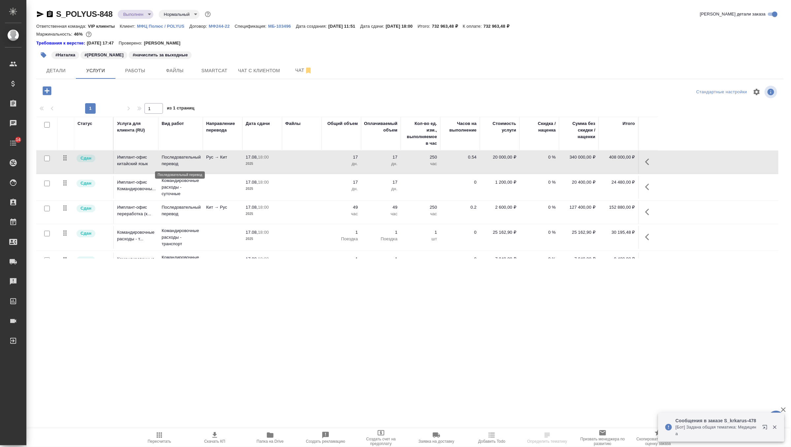
click at [192, 160] on p "Последовательный перевод" at bounding box center [181, 160] width 38 height 13
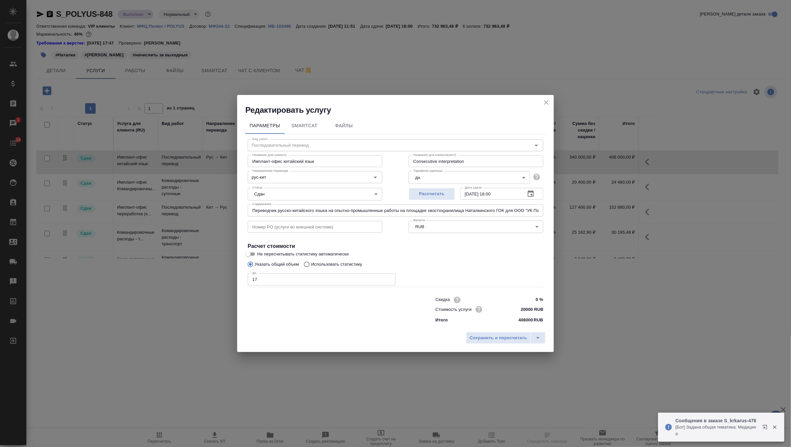
click at [285, 209] on input "Переводчик русско-китайского языка на опытно-промышленные работы на площадке хв…" at bounding box center [396, 211] width 296 height 12
click at [545, 104] on icon "close" at bounding box center [546, 102] width 5 height 5
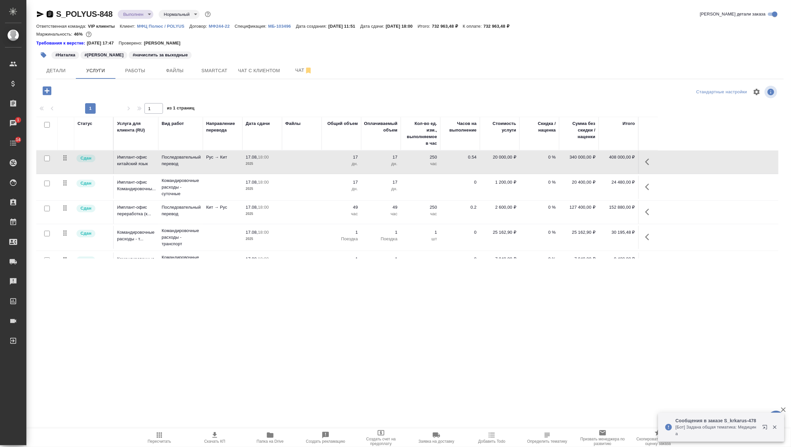
click at [47, 15] on icon "button" at bounding box center [50, 14] width 8 height 8
click at [199, 169] on td "Последовательный перевод" at bounding box center [180, 162] width 45 height 23
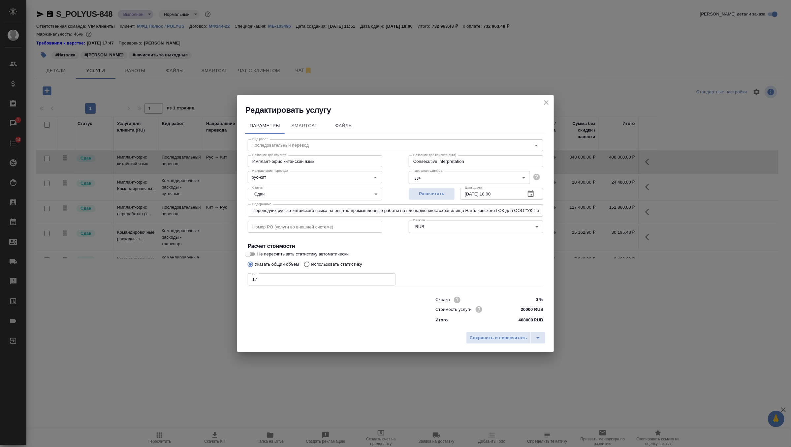
click at [291, 162] on input "Имплант-офис китайский язык" at bounding box center [315, 161] width 135 height 12
click at [545, 104] on icon "close" at bounding box center [546, 103] width 8 height 8
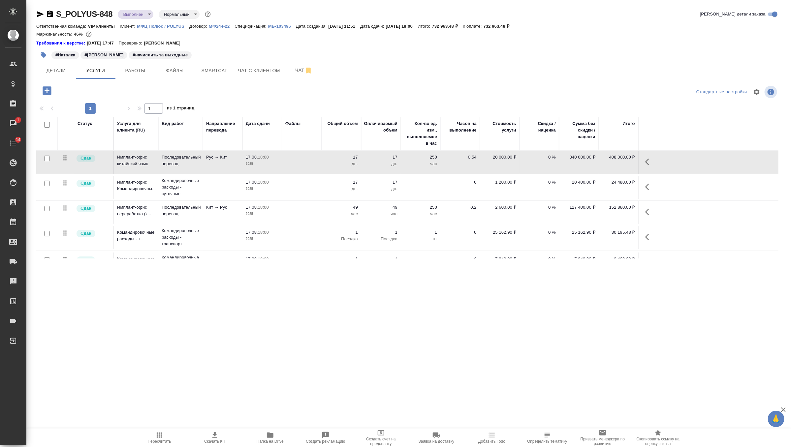
click at [133, 192] on td "Имплант-офис Командировочны..." at bounding box center [136, 187] width 45 height 23
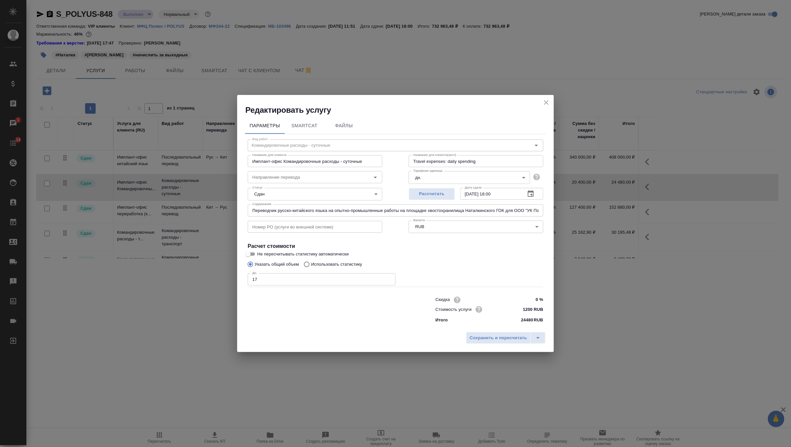
click at [260, 161] on input "Имплант-офис Командировочные расходы - суточные" at bounding box center [315, 161] width 135 height 12
click at [548, 102] on icon "close" at bounding box center [546, 103] width 8 height 8
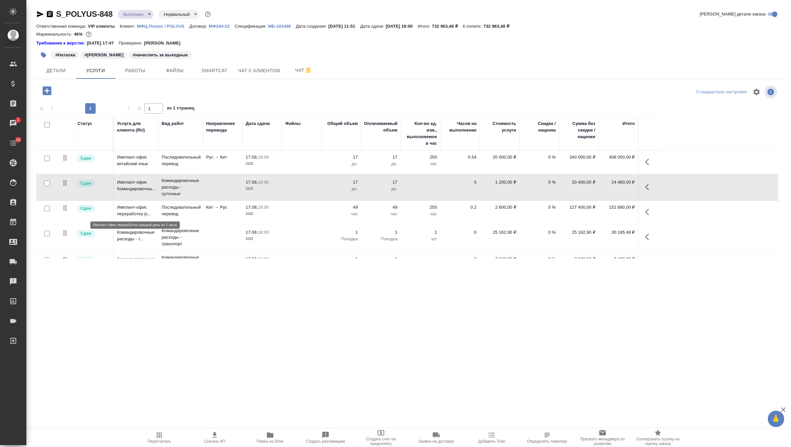
click at [142, 214] on p "Имплант-офис переработка (к..." at bounding box center [136, 210] width 38 height 13
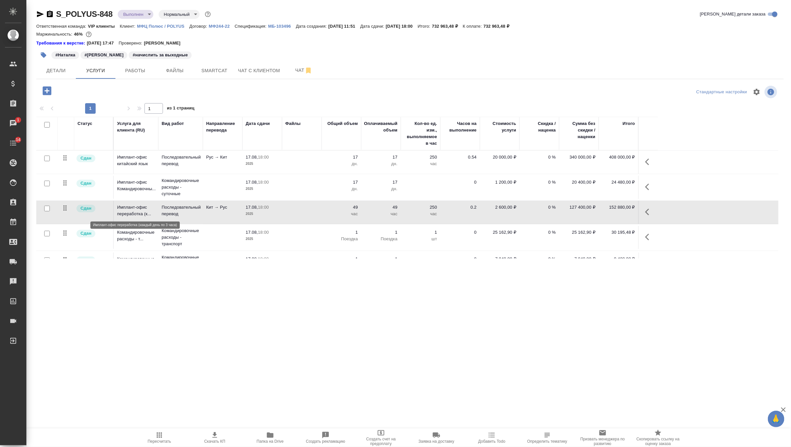
click at [142, 214] on p "Имплант-офис переработка (к..." at bounding box center [136, 210] width 38 height 13
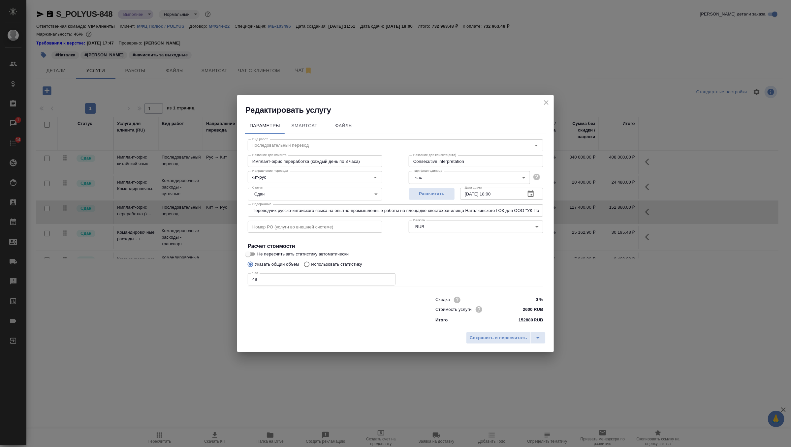
click at [259, 158] on input "Имплант-офис переработка (каждый день по 3 часа)" at bounding box center [315, 161] width 135 height 12
click at [545, 106] on icon "close" at bounding box center [546, 103] width 8 height 8
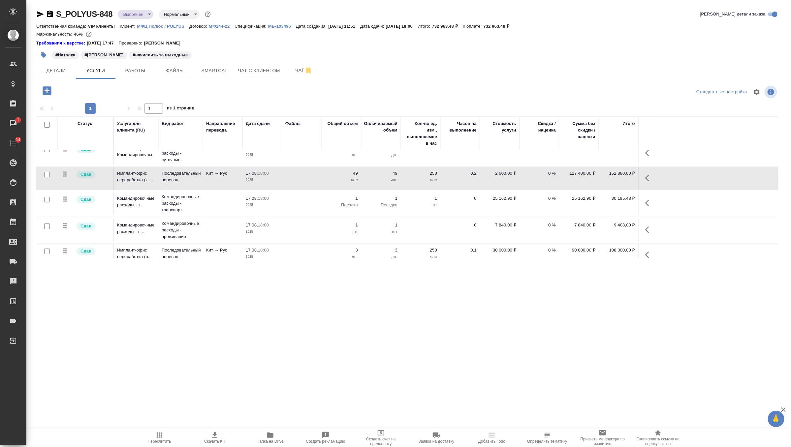
scroll to position [36, 0]
click at [165, 202] on p "Командировочные расходы - транспорт" at bounding box center [181, 202] width 38 height 20
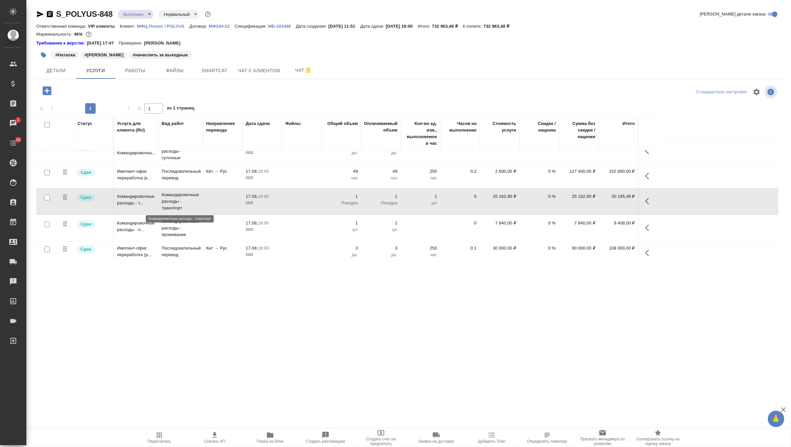
click at [165, 202] on p "Командировочные расходы - транспорт" at bounding box center [181, 202] width 38 height 20
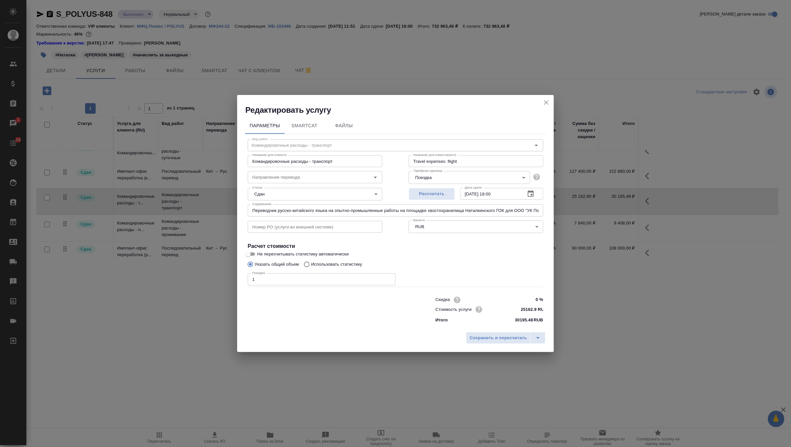
click at [275, 159] on input "Командировочные расходы - транспорт" at bounding box center [315, 161] width 135 height 12
click at [547, 100] on icon "close" at bounding box center [546, 103] width 8 height 8
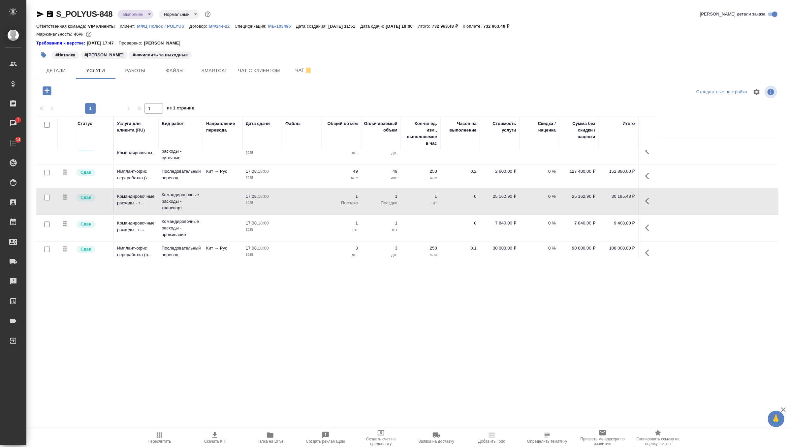
scroll to position [42, 0]
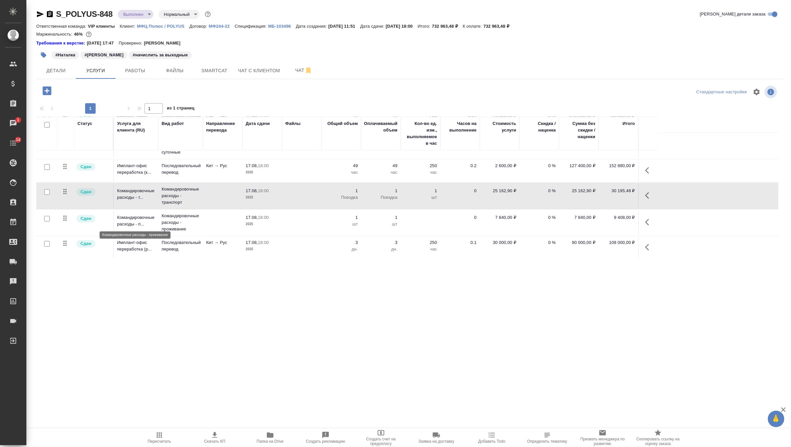
click at [136, 223] on p "Командировочные расходы - п..." at bounding box center [136, 220] width 38 height 13
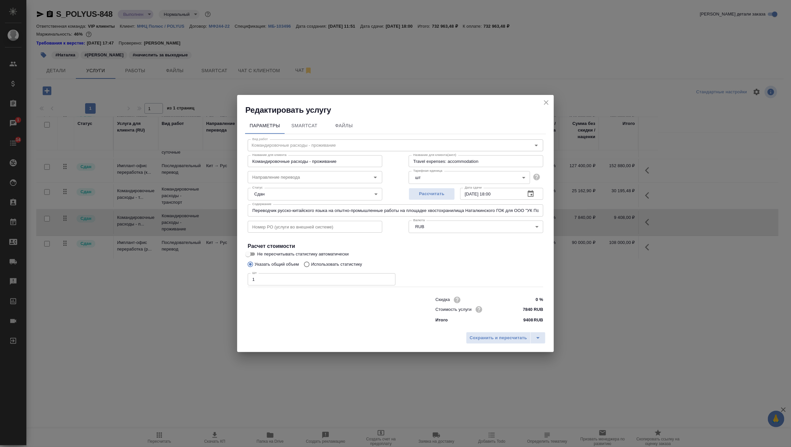
click at [268, 160] on input "Командировочные расходы - проживание" at bounding box center [315, 161] width 135 height 12
click at [549, 99] on icon "close" at bounding box center [546, 103] width 8 height 8
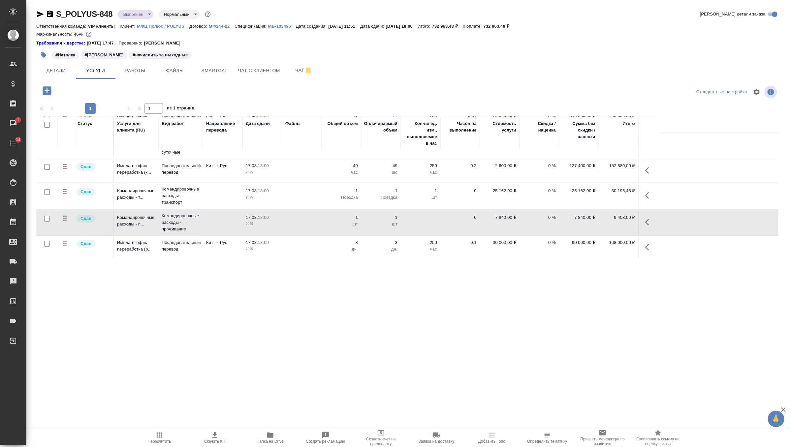
click at [174, 252] on td "Последовательный перевод" at bounding box center [180, 247] width 45 height 23
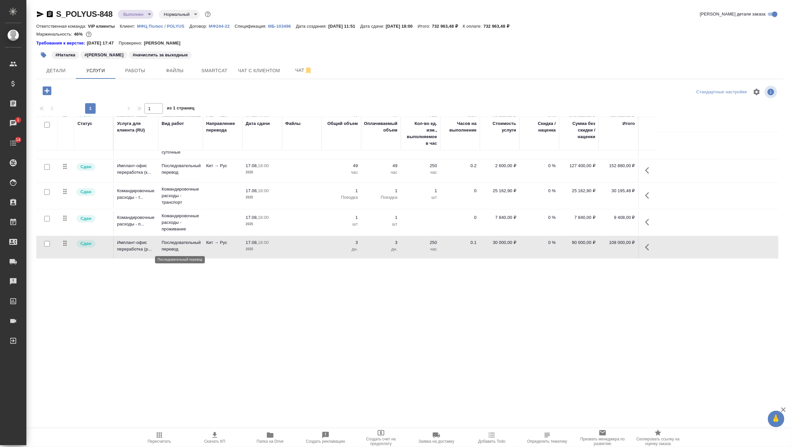
click at [174, 252] on p "Последовательный перевод" at bounding box center [181, 246] width 38 height 13
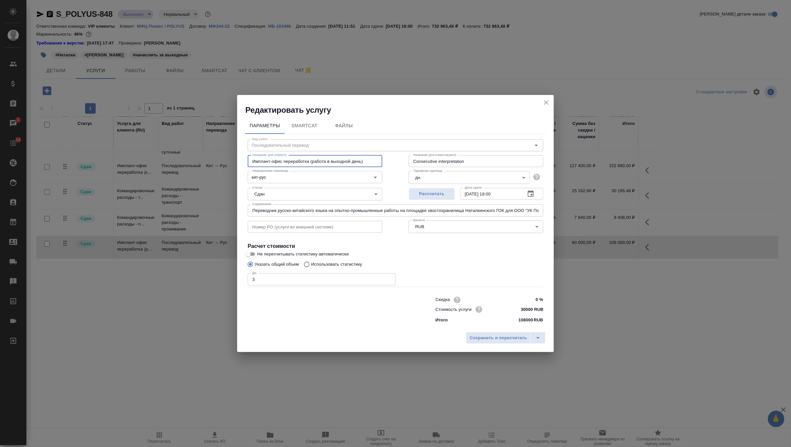
click at [292, 158] on input "Имплант-офис переработка (работа в выходной день)" at bounding box center [315, 161] width 135 height 12
click at [546, 101] on icon "close" at bounding box center [546, 103] width 8 height 8
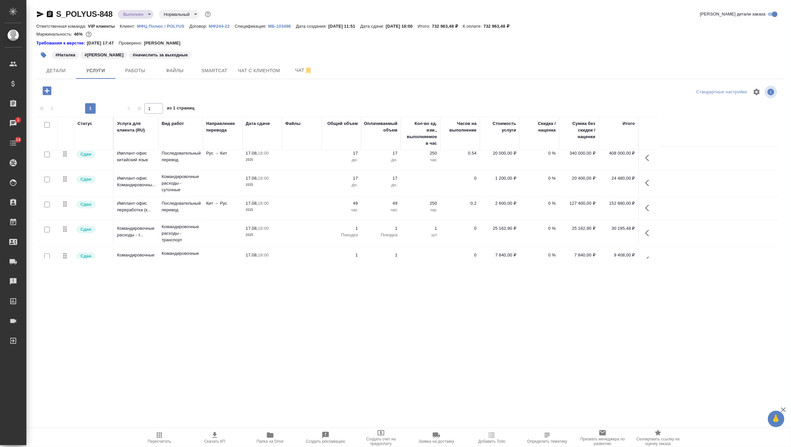
scroll to position [0, 0]
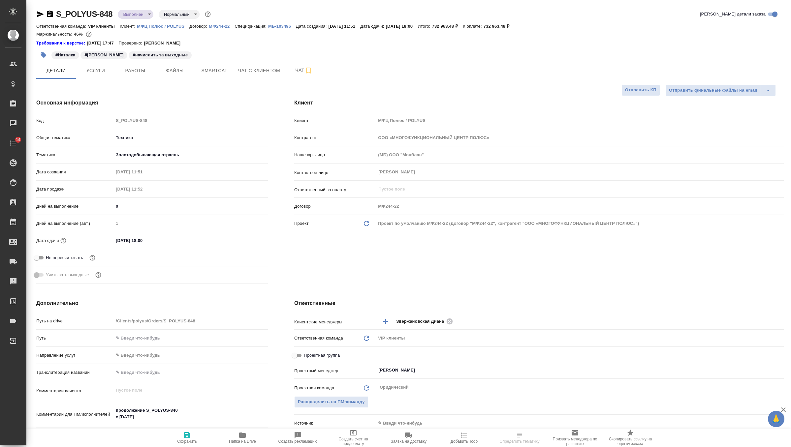
select select "RU"
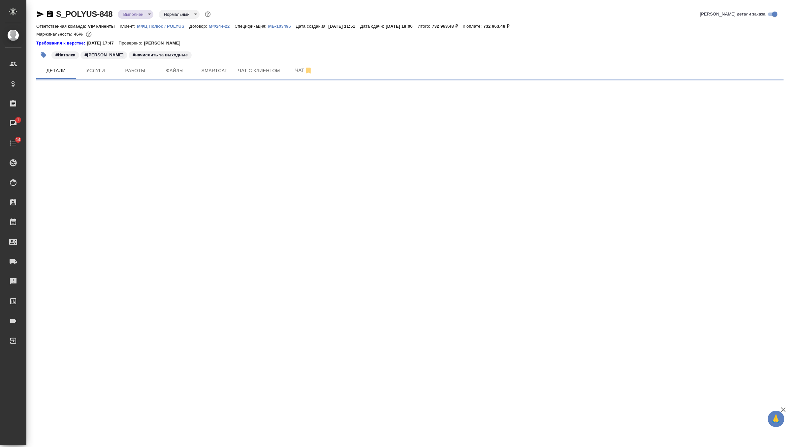
select select "RU"
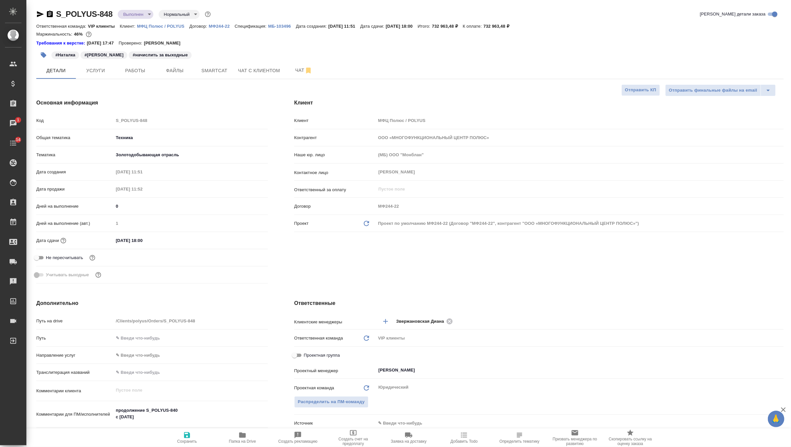
type textarea "x"
click at [103, 73] on span "Услуги" at bounding box center [96, 71] width 32 height 8
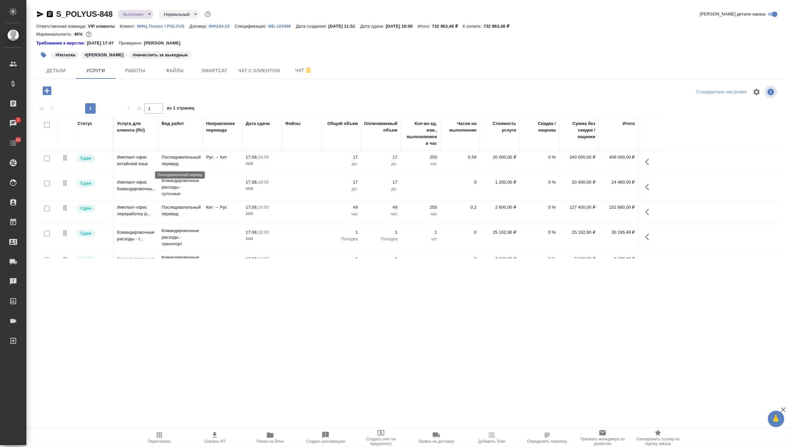
click at [177, 157] on p "Последовательный перевод" at bounding box center [181, 160] width 38 height 13
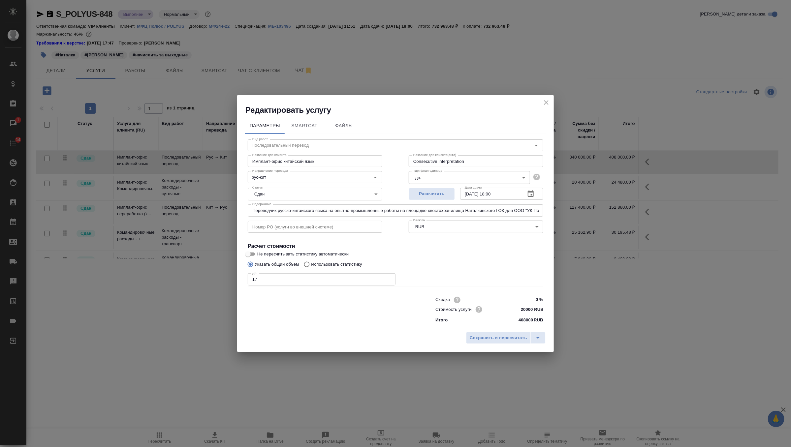
click at [546, 104] on icon "close" at bounding box center [546, 103] width 8 height 8
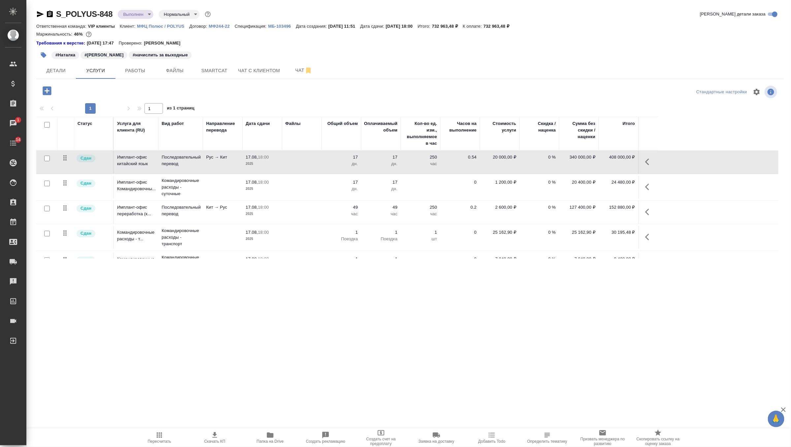
scroll to position [42, 0]
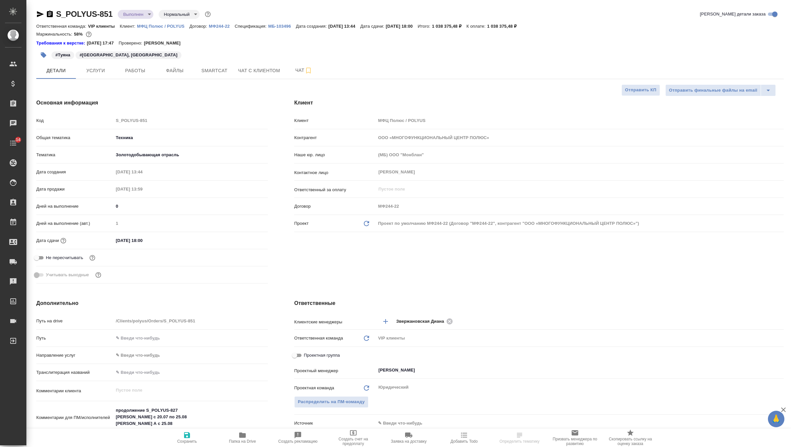
select select "RU"
click at [106, 69] on span "Услуги" at bounding box center [96, 71] width 32 height 8
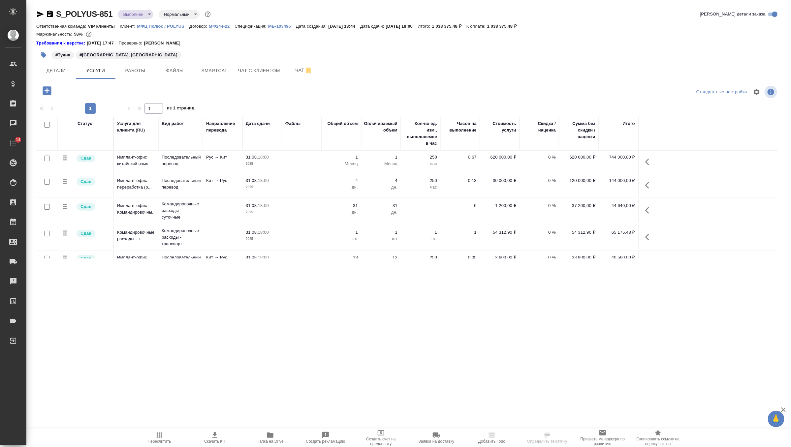
click at [196, 165] on p "Последовательный перевод" at bounding box center [181, 160] width 38 height 13
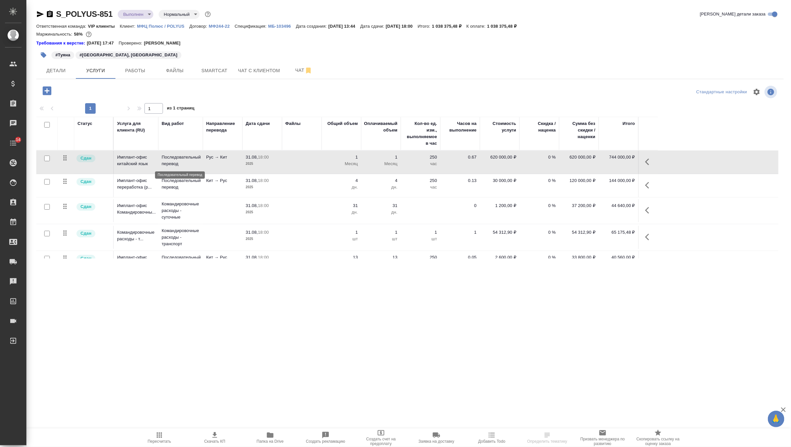
click at [196, 165] on p "Последовательный перевод" at bounding box center [181, 160] width 38 height 13
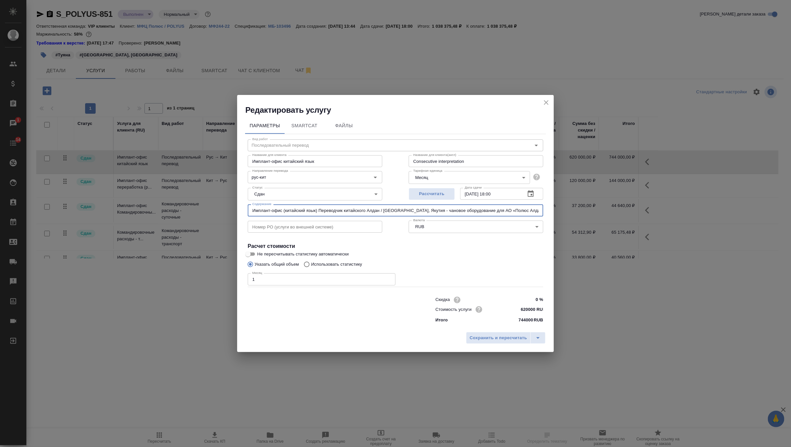
click at [272, 208] on input "Имплант-офис (китайский язык) Переводчик китайского Алдан / Нижний Куранах, Яку…" at bounding box center [396, 211] width 296 height 12
click at [545, 101] on icon "close" at bounding box center [546, 103] width 8 height 8
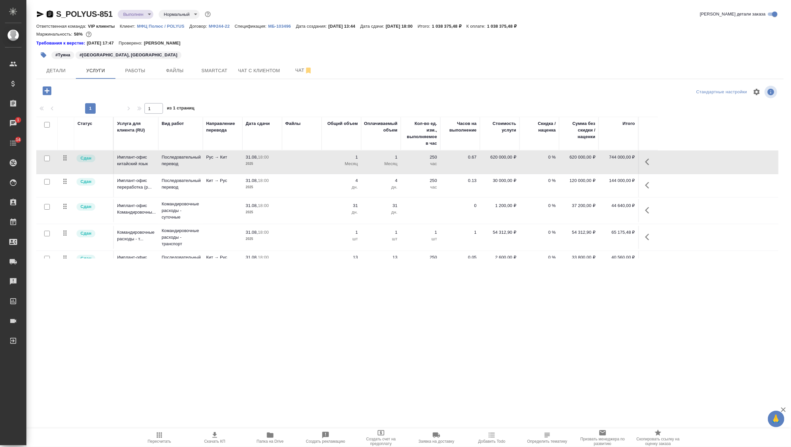
click at [48, 17] on icon "button" at bounding box center [50, 14] width 6 height 7
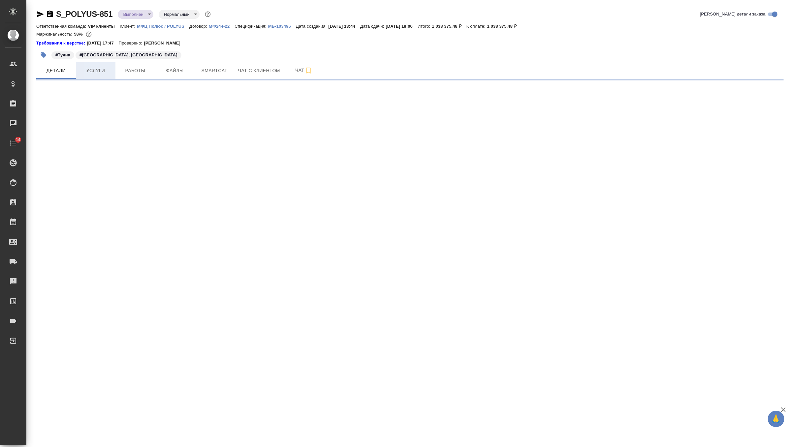
click at [105, 77] on button "Услуги" at bounding box center [96, 70] width 40 height 16
select select "RU"
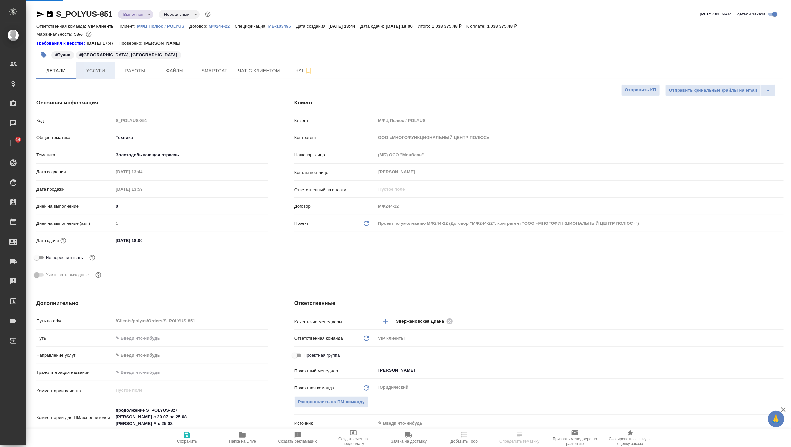
type textarea "x"
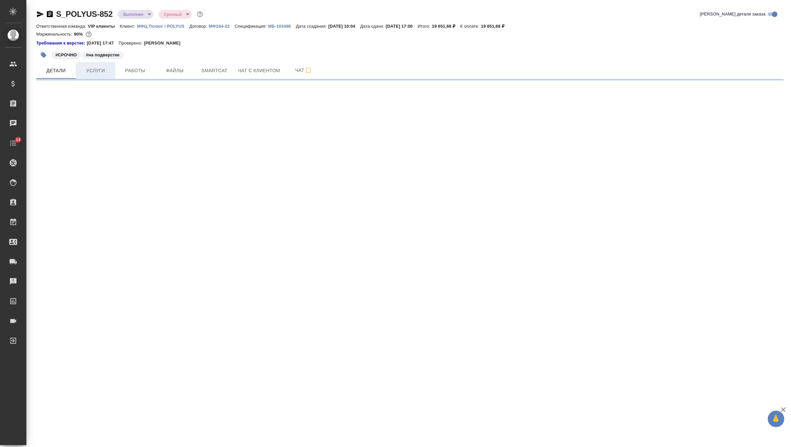
select select "RU"
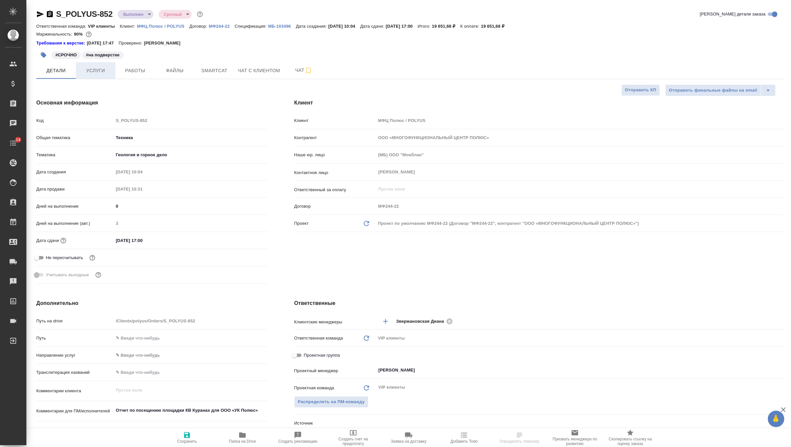
type textarea "x"
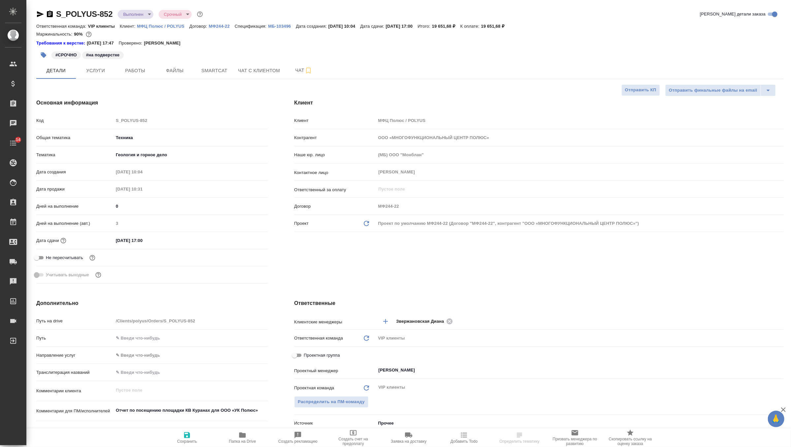
type textarea "x"
click at [100, 71] on span "Услуги" at bounding box center [96, 71] width 32 height 8
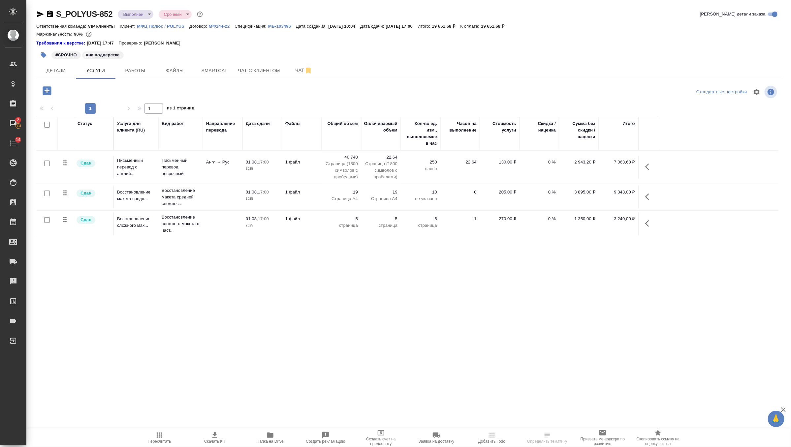
click at [211, 169] on td "Англ → Рус" at bounding box center [223, 167] width 40 height 23
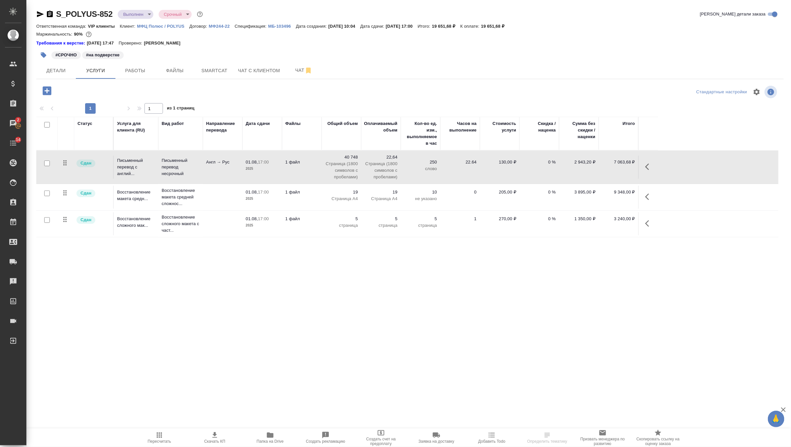
click at [211, 169] on td "Англ → Рус" at bounding box center [223, 167] width 40 height 23
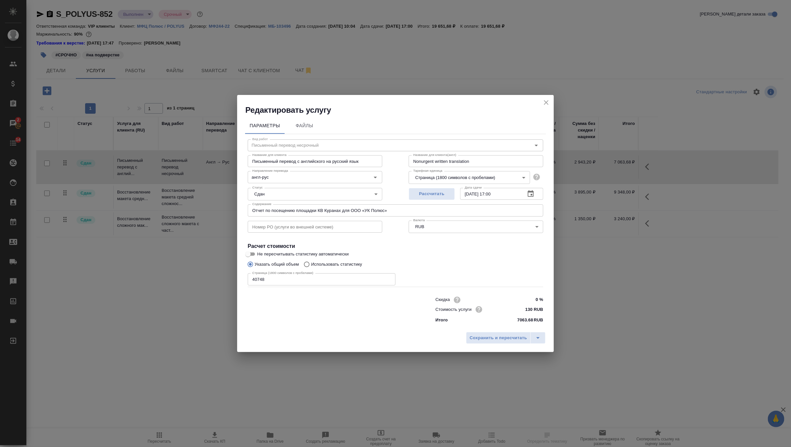
click at [266, 161] on input "Письменный перевод с английского на русский язык" at bounding box center [315, 161] width 135 height 12
click at [284, 210] on input "Отчет по посещению площадки КВ Куранах для ООО «УК Полюс»" at bounding box center [396, 211] width 296 height 12
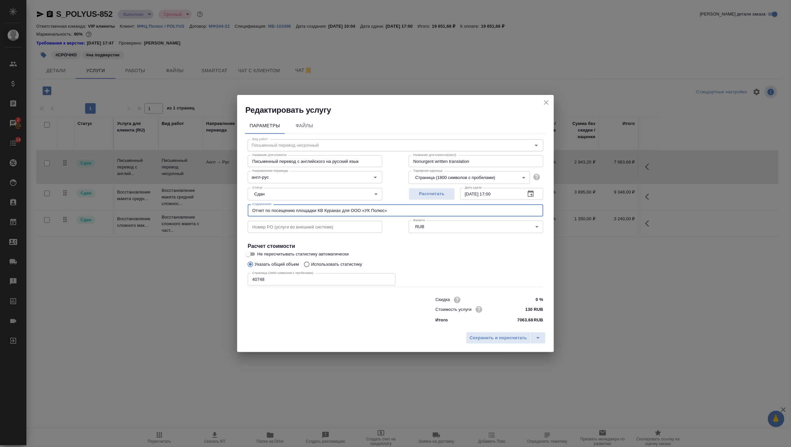
click at [284, 210] on input "Отчет по посещению площадки КВ Куранах для ООО «УК Полюс»" at bounding box center [396, 211] width 296 height 12
click at [543, 103] on icon "close" at bounding box center [546, 103] width 8 height 8
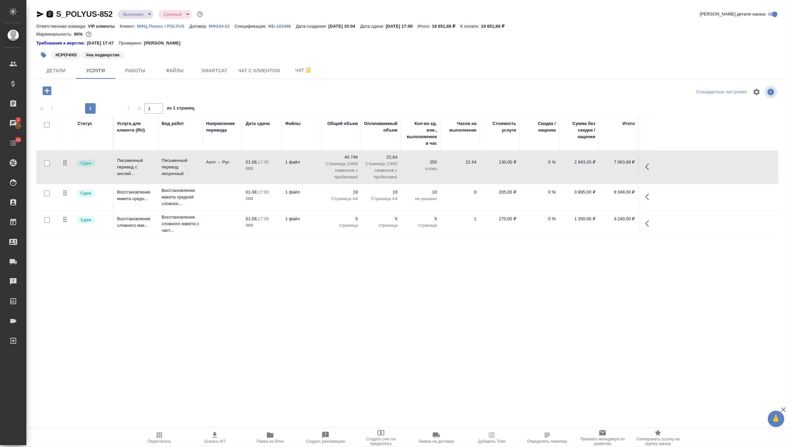
click at [50, 16] on icon "button" at bounding box center [50, 14] width 8 height 8
click at [161, 194] on td "Восстановление макета средней сложнос..." at bounding box center [180, 197] width 45 height 26
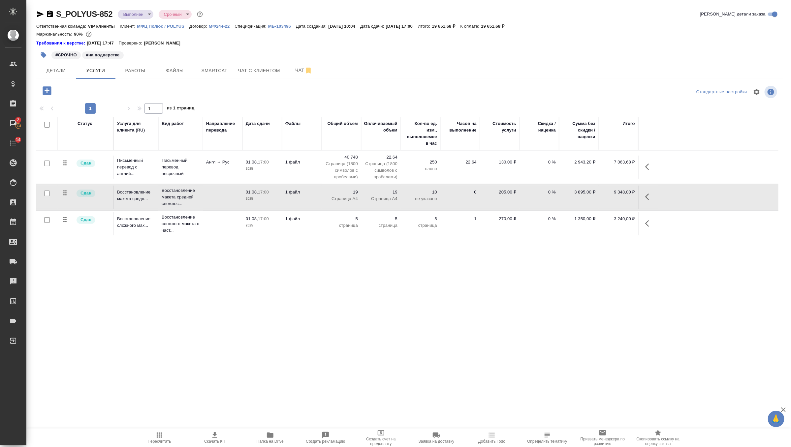
click at [161, 194] on td "Восстановление макета средней сложнос..." at bounding box center [180, 197] width 45 height 26
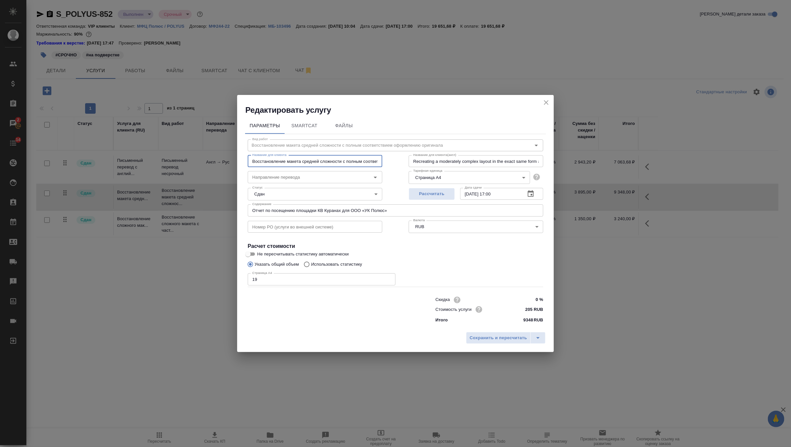
click at [270, 162] on input "Восстановление макета средней сложности с полным соответствием оформлению ориги…" at bounding box center [315, 161] width 135 height 12
click at [549, 100] on icon "close" at bounding box center [546, 103] width 8 height 8
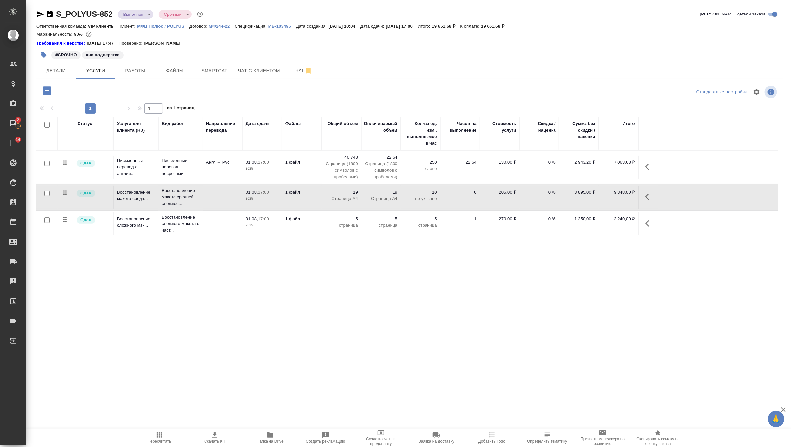
click at [201, 222] on td "Восстановление сложного макета с част..." at bounding box center [180, 224] width 45 height 26
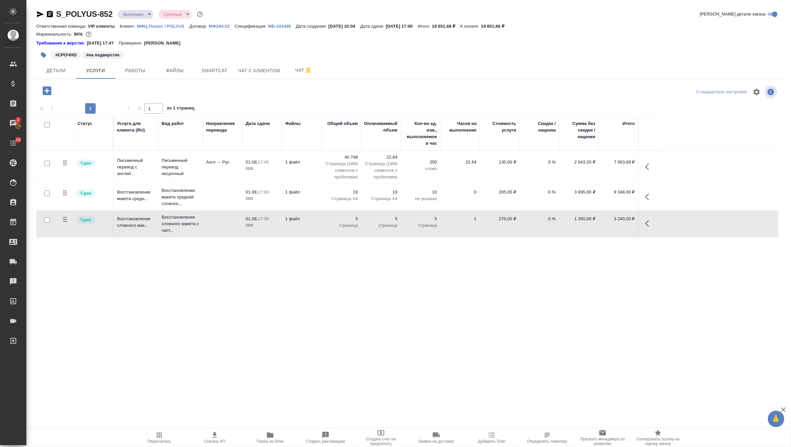
click at [201, 222] on td "Восстановление сложного макета с част..." at bounding box center [180, 224] width 45 height 26
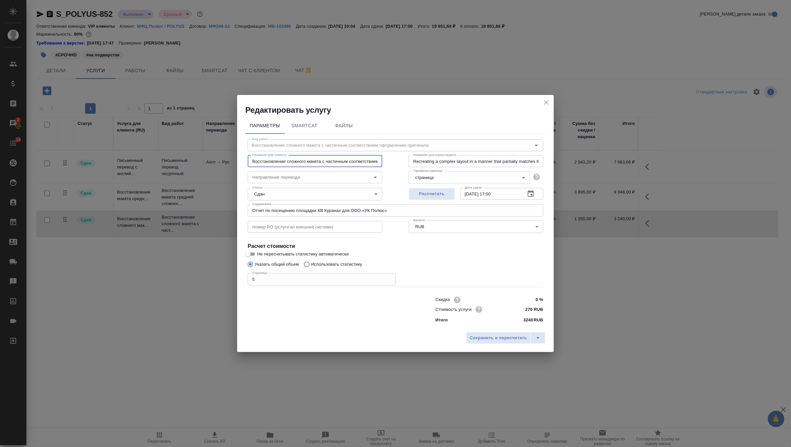
click at [293, 162] on input "Восстановление сложного макета с частичным соответствием оформлению оригинала" at bounding box center [315, 161] width 135 height 12
click at [548, 103] on icon "close" at bounding box center [546, 103] width 8 height 8
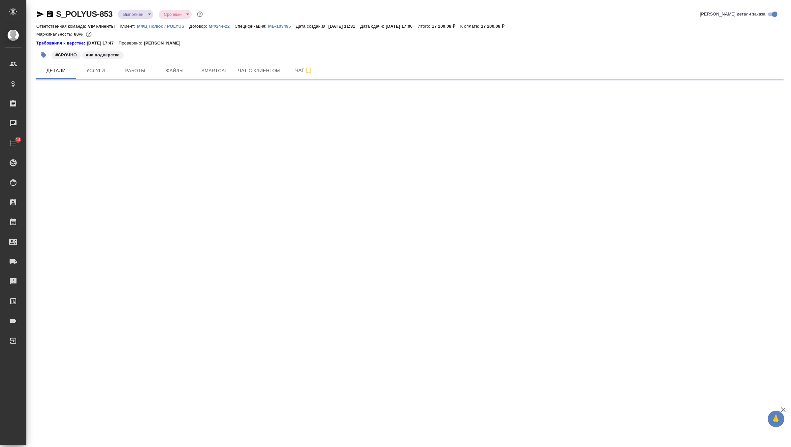
select select "RU"
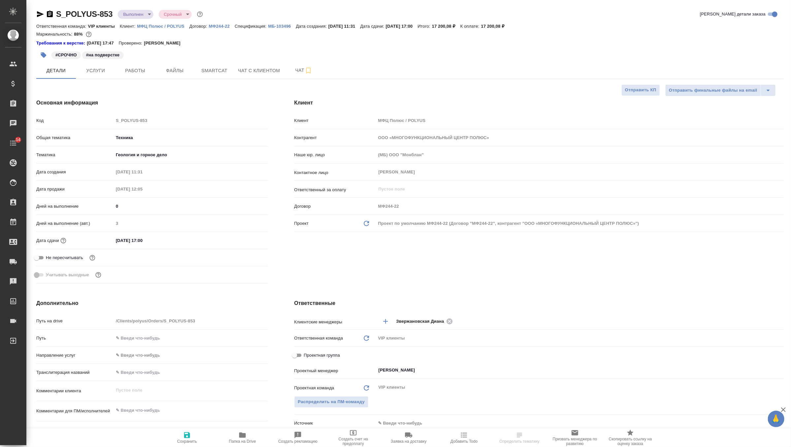
type textarea "x"
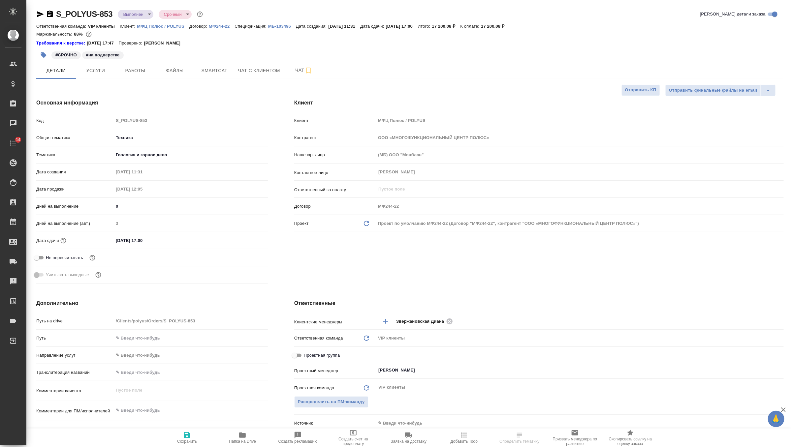
type textarea "x"
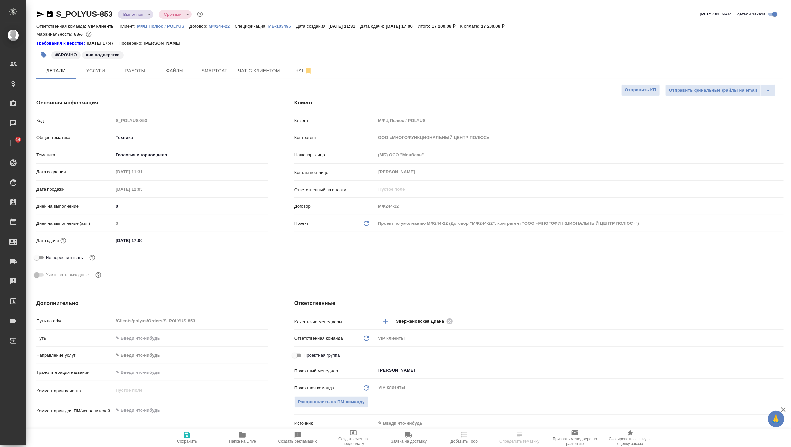
type textarea "x"
click at [52, 15] on icon "button" at bounding box center [50, 14] width 6 height 7
type textarea "x"
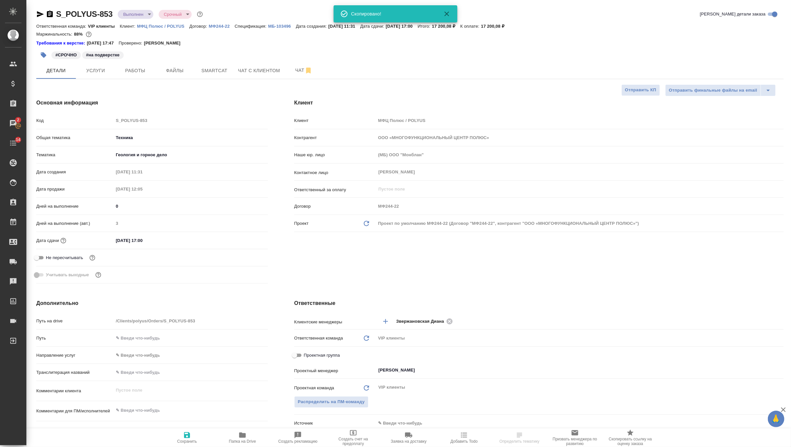
type textarea "x"
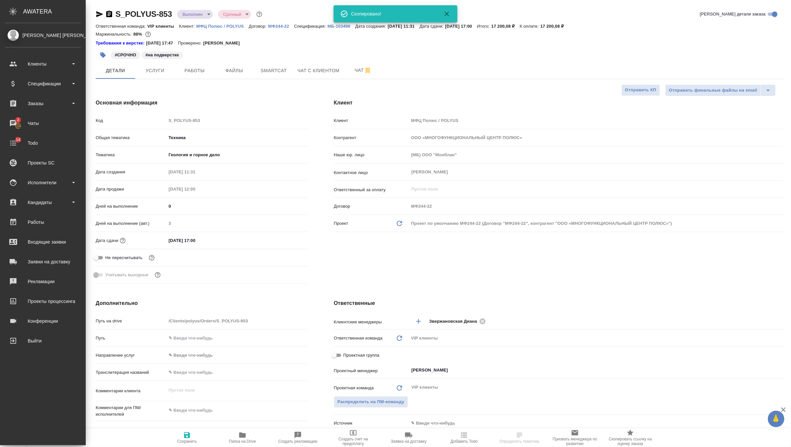
type textarea "x"
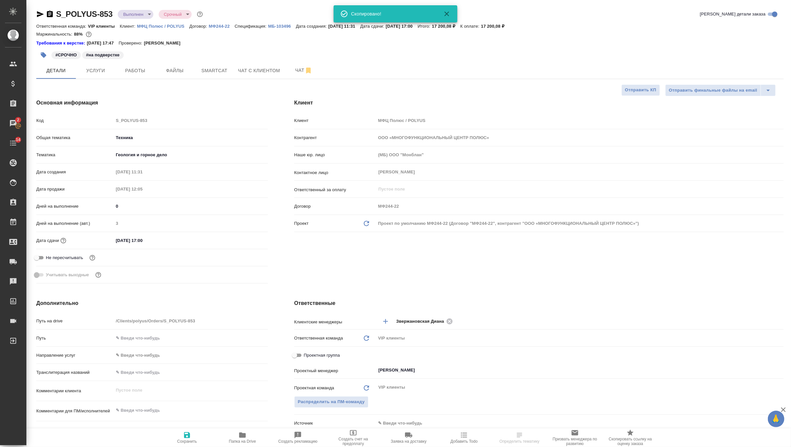
type textarea "x"
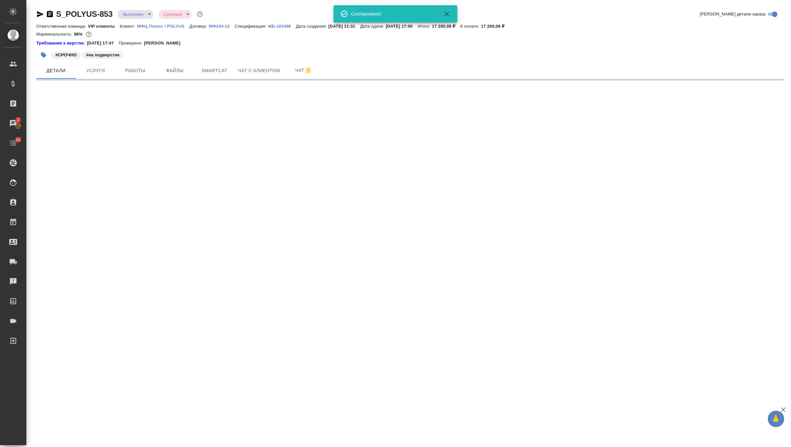
select select "RU"
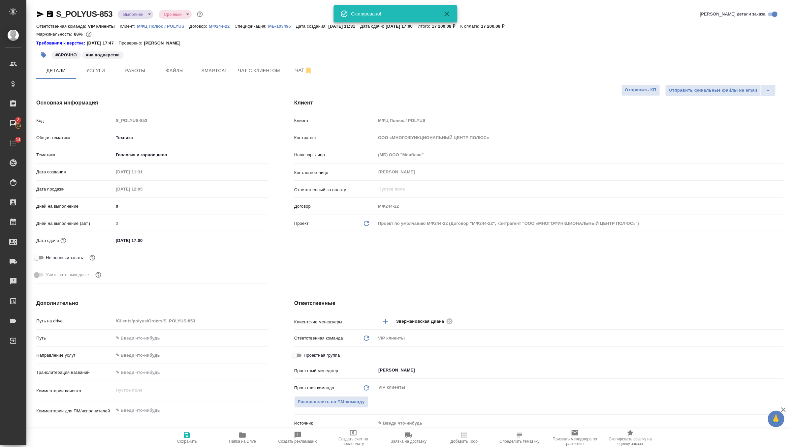
type textarea "x"
click at [98, 72] on span "Услуги" at bounding box center [96, 71] width 32 height 8
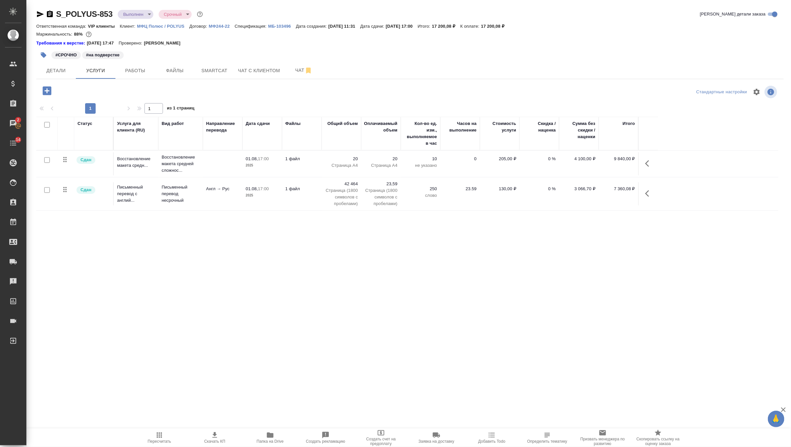
click at [212, 163] on td at bounding box center [223, 163] width 40 height 23
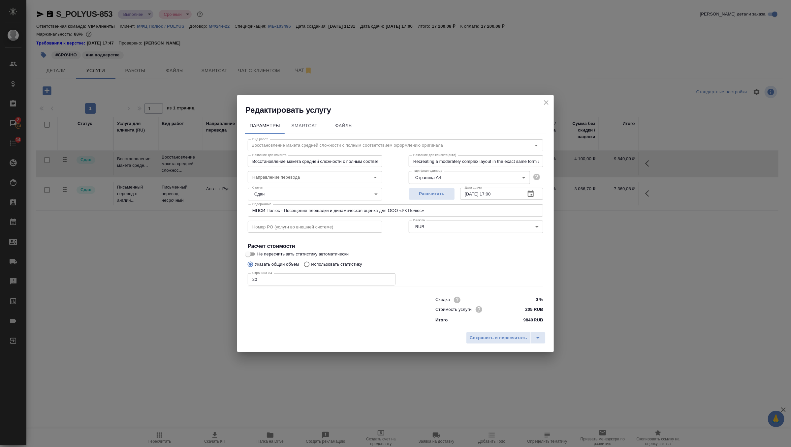
click at [272, 211] on input "МПСИ Полюс - Посещение площадки и динамическая оценка для ООО «УК Полюс»" at bounding box center [396, 211] width 296 height 12
click at [276, 162] on input "Восстановление макета средней сложности с полным соответствием оформлению ориги…" at bounding box center [315, 161] width 135 height 12
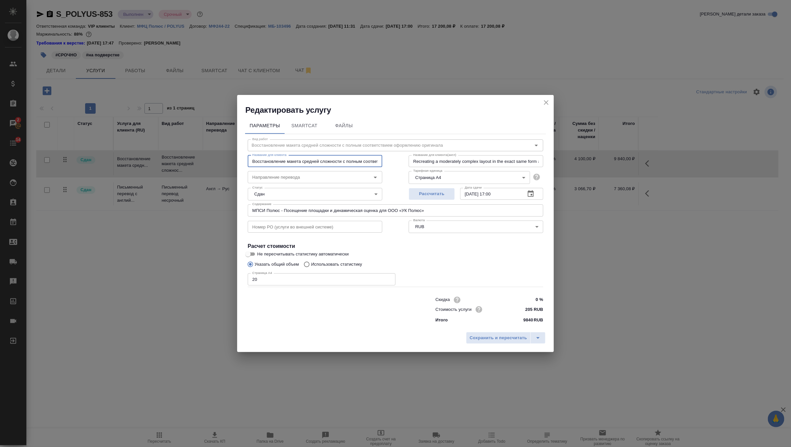
click at [276, 162] on input "Восстановление макета средней сложности с полным соответствием оформлению ориги…" at bounding box center [315, 161] width 135 height 12
click at [543, 101] on icon "close" at bounding box center [546, 103] width 8 height 8
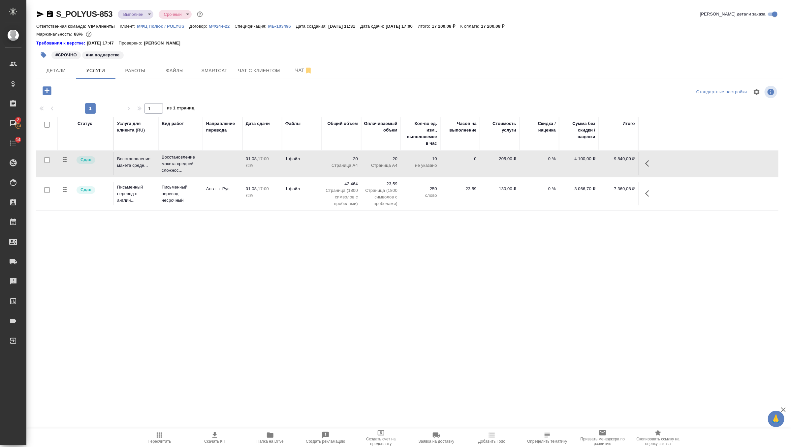
click at [189, 194] on p "Письменный перевод несрочный" at bounding box center [181, 194] width 38 height 20
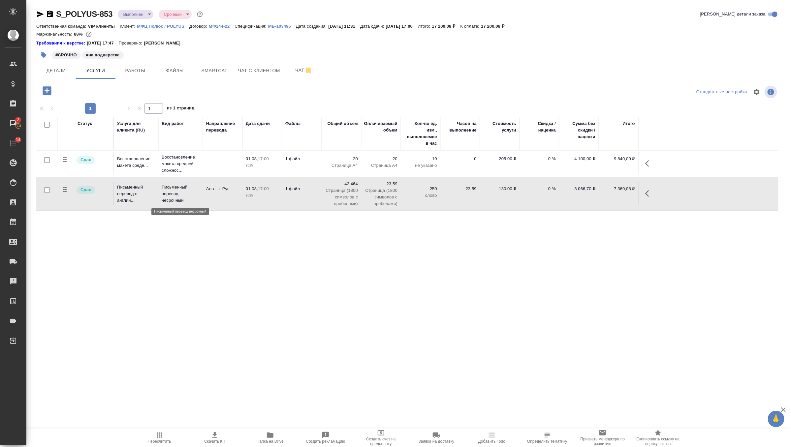
click at [189, 194] on p "Письменный перевод несрочный" at bounding box center [181, 194] width 38 height 20
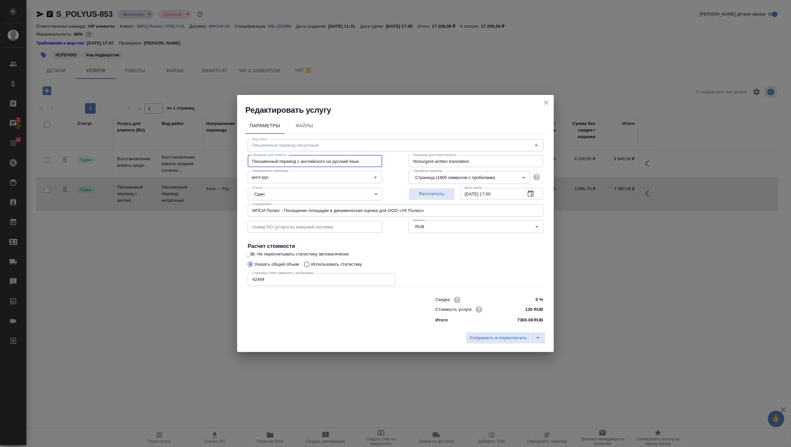
click at [276, 159] on input "Письменный перевод с английского на русский язык" at bounding box center [315, 161] width 135 height 12
click at [544, 102] on icon "close" at bounding box center [546, 103] width 8 height 8
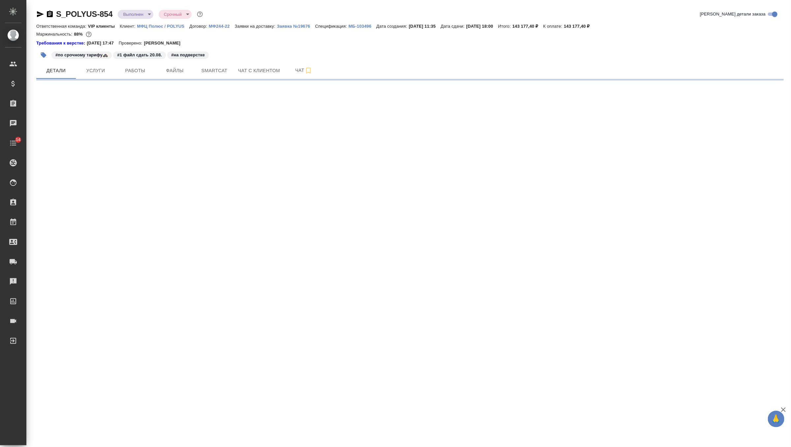
select select "RU"
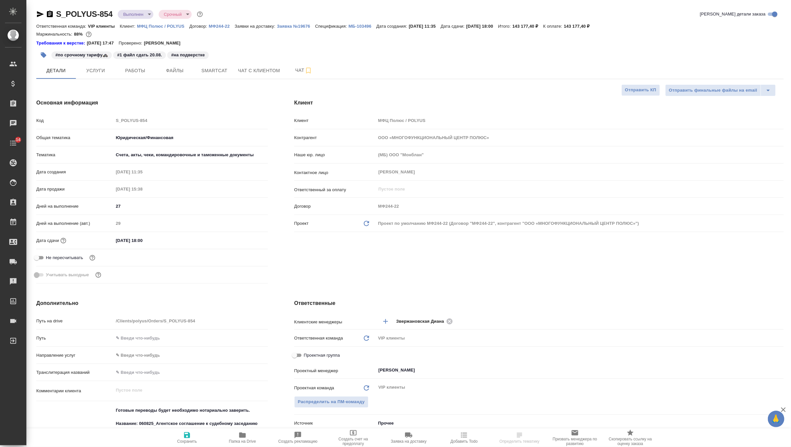
type textarea "x"
click at [93, 77] on button "Услуги" at bounding box center [96, 70] width 40 height 16
type textarea "x"
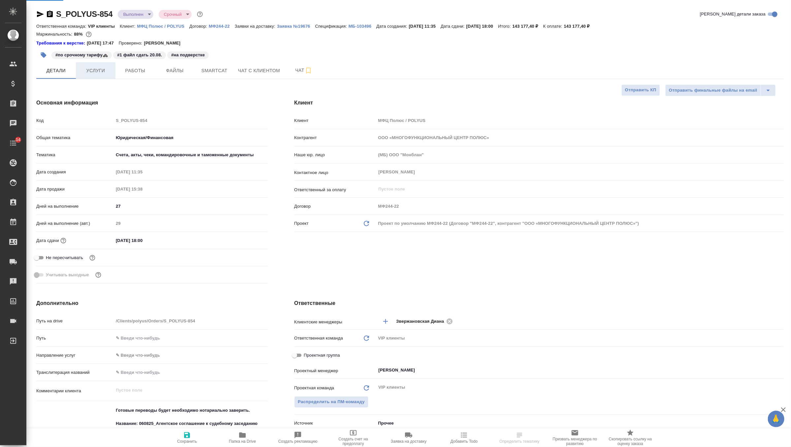
type textarea "x"
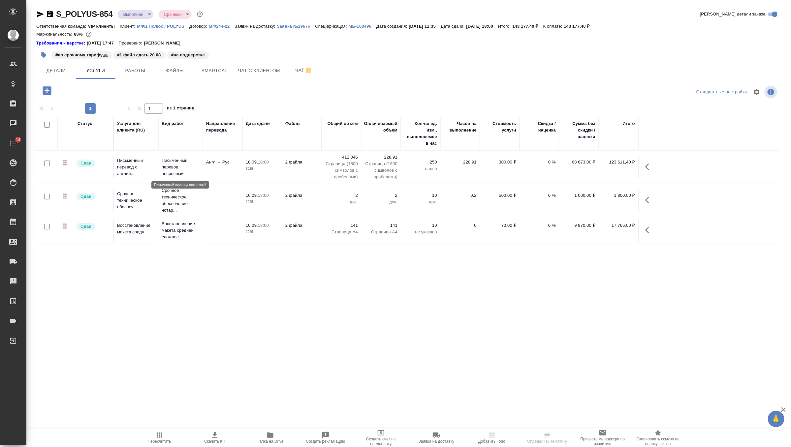
click at [191, 173] on p "Письменный перевод несрочный" at bounding box center [181, 167] width 38 height 20
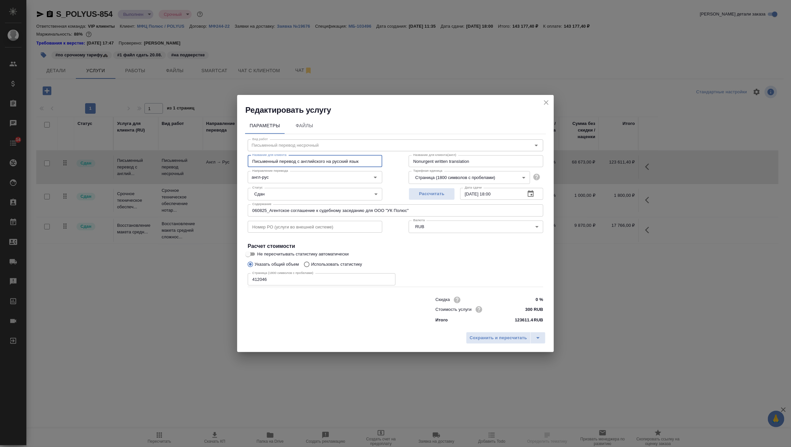
click at [272, 162] on input "Письменный перевод с английского на русский язык" at bounding box center [315, 161] width 135 height 12
click at [357, 209] on input "060825_Агентское соглашение к судебному заседанию для ООО "УК Полюс"" at bounding box center [396, 211] width 296 height 12
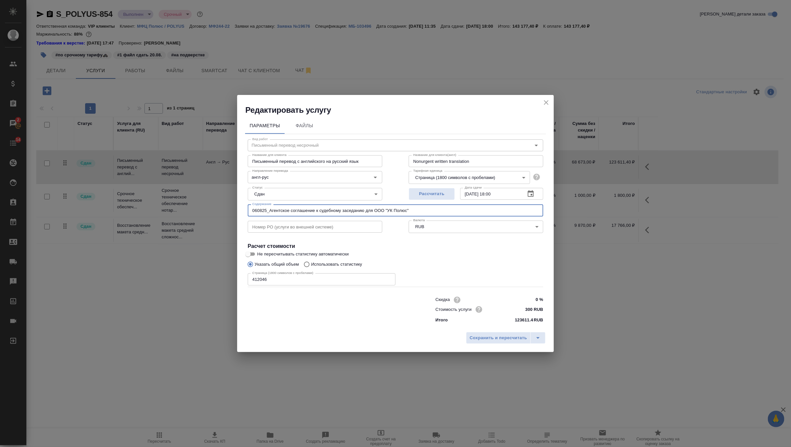
click at [357, 209] on input "060825_Агентское соглашение к судебному заседанию для ООО "УК Полюс"" at bounding box center [396, 211] width 296 height 12
click at [549, 101] on icon "close" at bounding box center [546, 103] width 8 height 8
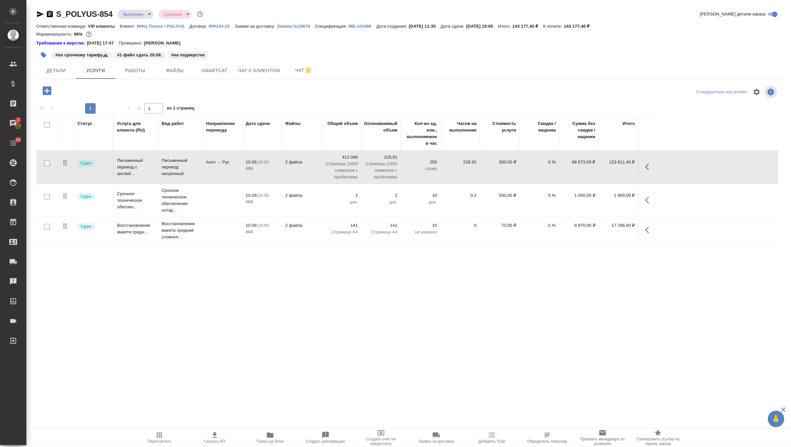
click at [188, 200] on p "Срочное техническое обеспечение нотар..." at bounding box center [181, 200] width 38 height 26
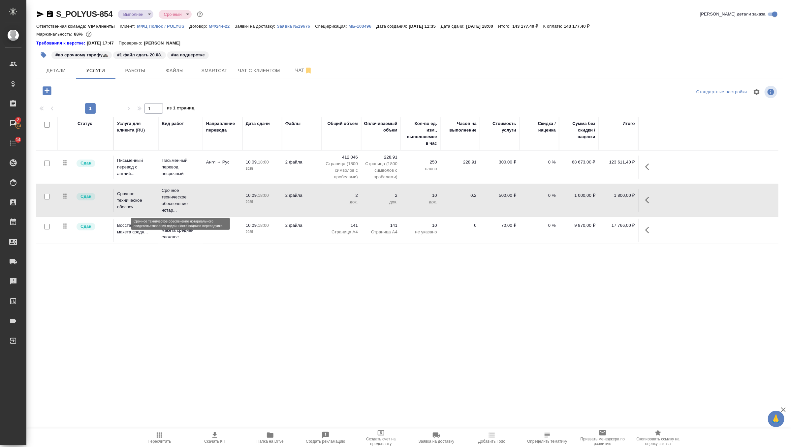
click at [188, 200] on p "Срочное техническое обеспечение нотар..." at bounding box center [181, 200] width 38 height 26
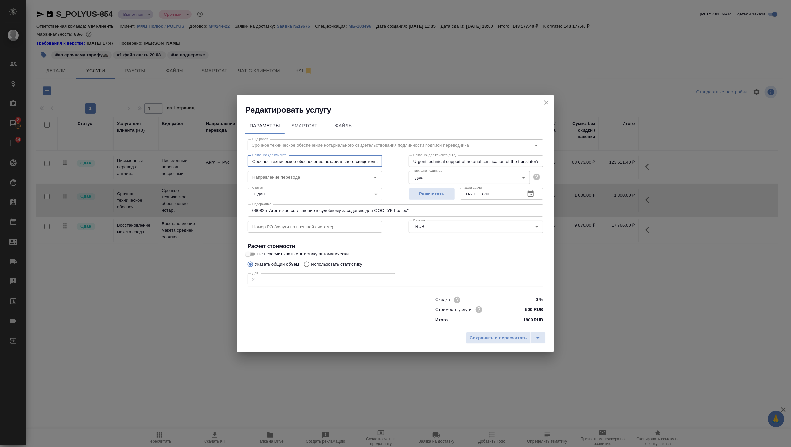
click at [316, 160] on input "Срочное техническое обеспечение нотариального свидетельствования подлинности по…" at bounding box center [315, 161] width 135 height 12
click at [546, 102] on icon "close" at bounding box center [546, 102] width 5 height 5
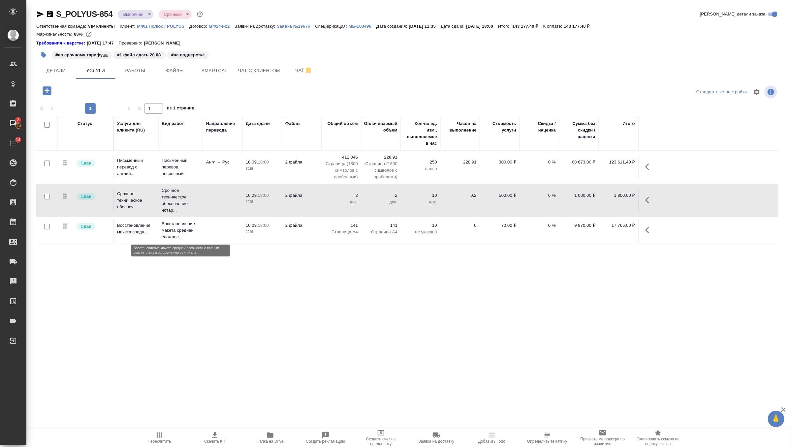
click at [176, 227] on p "Восстановление макета средней сложнос..." at bounding box center [181, 231] width 38 height 20
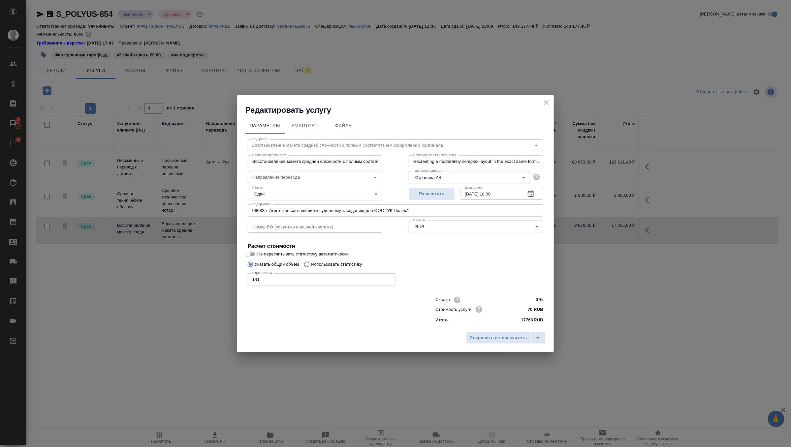
click at [276, 167] on input "Восстановление макета средней сложности с полным соответствием оформлению ориги…" at bounding box center [315, 161] width 135 height 12
click at [275, 159] on input "Восстановление макета средней сложности с полным соответствием оформлению ориги…" at bounding box center [315, 161] width 135 height 12
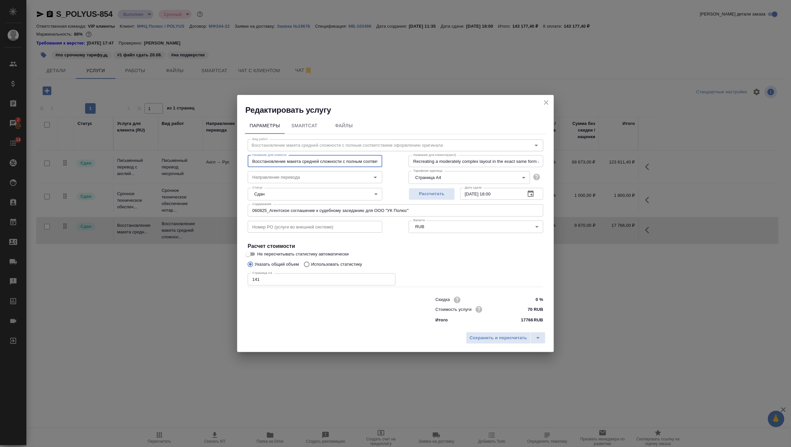
click at [275, 159] on input "Восстановление макета средней сложности с полным соответствием оформлению ориги…" at bounding box center [315, 161] width 135 height 12
click at [547, 101] on icon "close" at bounding box center [546, 102] width 5 height 5
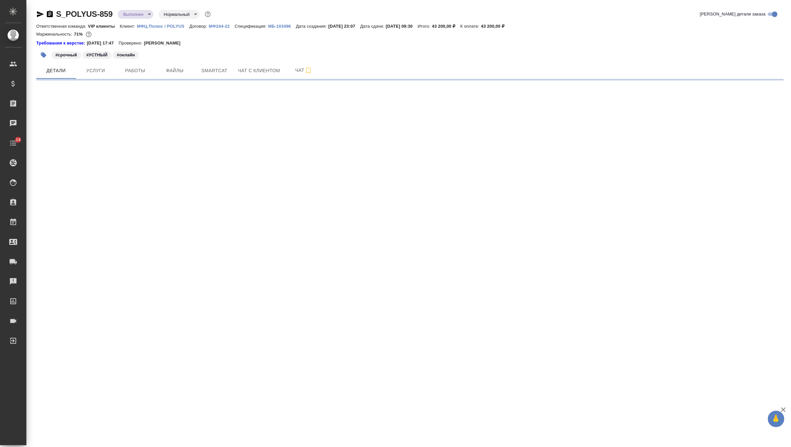
select select "RU"
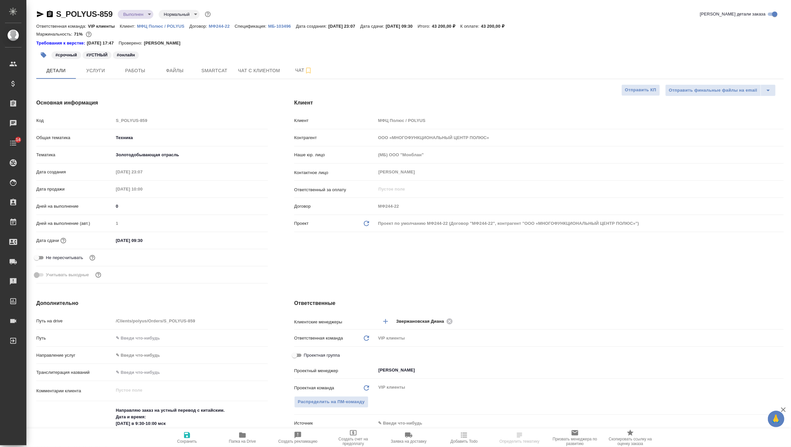
type textarea "x"
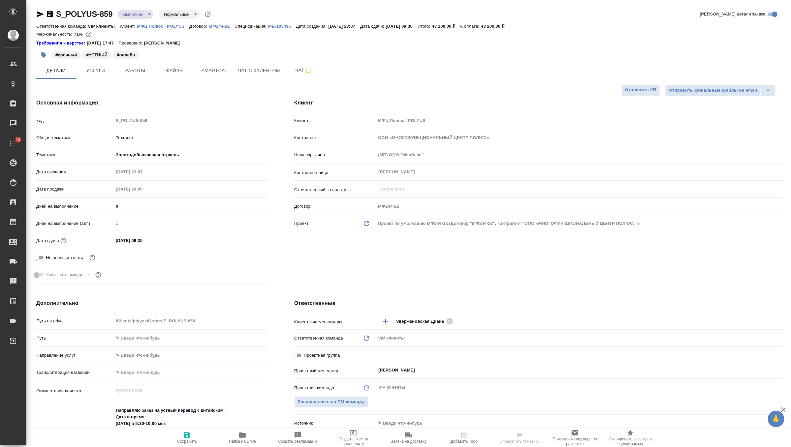
type textarea "x"
click at [47, 16] on icon "button" at bounding box center [50, 14] width 6 height 7
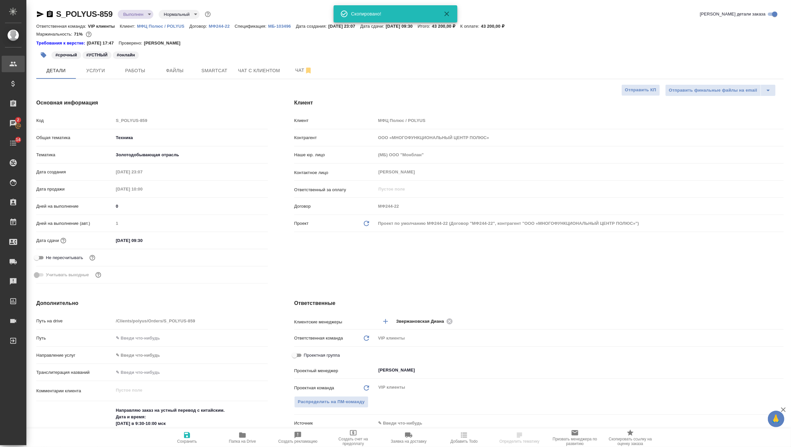
type textarea "x"
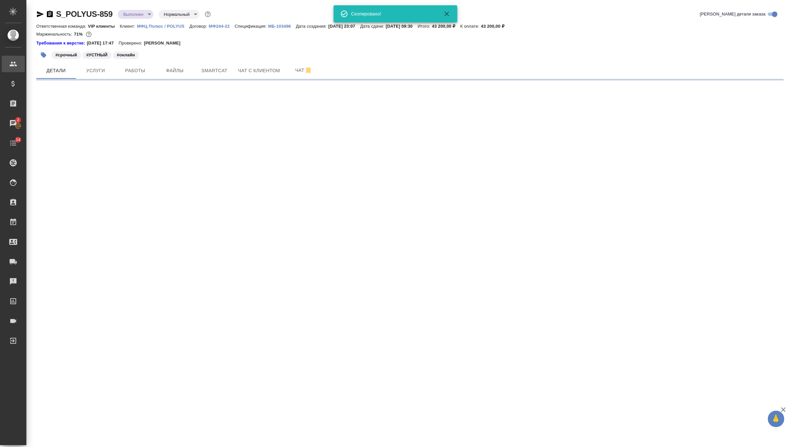
select select "RU"
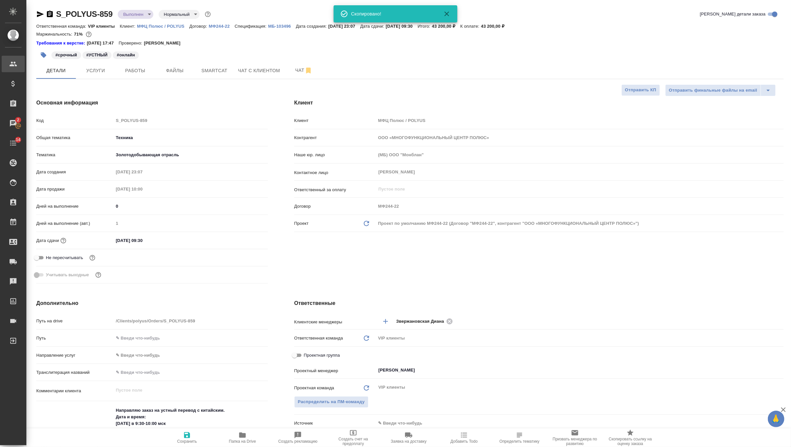
type textarea "x"
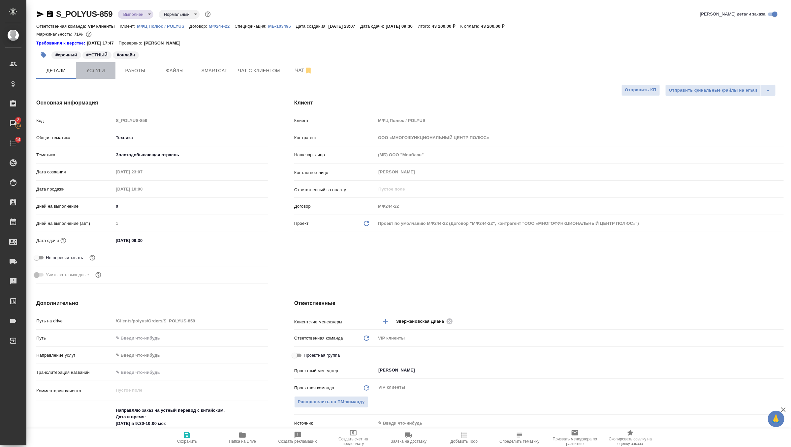
click at [103, 71] on span "Услуги" at bounding box center [96, 71] width 32 height 8
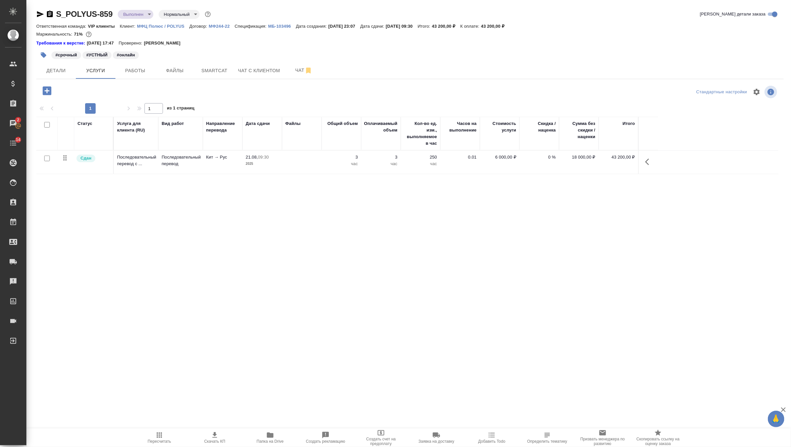
click at [222, 161] on td "Кит → Рус" at bounding box center [223, 162] width 40 height 23
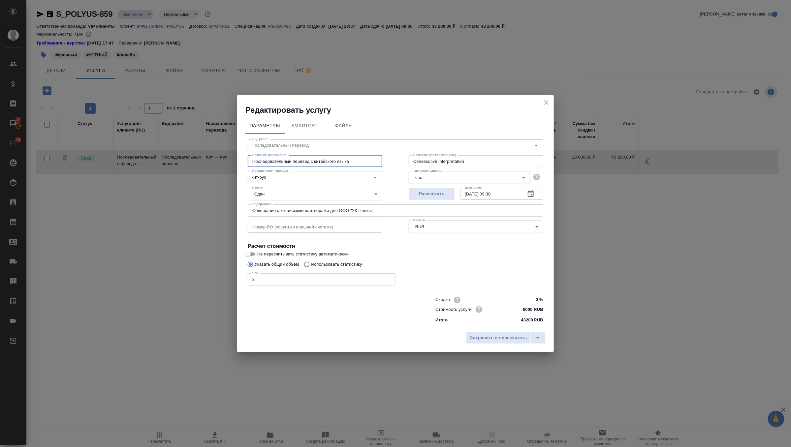
click at [271, 160] on input "Последовательный перевод с китайского языка" at bounding box center [315, 161] width 135 height 12
click at [269, 212] on input "Совещание с китайскими партнерами для ООО "УК Полюс"" at bounding box center [396, 211] width 296 height 12
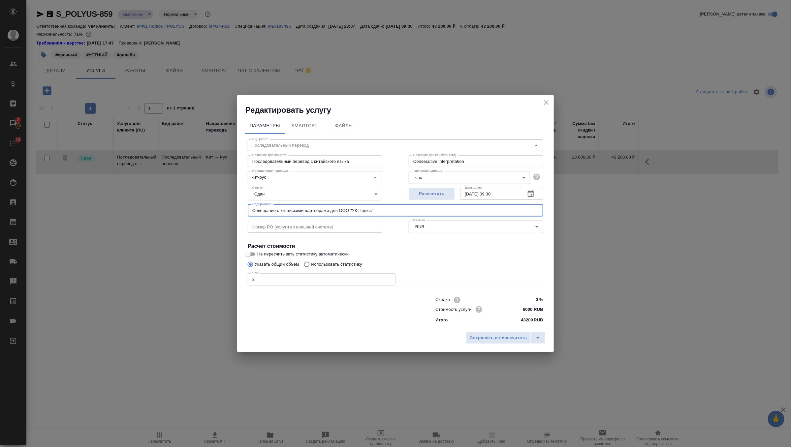
click at [269, 212] on input "Совещание с китайскими партнерами для ООО "УК Полюс"" at bounding box center [396, 211] width 296 height 12
click at [550, 100] on icon "close" at bounding box center [546, 103] width 8 height 8
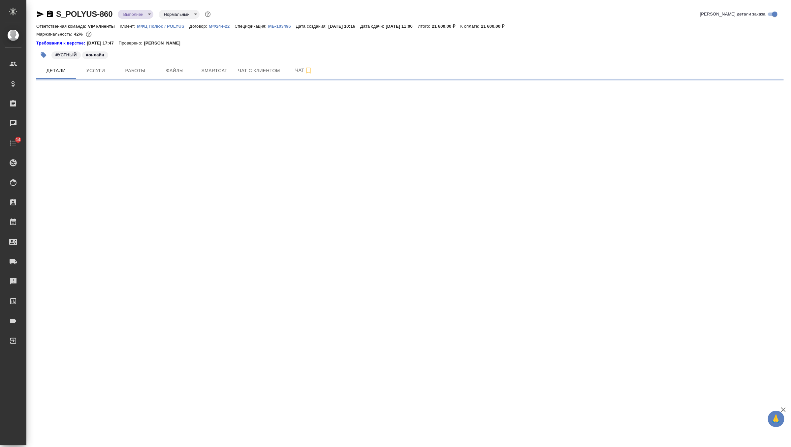
select select "RU"
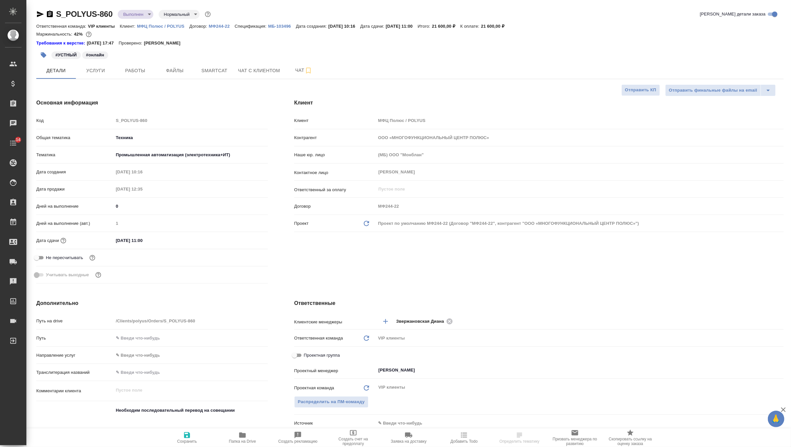
type textarea "x"
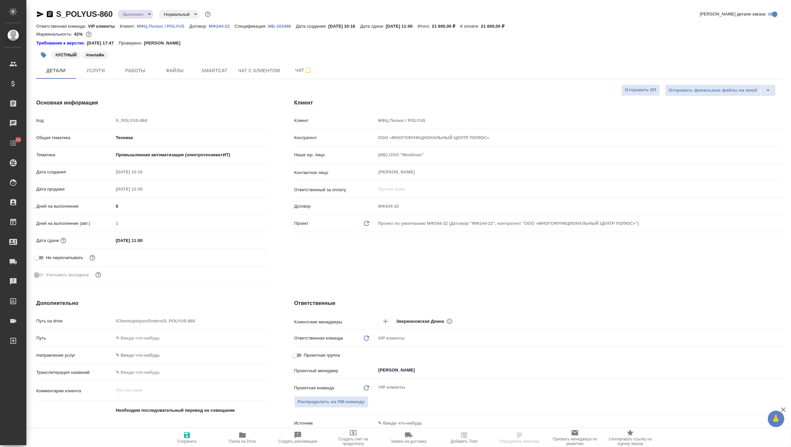
type textarea "x"
click at [100, 71] on span "Услуги" at bounding box center [96, 71] width 32 height 8
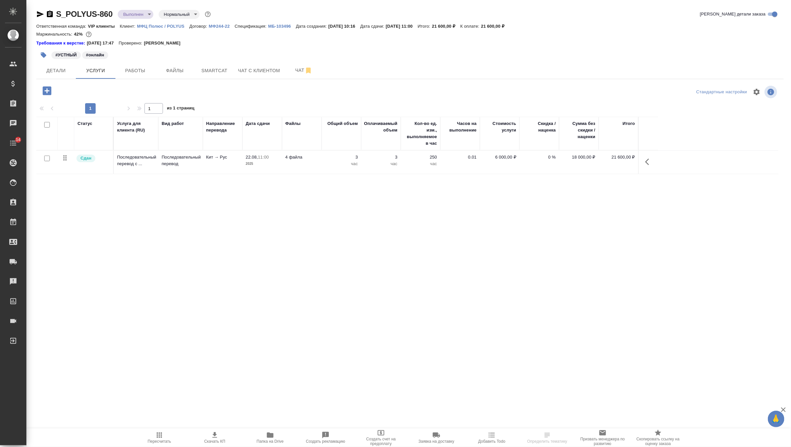
click at [212, 160] on td "Кит → Рус" at bounding box center [223, 162] width 40 height 23
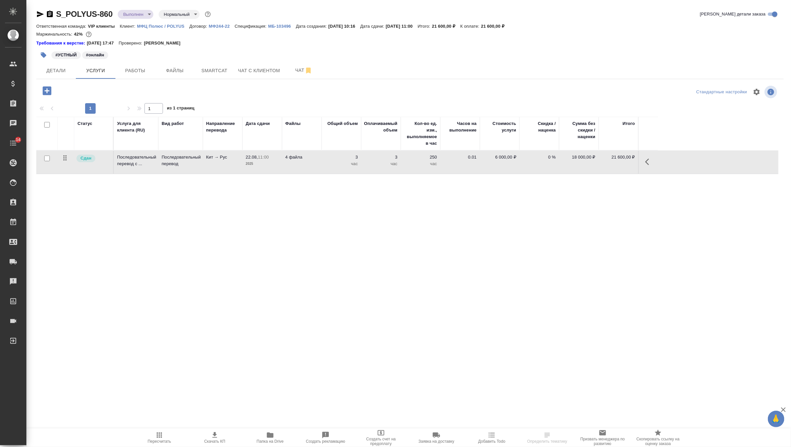
click at [212, 160] on td "Кит → Рус" at bounding box center [223, 162] width 40 height 23
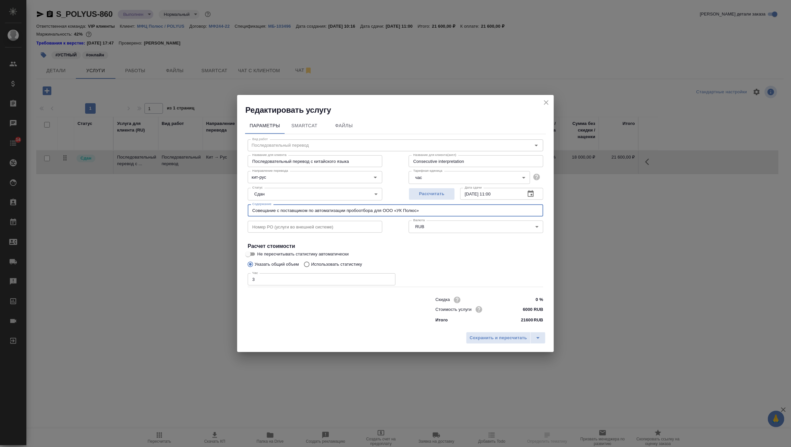
click at [292, 208] on input "Совещание с поставщиком по автоматизации пробоотбора для ООО «УК Полюс»" at bounding box center [396, 211] width 296 height 12
click at [269, 211] on input "Совещание с поставщиком по автоматизации пробоотбора для ООО «УК Полюс»" at bounding box center [396, 211] width 296 height 12
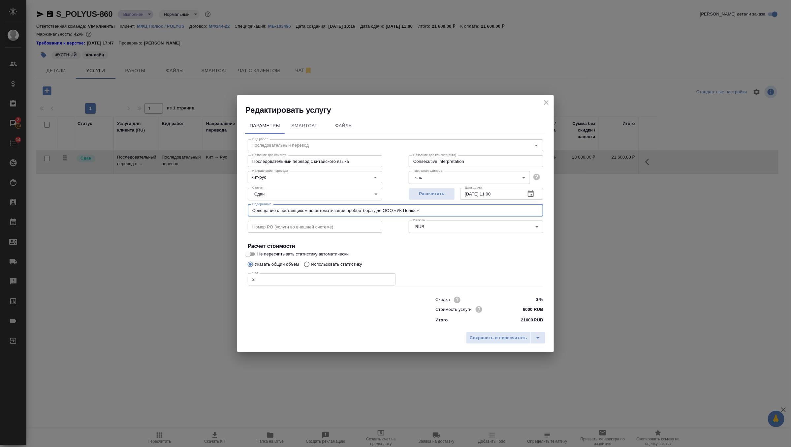
click at [269, 211] on input "Совещание с поставщиком по автоматизации пробоотбора для ООО «УК Полюс»" at bounding box center [396, 211] width 296 height 12
click at [549, 100] on icon "close" at bounding box center [546, 103] width 8 height 8
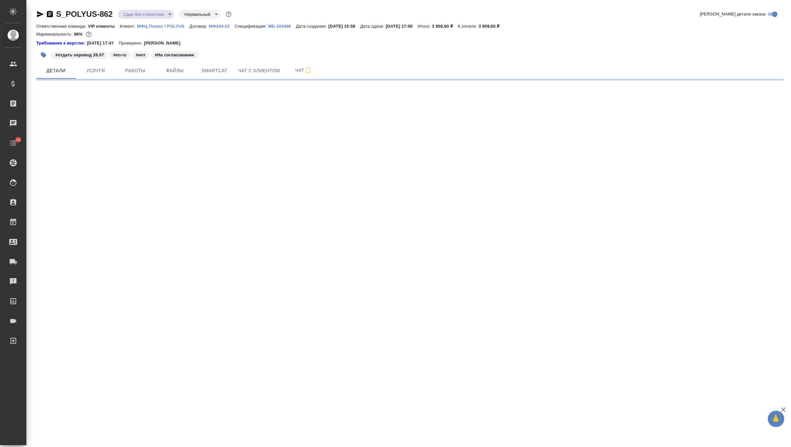
select select "RU"
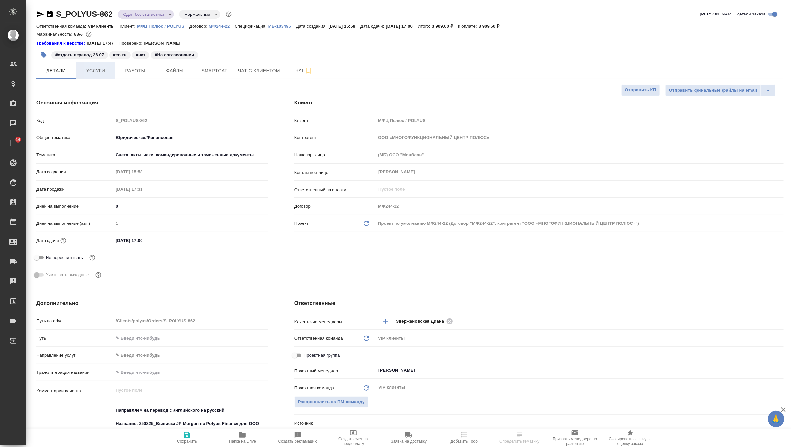
type textarea "x"
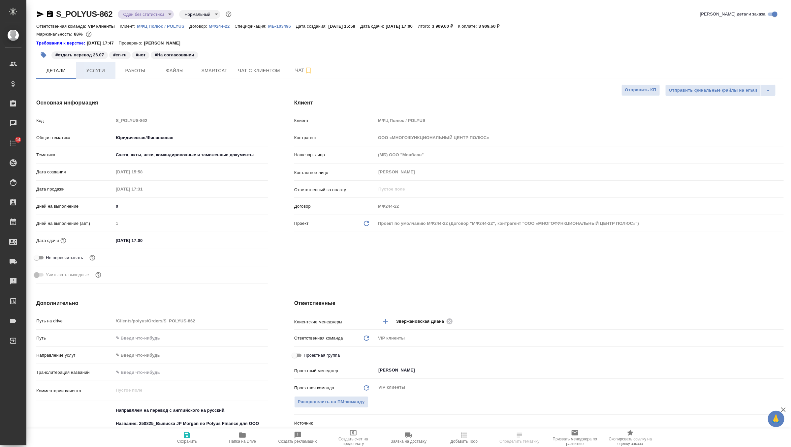
type textarea "x"
click at [96, 67] on span "Услуги" at bounding box center [96, 71] width 32 height 8
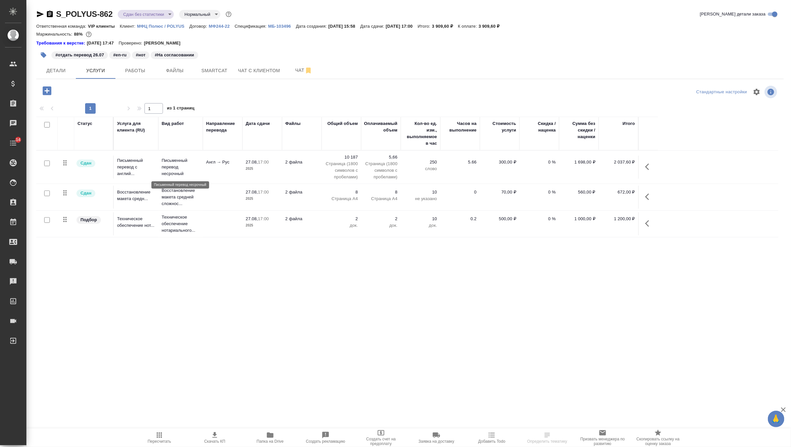
click at [175, 167] on p "Письменный перевод несрочный" at bounding box center [181, 167] width 38 height 20
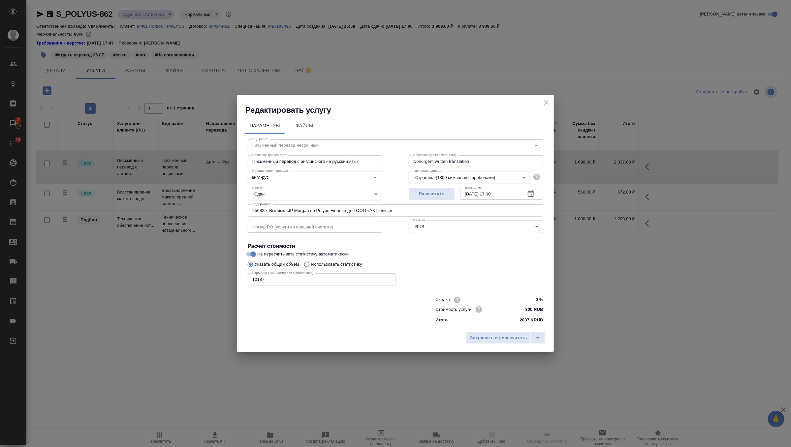
click at [262, 211] on input "250825_Выписка JP Morgan по Polyus Finance для ООО «УК Полюс»" at bounding box center [396, 211] width 296 height 12
click at [262, 212] on input "250825_Выписка JP Morgan по Polyus Finance для ООО «УК Полюс»" at bounding box center [396, 211] width 296 height 12
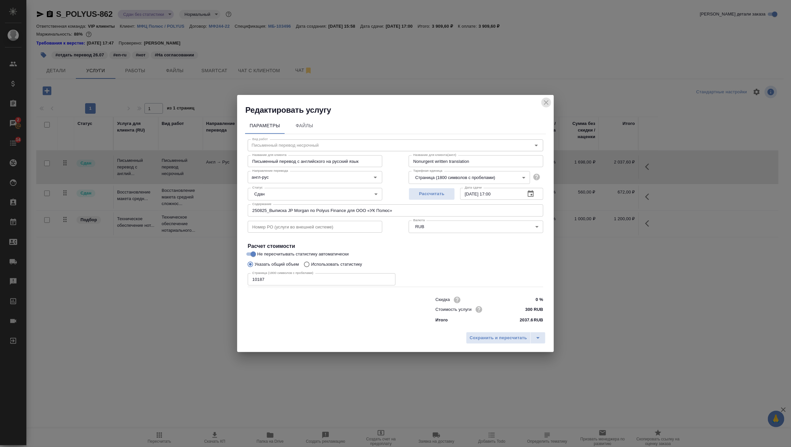
click at [545, 98] on button "close" at bounding box center [546, 103] width 10 height 10
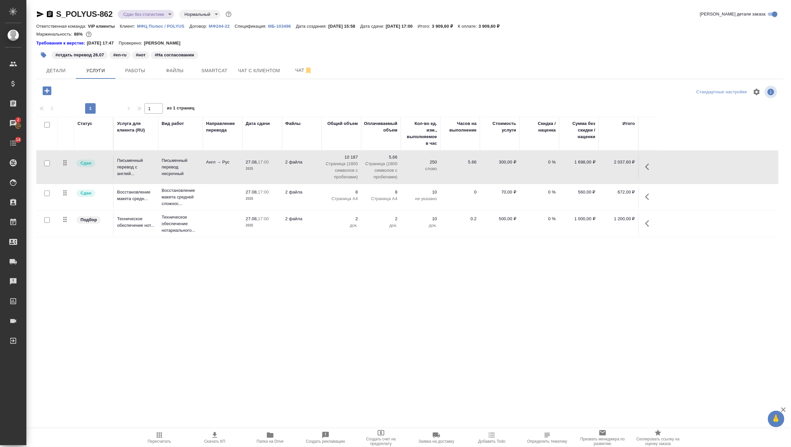
click at [205, 157] on td "Англ → Рус" at bounding box center [223, 167] width 40 height 23
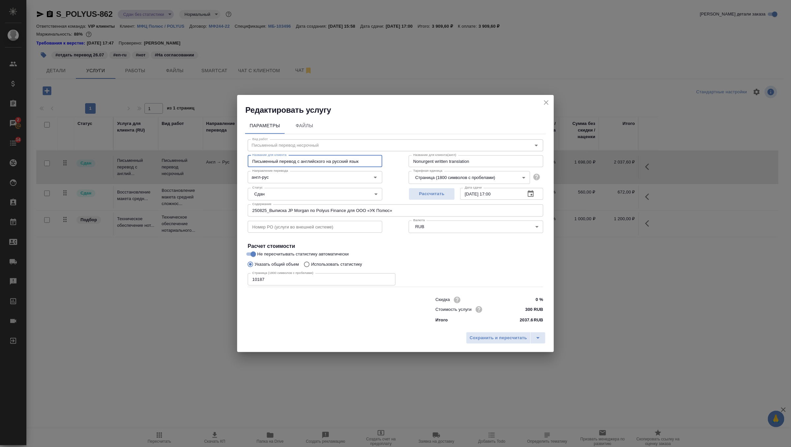
click at [288, 160] on input "Письменный перевод с английского на русский язык" at bounding box center [315, 161] width 135 height 12
click at [547, 103] on icon "close" at bounding box center [546, 103] width 8 height 8
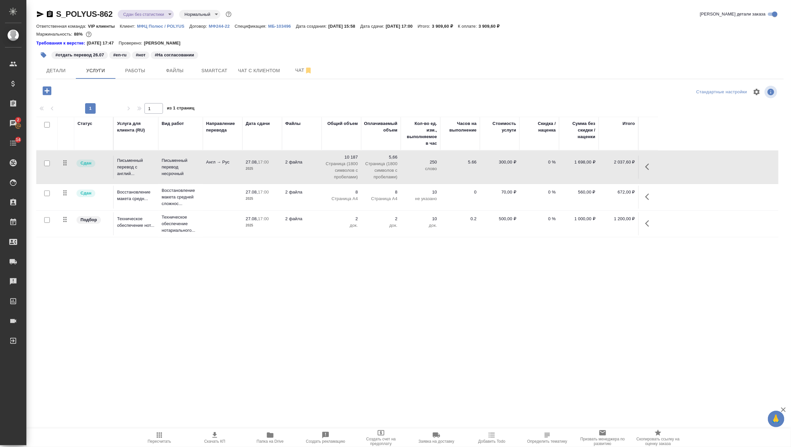
click at [201, 191] on td "Восстановление макета средней сложнос..." at bounding box center [180, 197] width 45 height 26
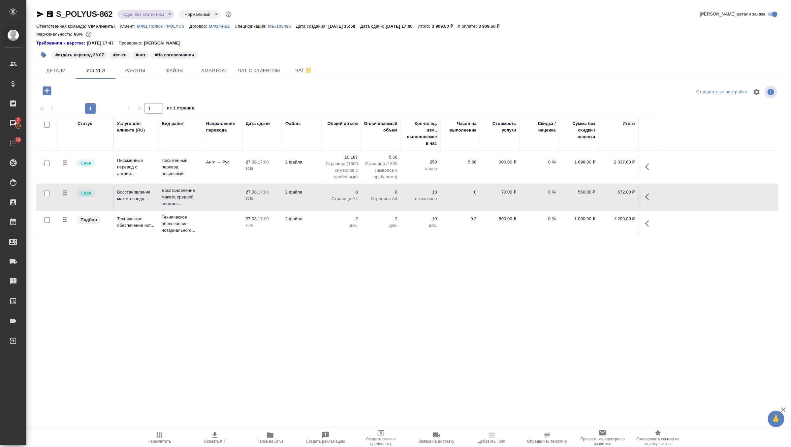
click at [201, 191] on td "Восстановление макета средней сложнос..." at bounding box center [180, 197] width 45 height 26
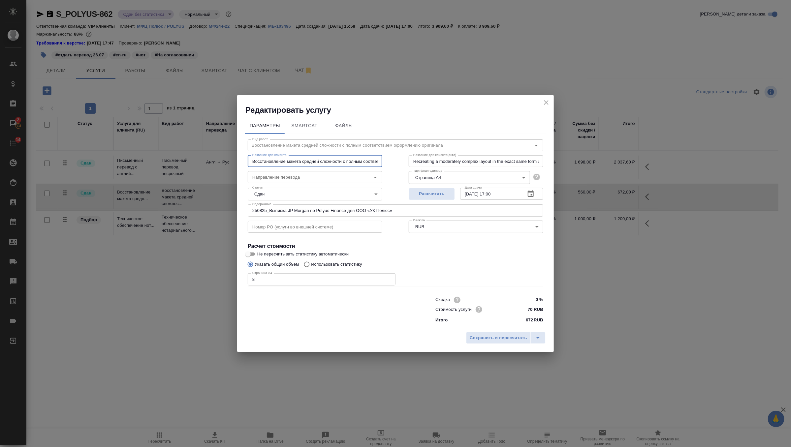
click at [274, 163] on input "Восстановление макета средней сложности с полным соответствием оформлению ориги…" at bounding box center [315, 161] width 135 height 12
click at [543, 102] on icon "close" at bounding box center [546, 103] width 8 height 8
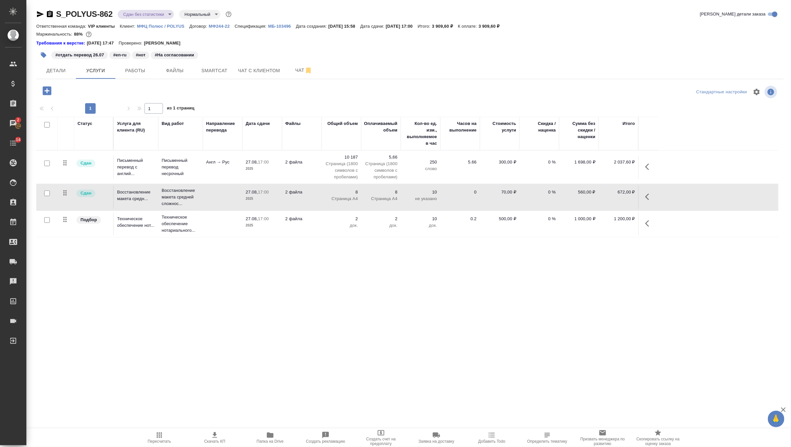
click at [174, 229] on p "Техническое обеспечение нотариального..." at bounding box center [181, 224] width 38 height 20
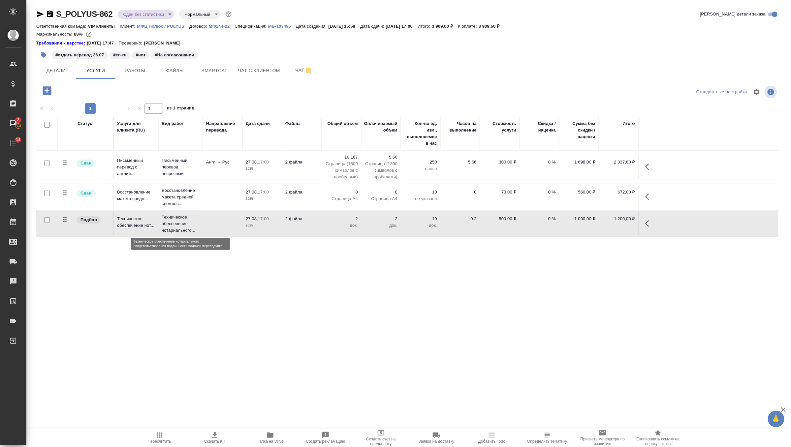
click at [174, 229] on p "Техническое обеспечение нотариального..." at bounding box center [181, 224] width 38 height 20
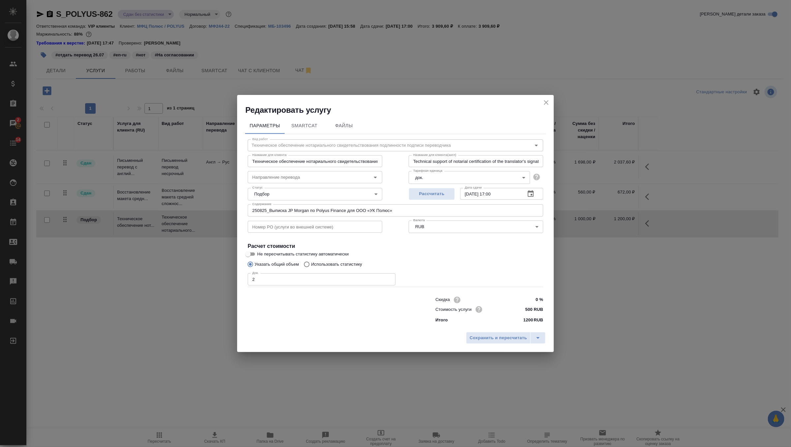
click at [267, 157] on input "Техническое обеспечение нотариального свидетельствования подлинности подписи пе…" at bounding box center [315, 161] width 135 height 12
click at [547, 100] on icon "close" at bounding box center [546, 103] width 8 height 8
